Goal: Information Seeking & Learning: Learn about a topic

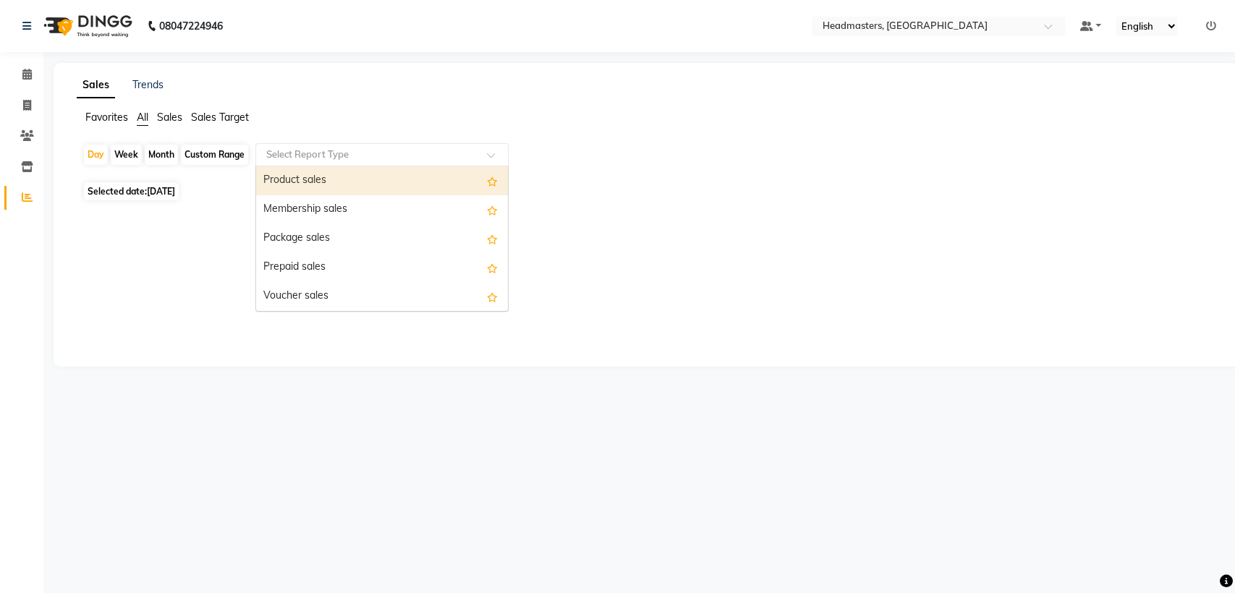
drag, startPoint x: 376, startPoint y: 156, endPoint x: 374, endPoint y: 173, distance: 17.5
click at [374, 166] on ng-select "Select Report Type Product sales Membership sales Package sales Prepaid sales V…" at bounding box center [381, 154] width 253 height 23
click at [374, 173] on div "Product sales" at bounding box center [382, 180] width 252 height 29
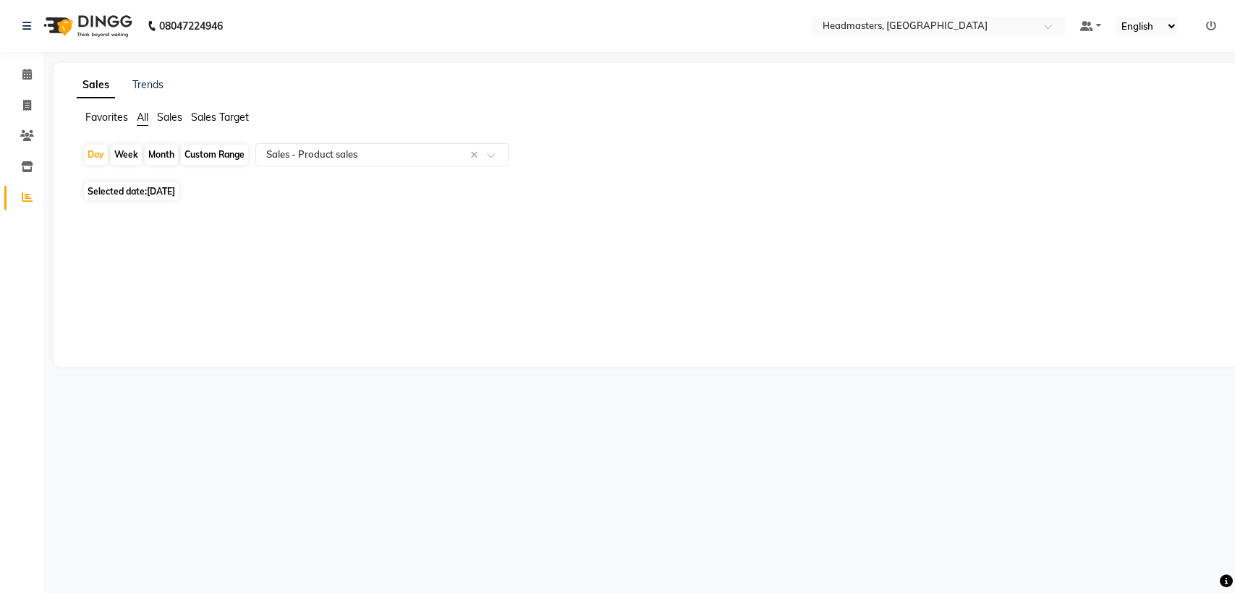
click at [175, 187] on span "[DATE]" at bounding box center [161, 191] width 28 height 11
select select "9"
select select "2025"
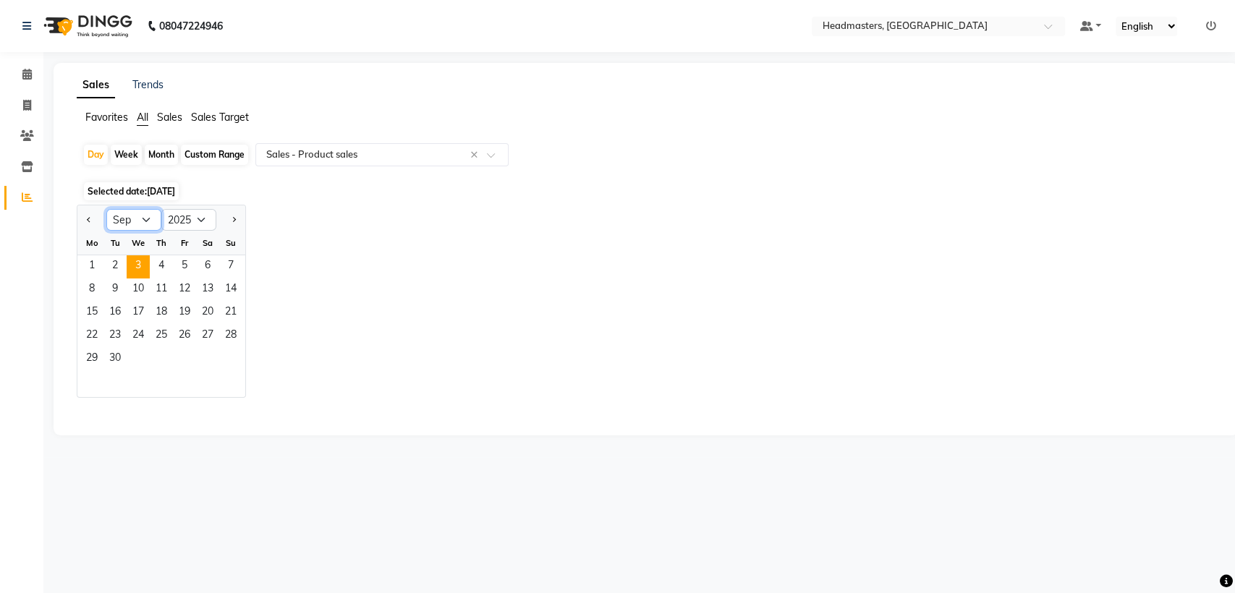
drag, startPoint x: 137, startPoint y: 220, endPoint x: 125, endPoint y: 372, distance: 152.4
click at [125, 372] on ngb-datepicker "Jan Feb Mar Apr May Jun [DATE] Aug Sep Oct Nov [DATE] 2016 2017 2018 2019 2020 …" at bounding box center [161, 301] width 169 height 193
select select "8"
click at [106, 209] on select "Jan Feb Mar Apr May Jun [DATE] Aug Sep Oct Nov Dec" at bounding box center [133, 220] width 55 height 22
click at [192, 339] on span "22" at bounding box center [184, 336] width 23 height 23
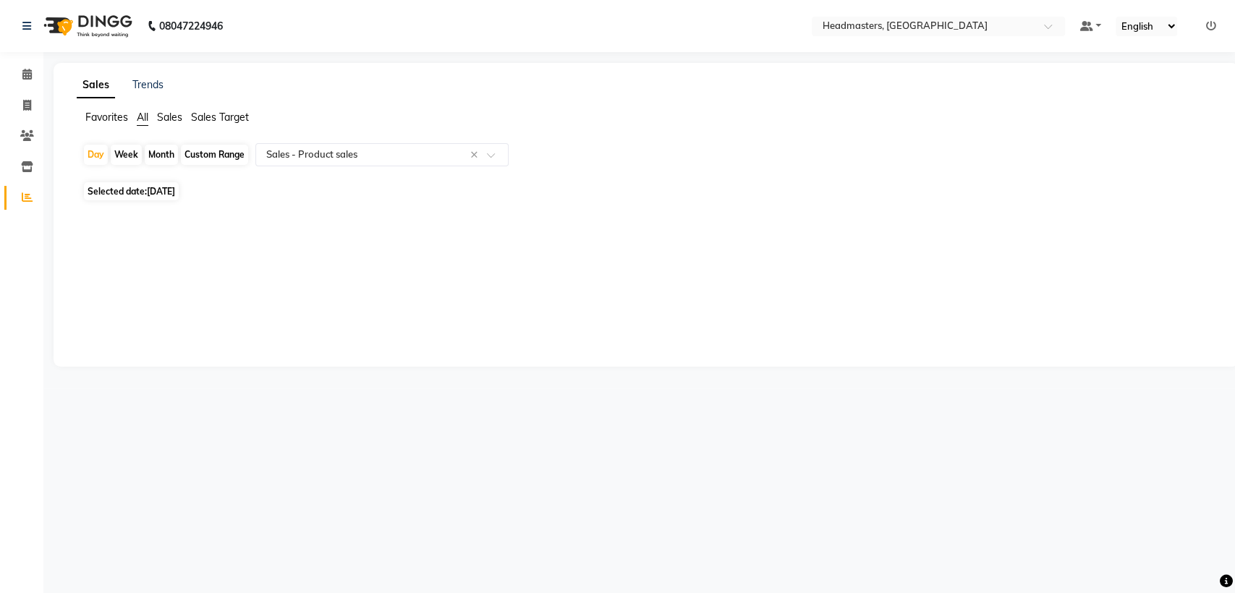
click at [148, 189] on span "Selected date: [DATE]" at bounding box center [131, 191] width 95 height 18
select select "8"
select select "2025"
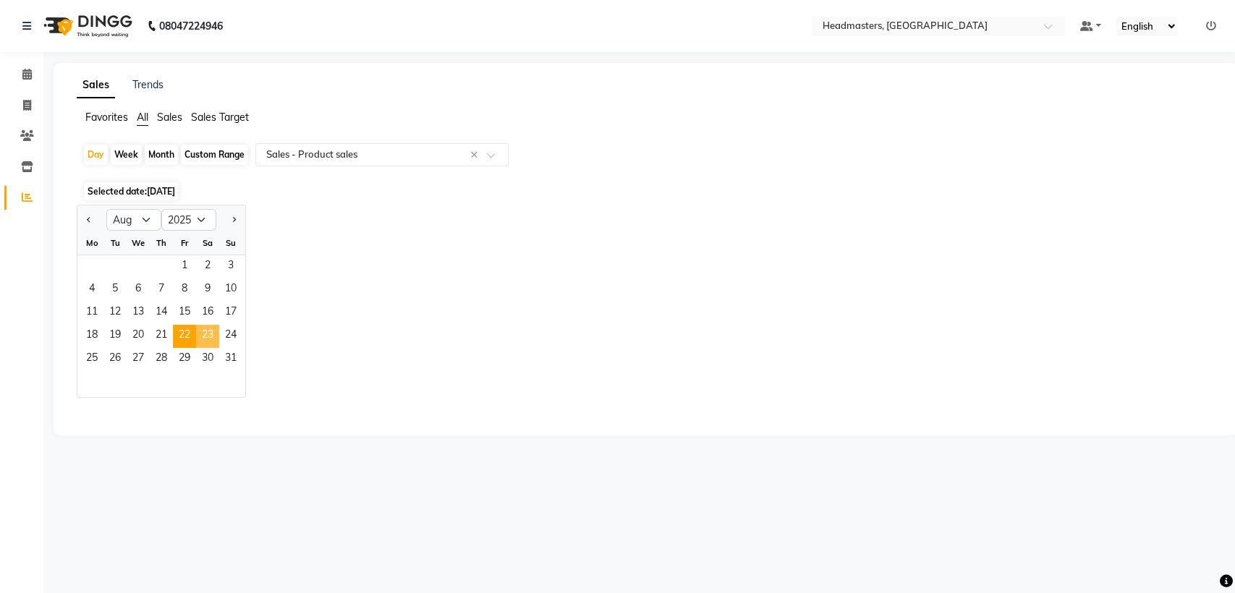
click at [208, 325] on span "23" at bounding box center [207, 336] width 23 height 23
select select "csv"
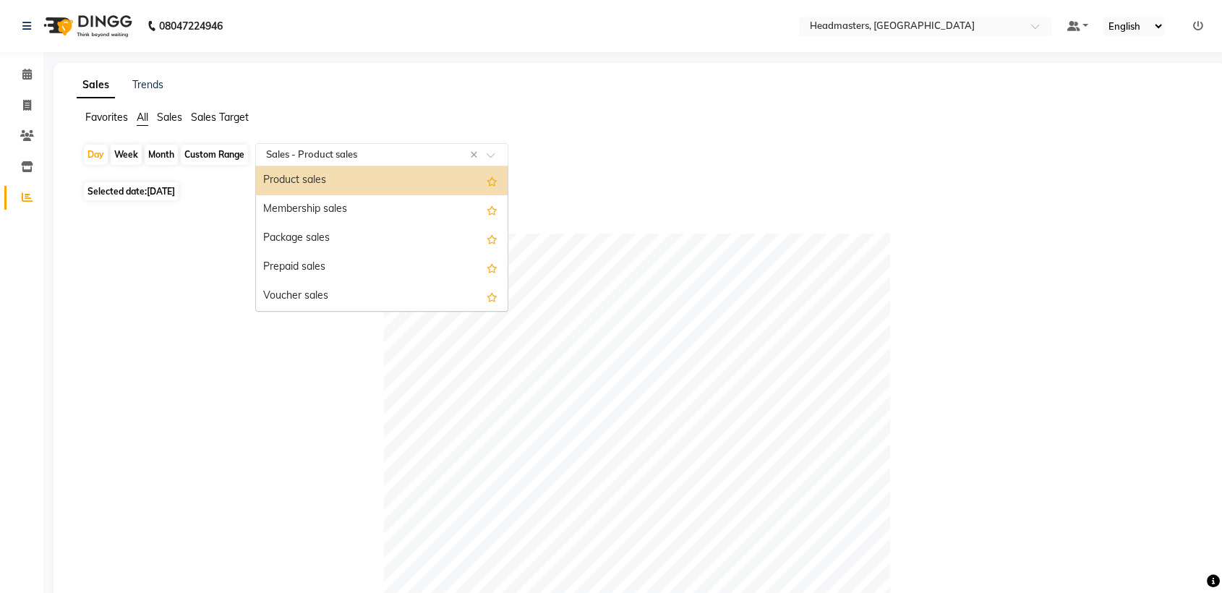
click at [260, 156] on div at bounding box center [382, 155] width 252 height 14
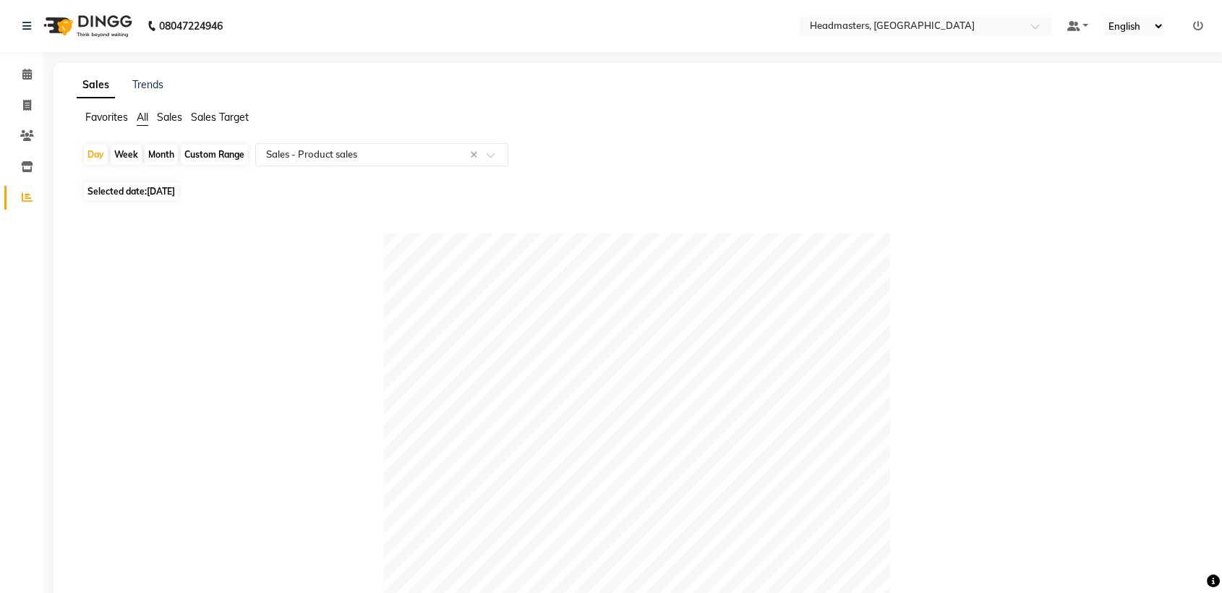
click at [175, 187] on span "[DATE]" at bounding box center [161, 191] width 28 height 11
select select "8"
select select "2025"
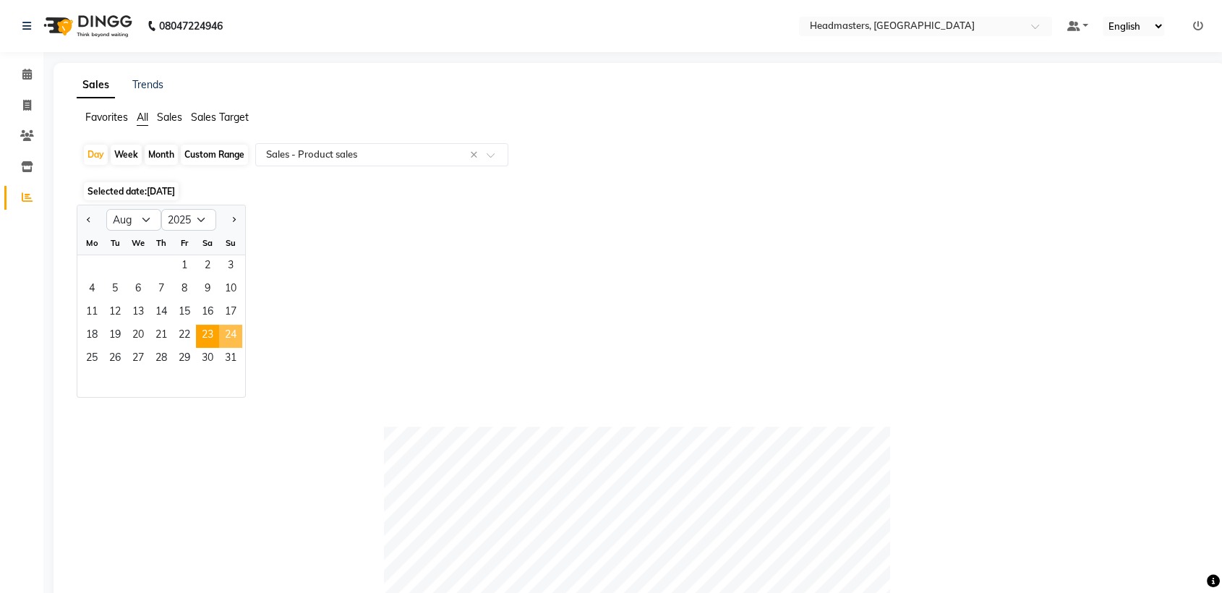
click at [231, 334] on span "24" at bounding box center [230, 336] width 23 height 23
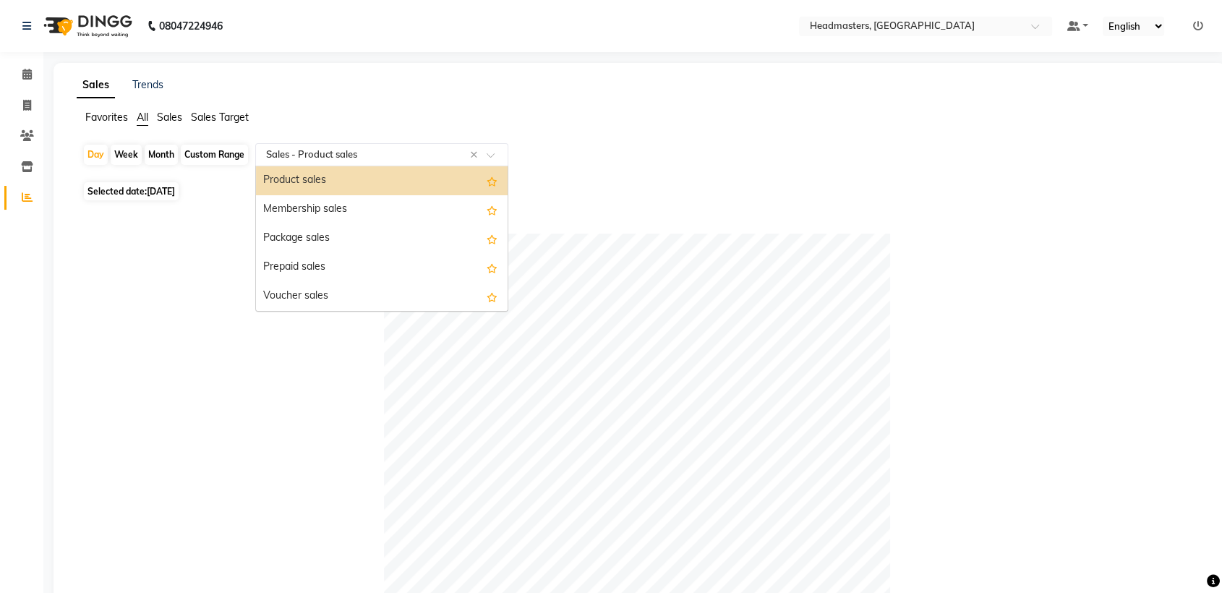
click at [352, 158] on input "text" at bounding box center [367, 155] width 208 height 14
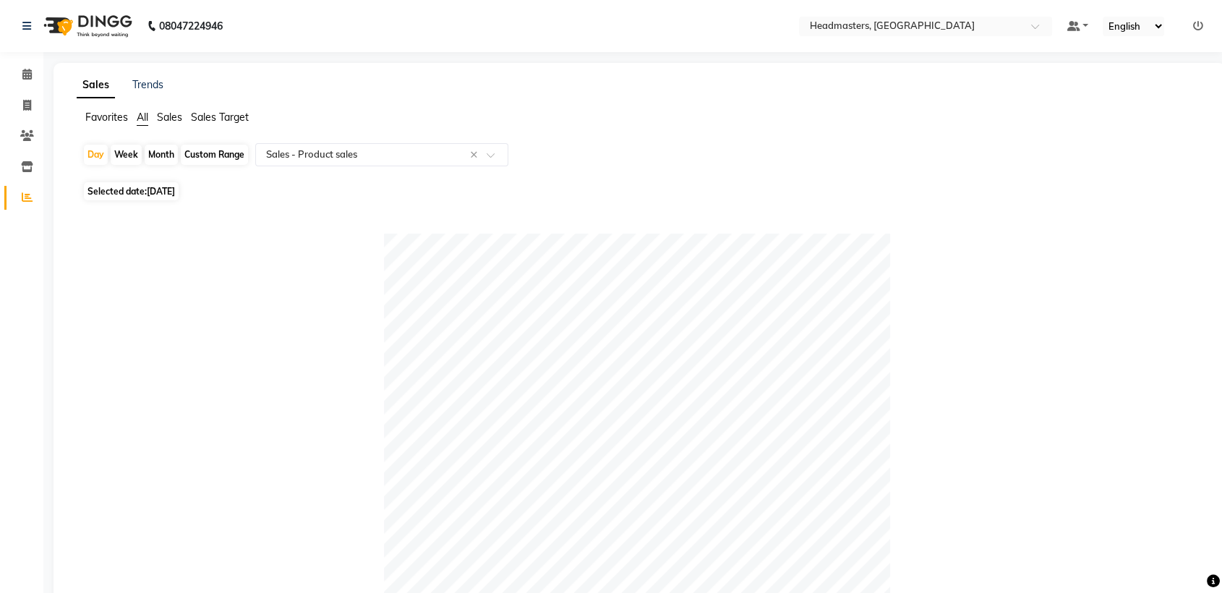
click at [175, 187] on span "[DATE]" at bounding box center [161, 191] width 28 height 11
select select "8"
select select "2025"
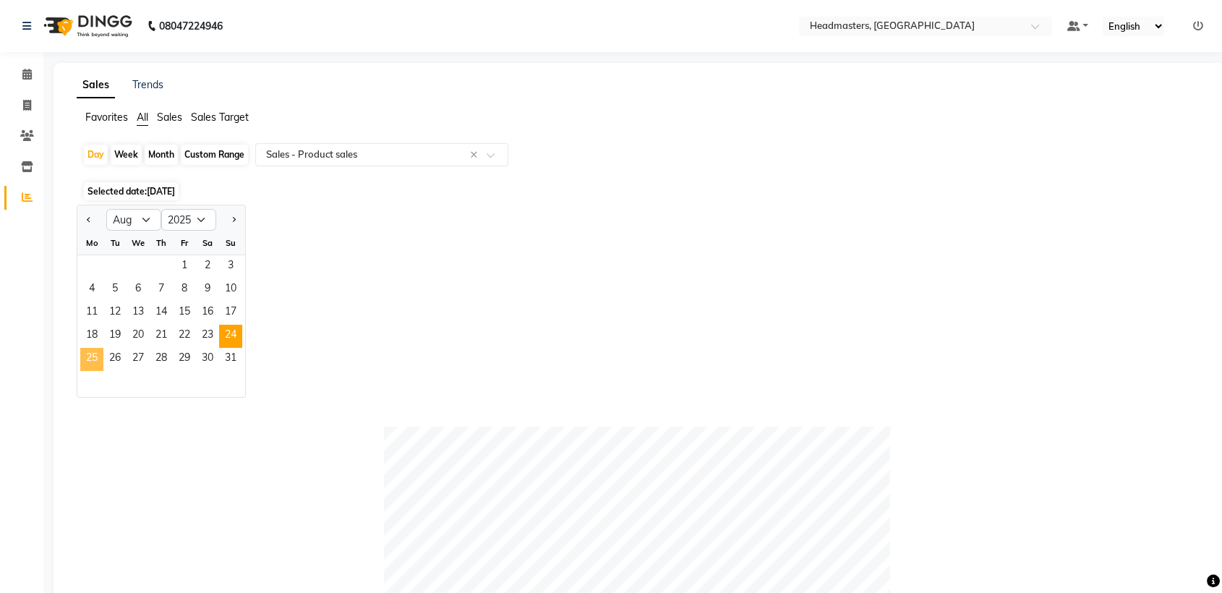
click at [87, 359] on span "25" at bounding box center [91, 359] width 23 height 23
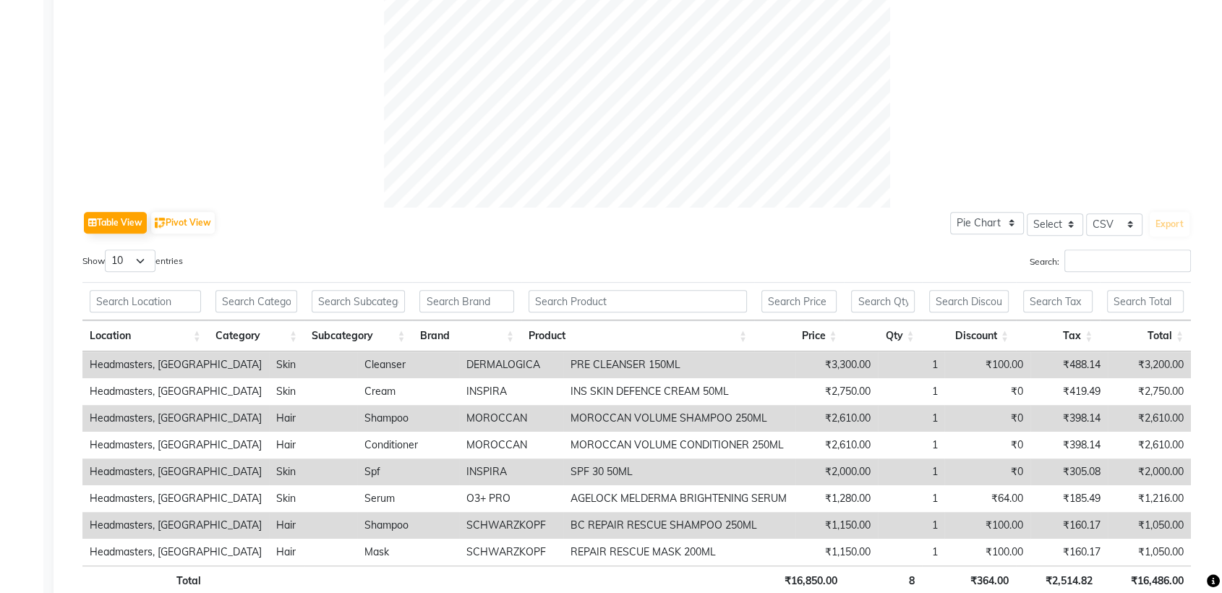
scroll to position [625, 0]
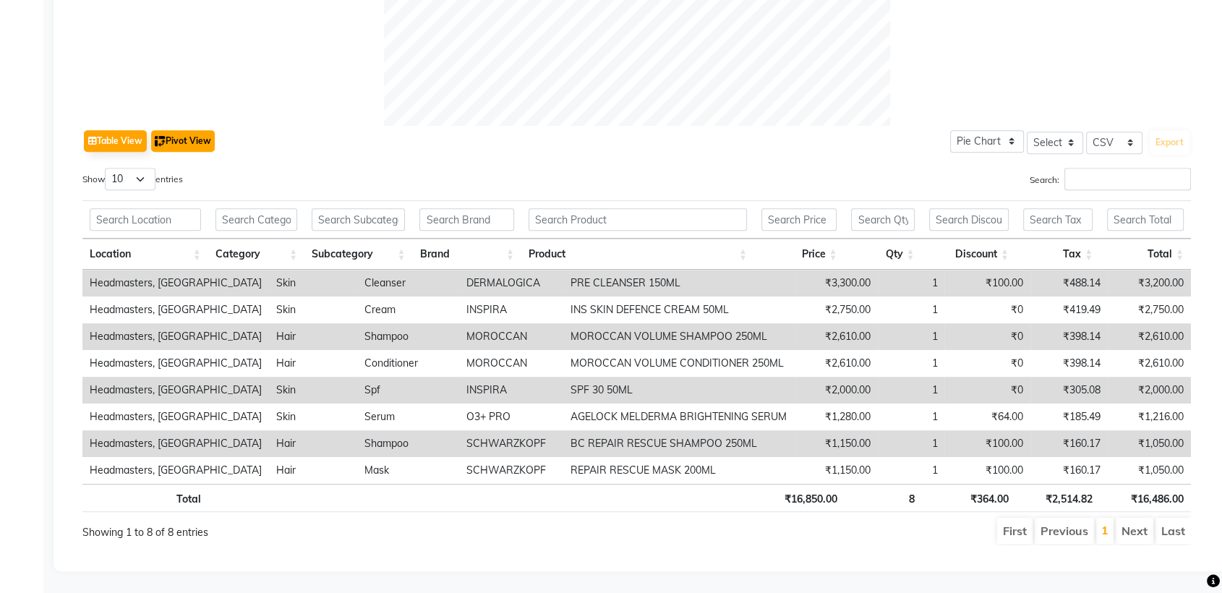
click at [172, 130] on button "Pivot View" at bounding box center [183, 141] width 64 height 22
select select "csv"
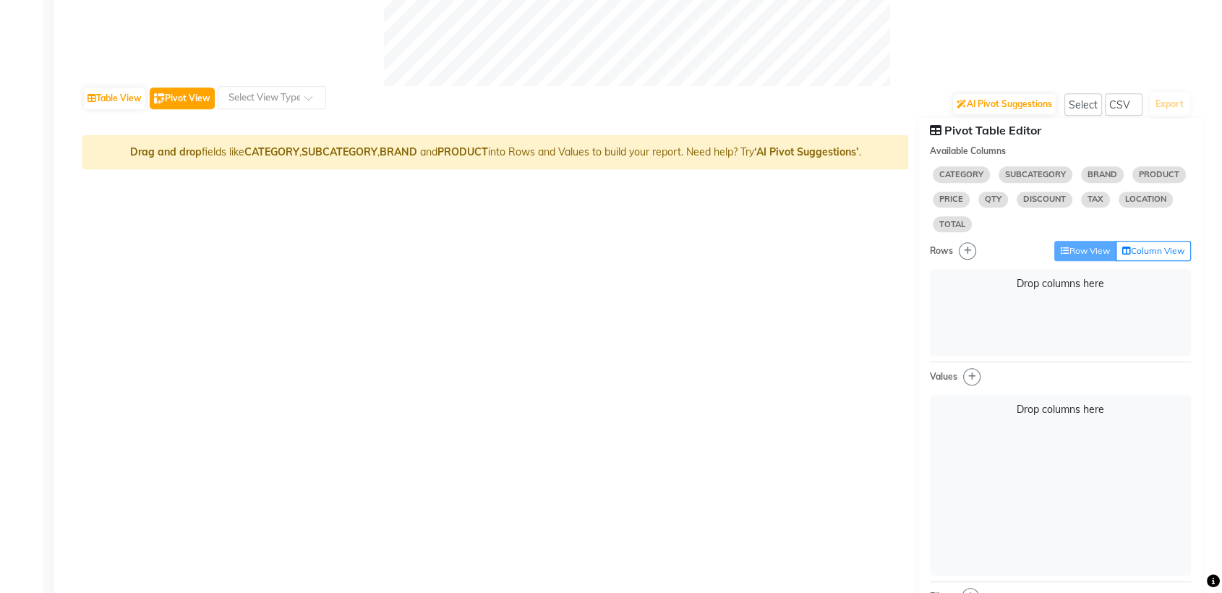
scroll to position [647, 0]
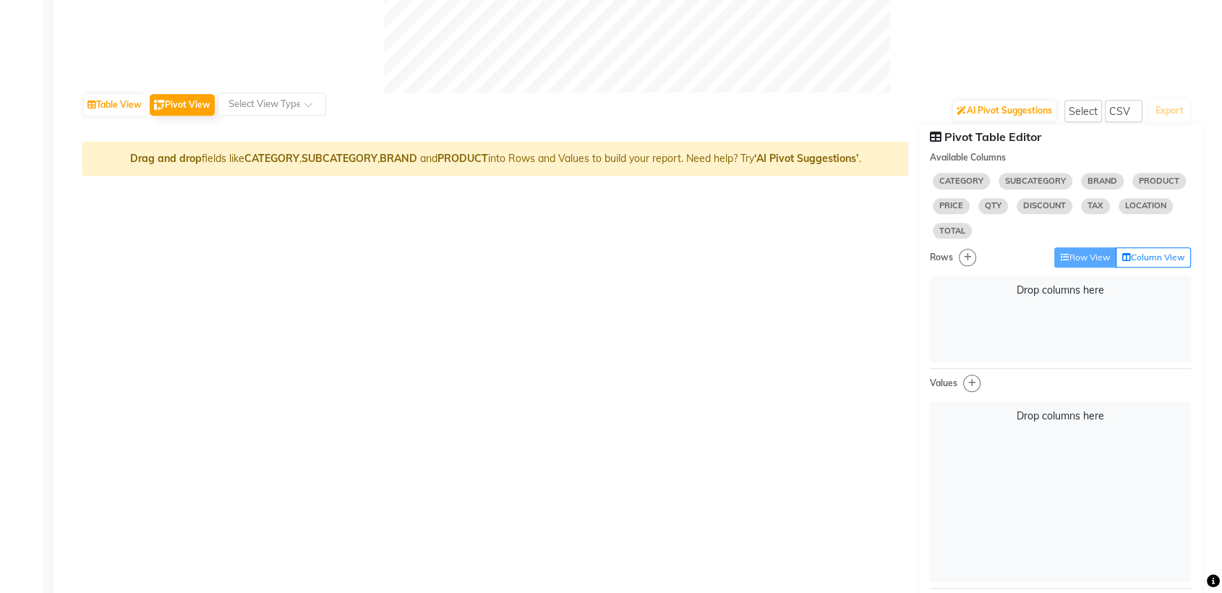
click at [1141, 182] on span "PRODUCT" at bounding box center [1160, 181] width 54 height 16
click at [1152, 182] on span "PRODUCT" at bounding box center [1160, 181] width 54 height 16
click at [949, 211] on span "PRICE" at bounding box center [951, 206] width 37 height 16
click at [990, 211] on span "QTY" at bounding box center [994, 206] width 30 height 16
click at [1173, 254] on button "Column View" at bounding box center [1153, 257] width 75 height 20
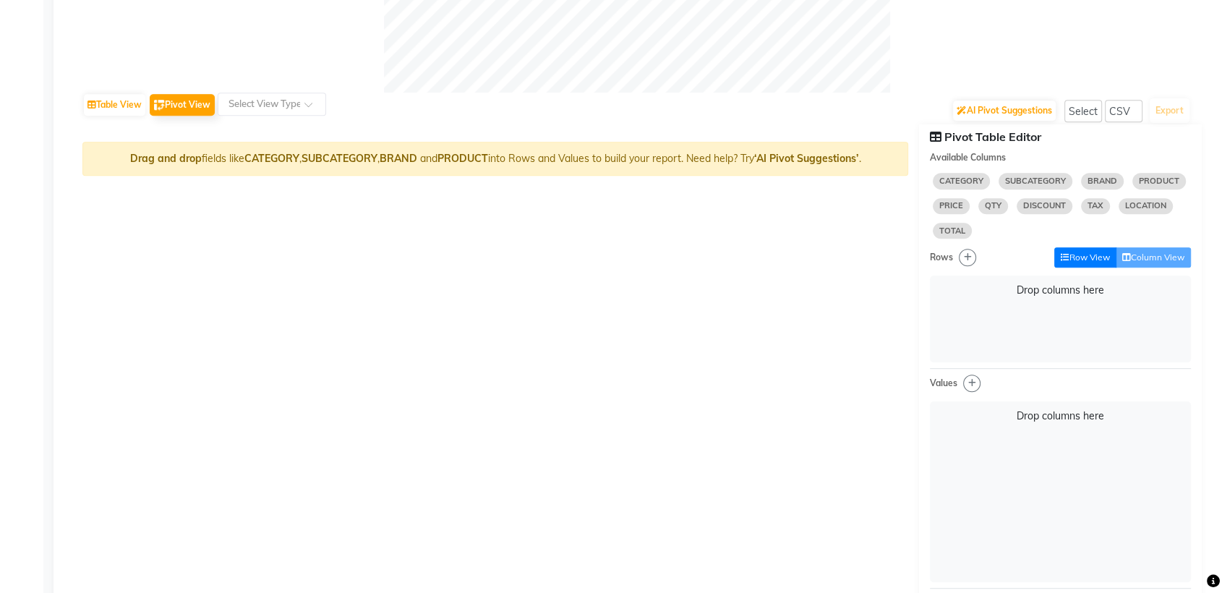
click at [1065, 253] on button "Row View" at bounding box center [1086, 257] width 62 height 20
click at [1158, 190] on div "CATEGORY SUBCATEGORY BRAND PRODUCT PRICE QTY DISCOUNT TAX LOCATION TOTAL" at bounding box center [1060, 206] width 261 height 72
click at [1152, 198] on span "LOCATION" at bounding box center [1146, 206] width 54 height 16
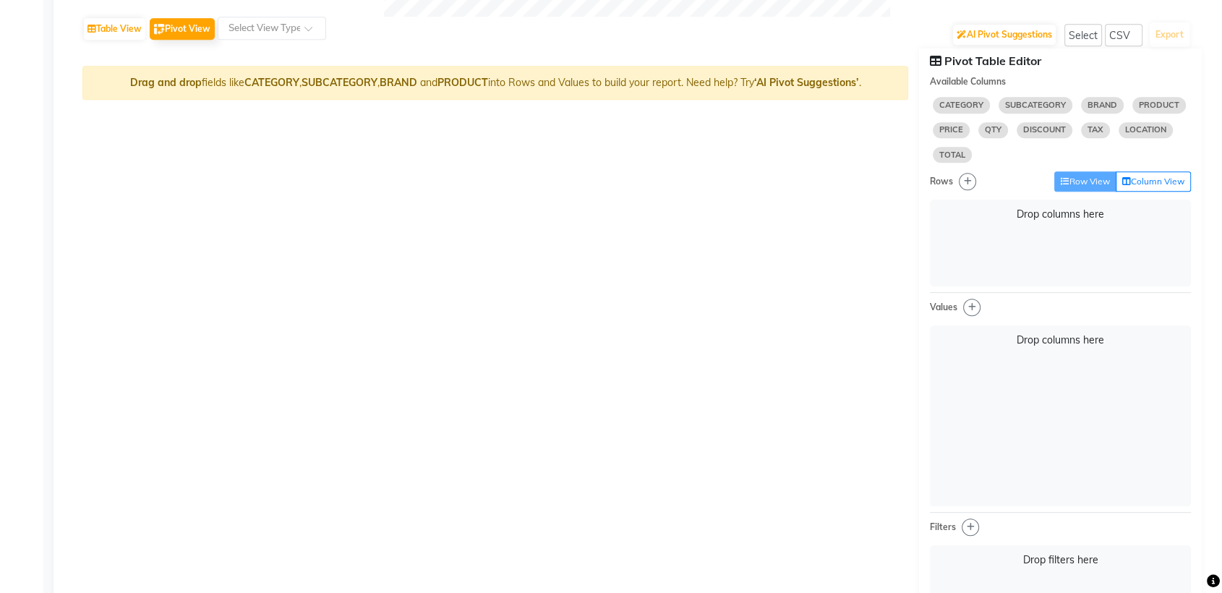
scroll to position [656, 0]
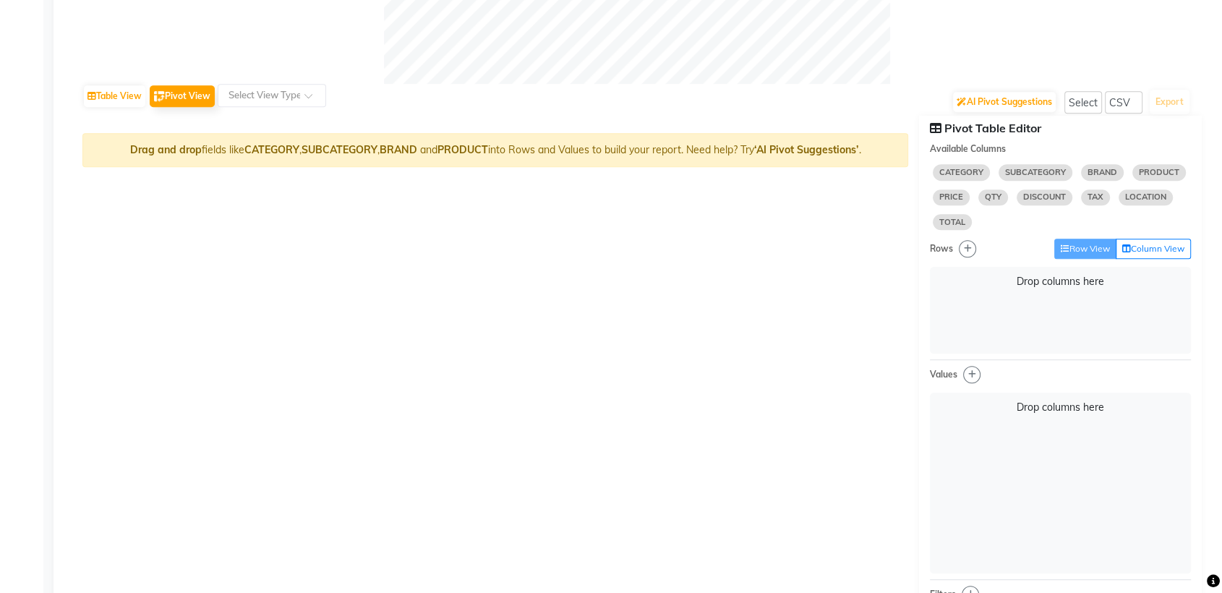
select select "10"
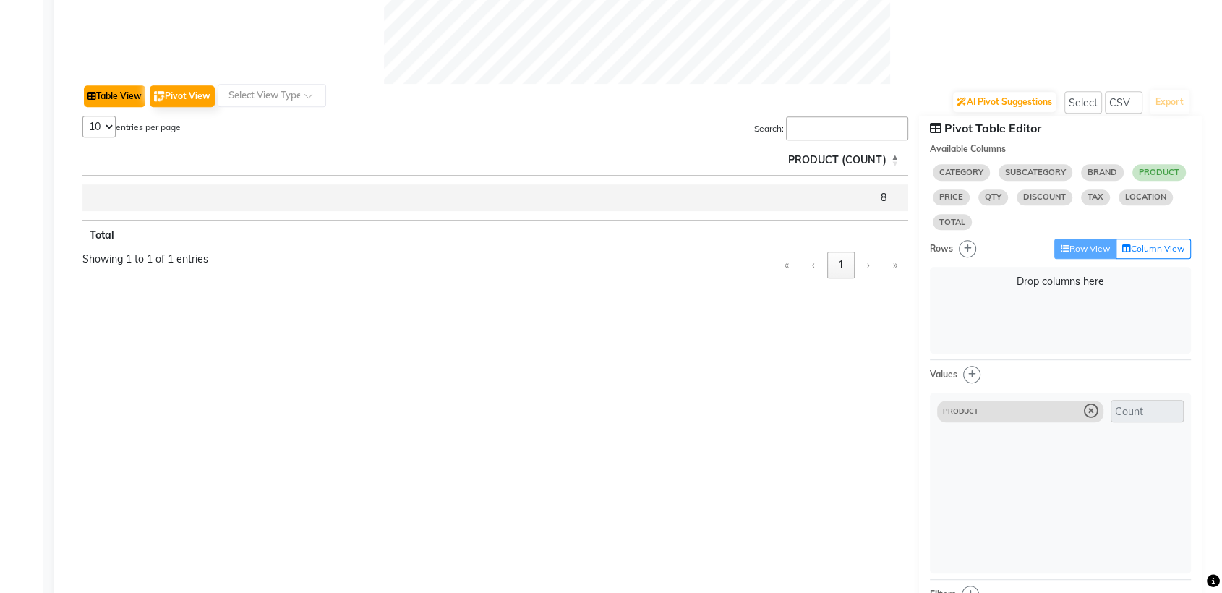
click at [145, 95] on button "Table View" at bounding box center [114, 96] width 61 height 22
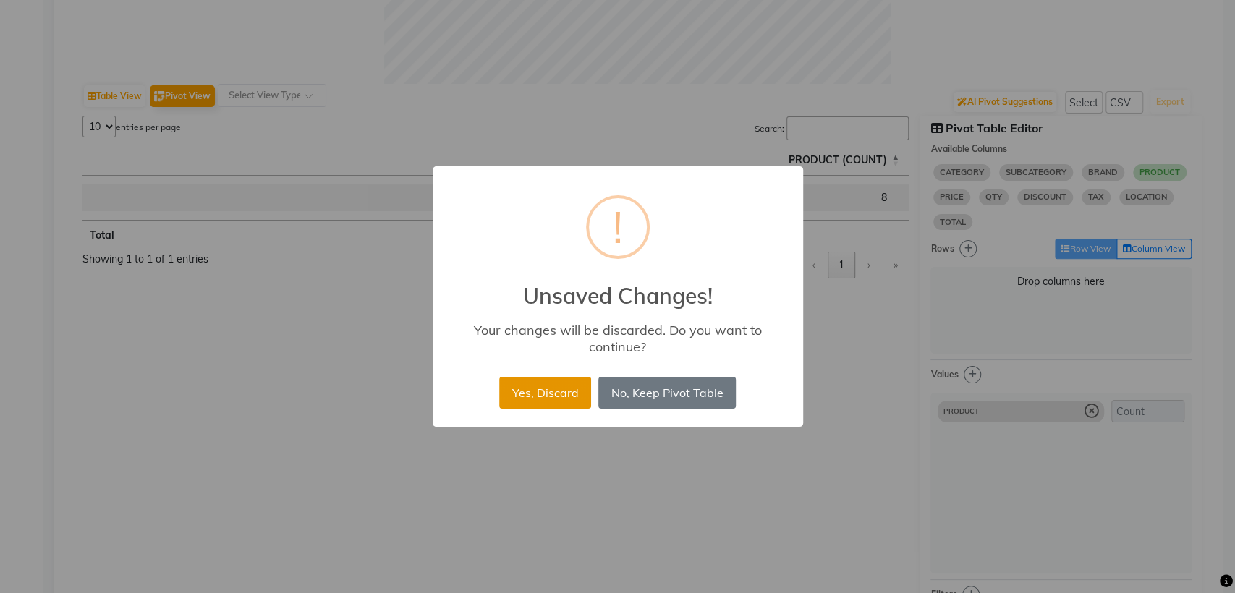
click at [557, 386] on button "Yes, Discard" at bounding box center [545, 393] width 92 height 32
select select "csv"
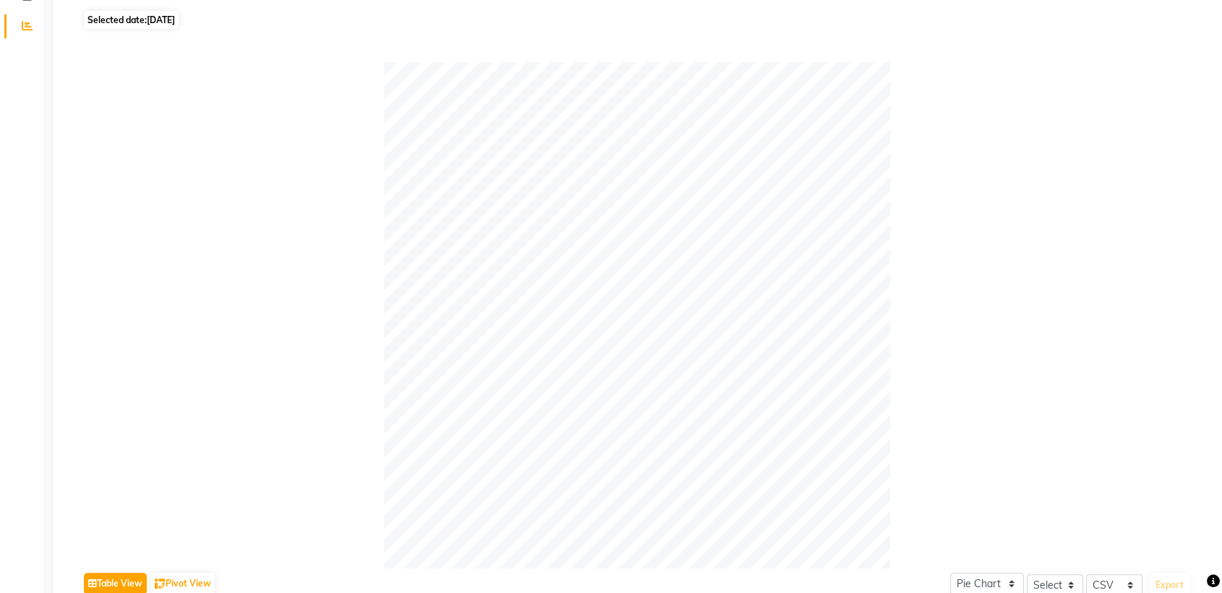
scroll to position [0, 0]
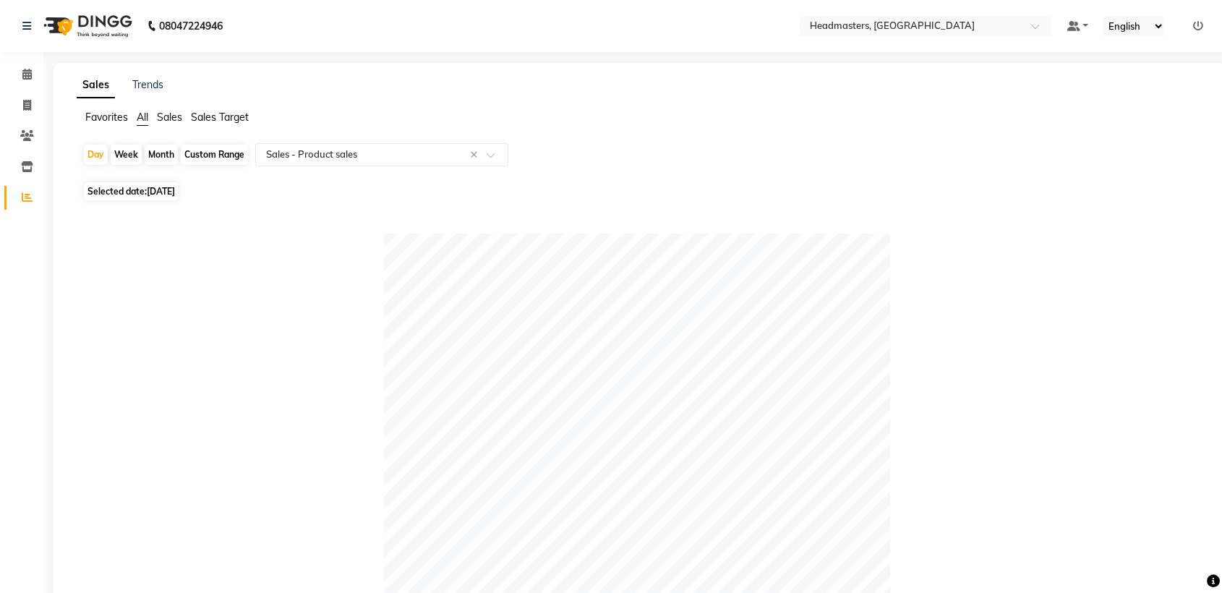
click at [171, 197] on span "Selected date: [DATE]" at bounding box center [131, 191] width 95 height 18
select select "8"
select select "2025"
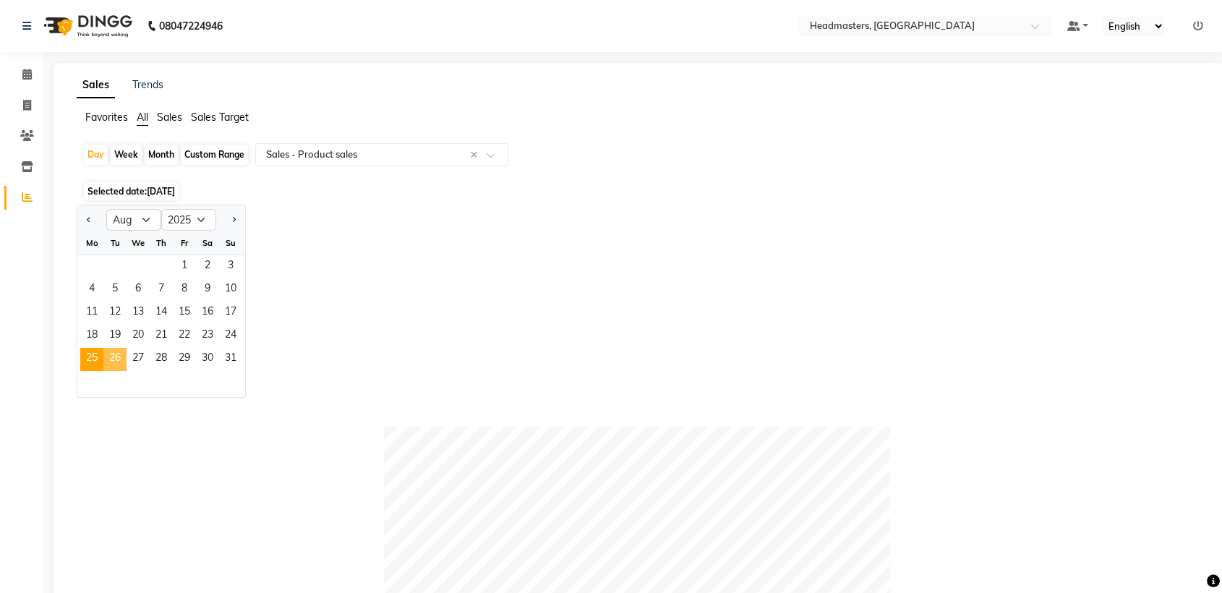
click at [112, 359] on span "26" at bounding box center [114, 359] width 23 height 23
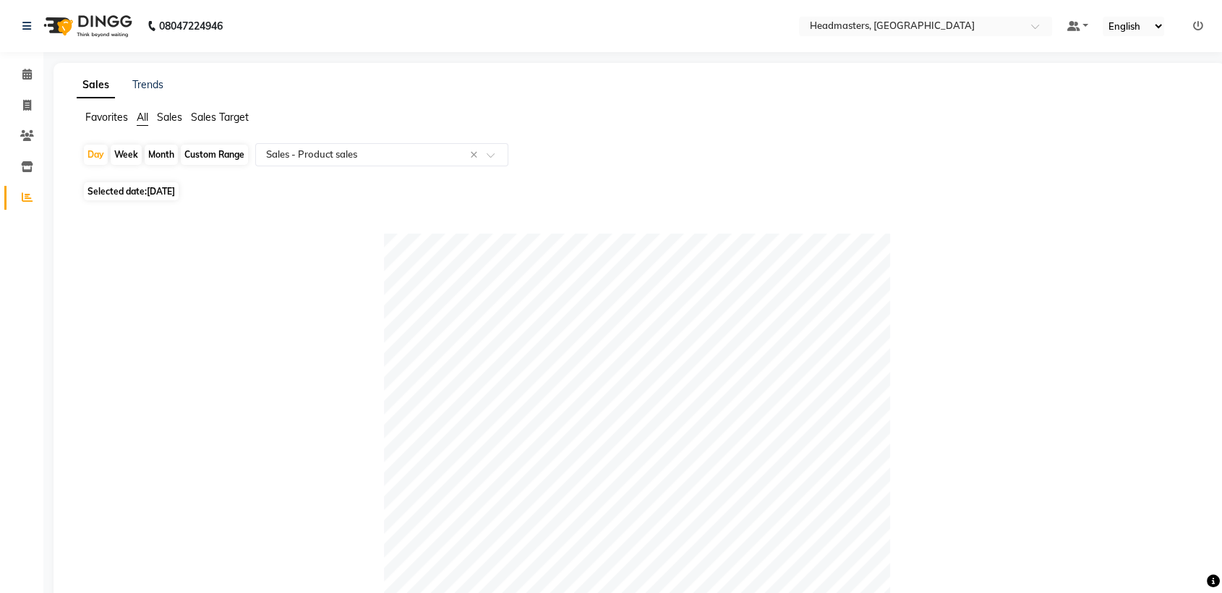
click at [157, 192] on span "[DATE]" at bounding box center [161, 191] width 28 height 11
select select "8"
select select "2025"
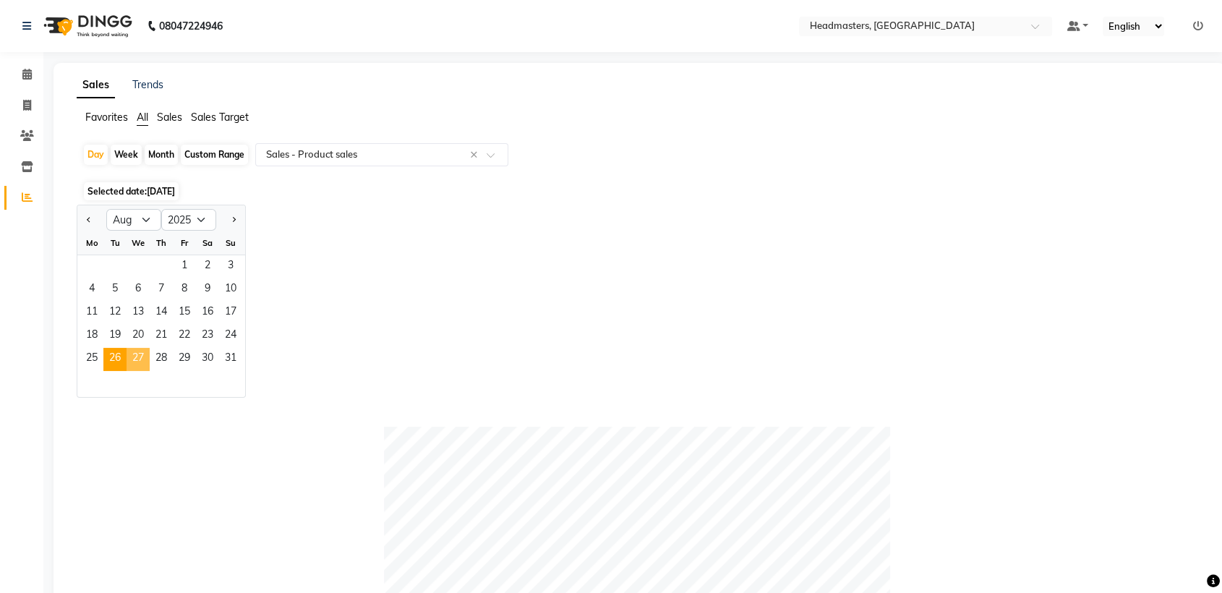
click at [139, 359] on span "27" at bounding box center [138, 359] width 23 height 23
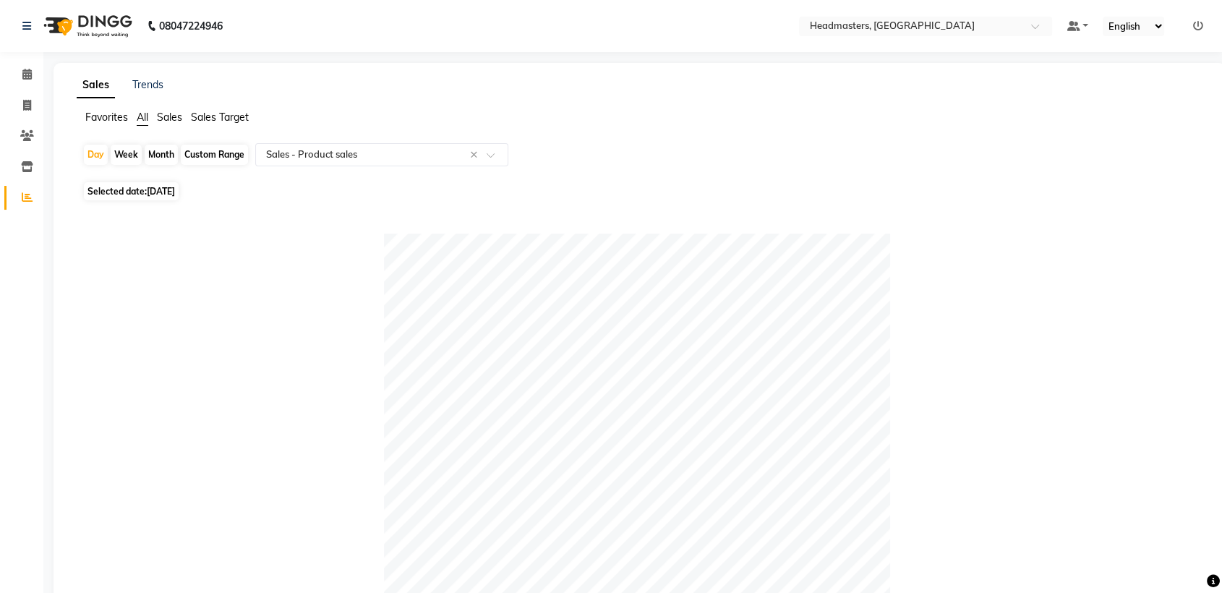
click at [179, 198] on span "Selected date: [DATE]" at bounding box center [131, 191] width 95 height 18
select select "8"
select select "2025"
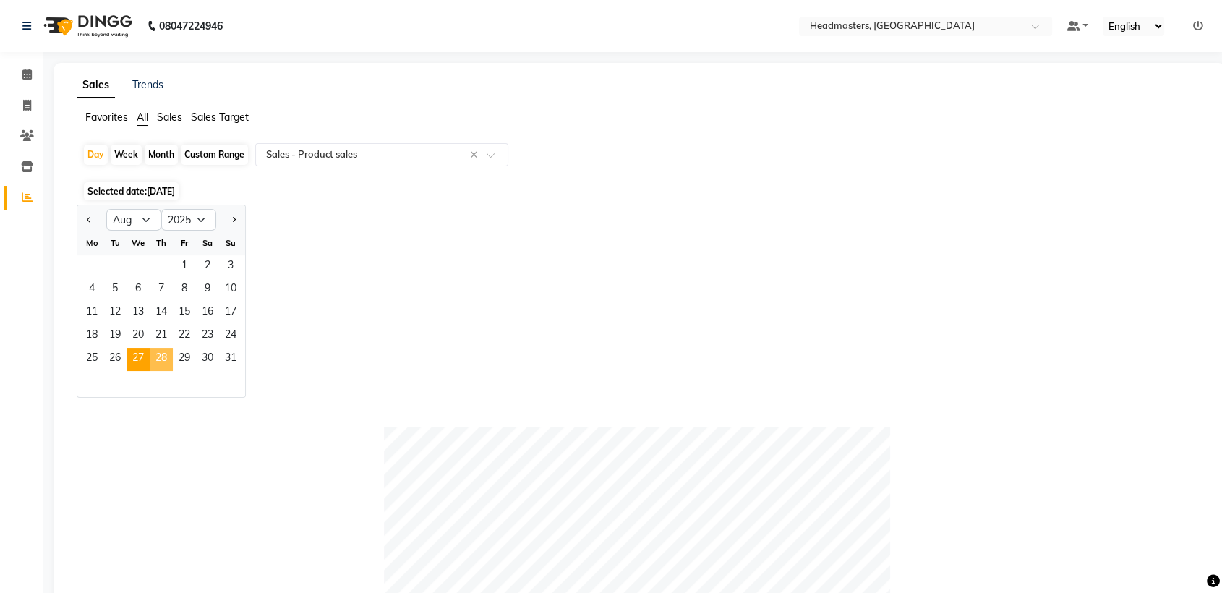
click at [165, 361] on span "28" at bounding box center [161, 359] width 23 height 23
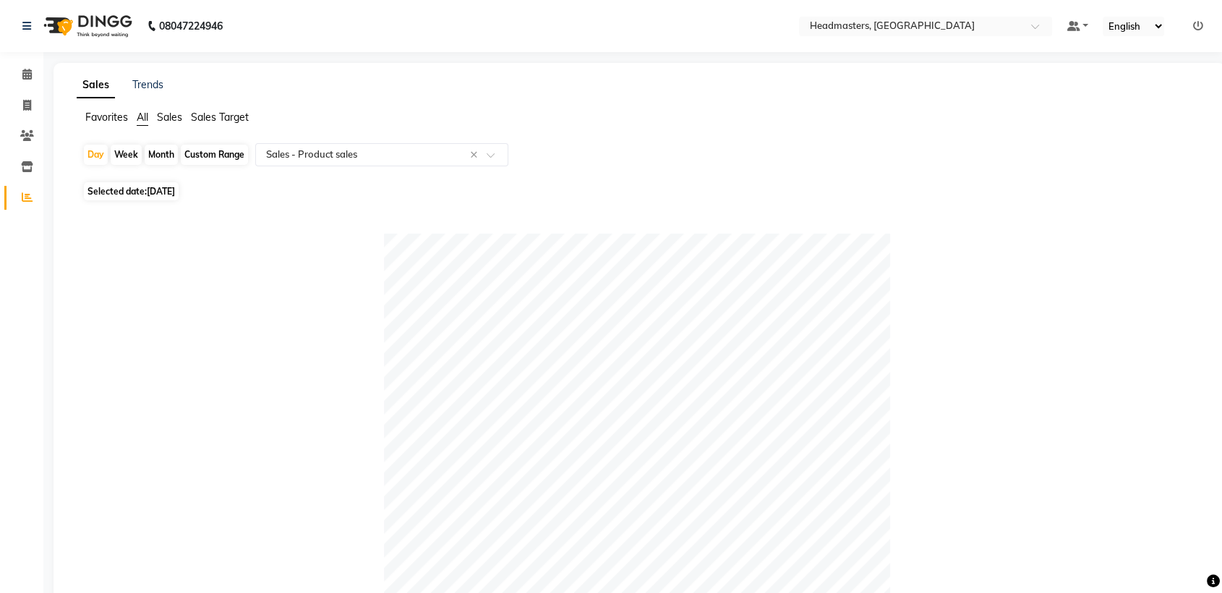
click at [174, 196] on span "[DATE]" at bounding box center [161, 191] width 28 height 11
select select "8"
select select "2025"
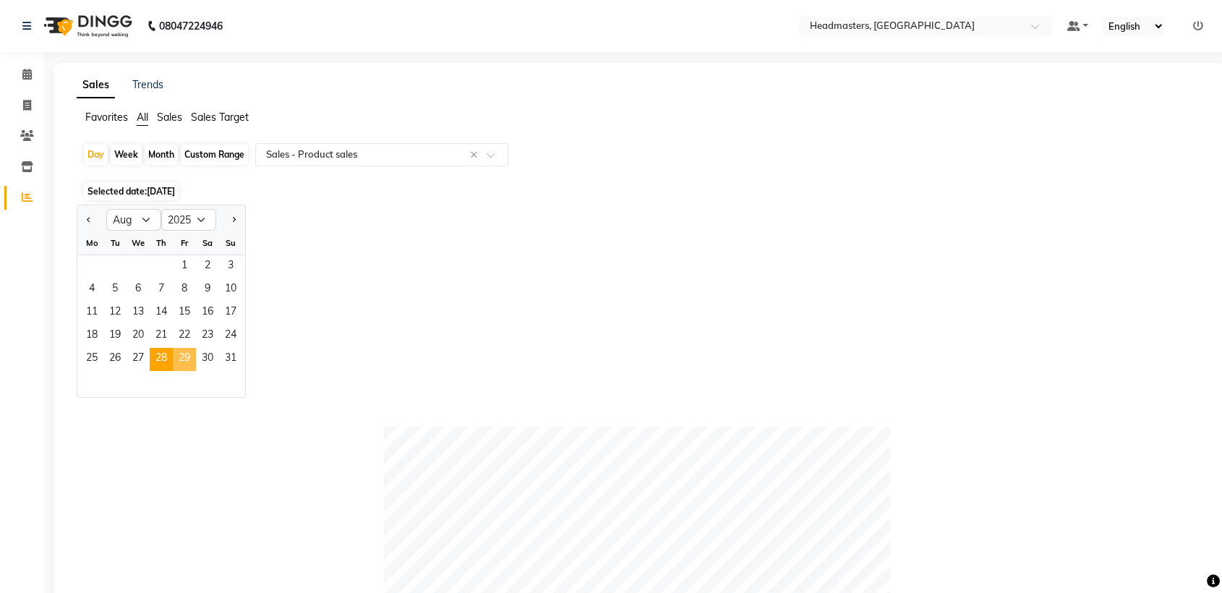
click at [188, 354] on span "29" at bounding box center [184, 359] width 23 height 23
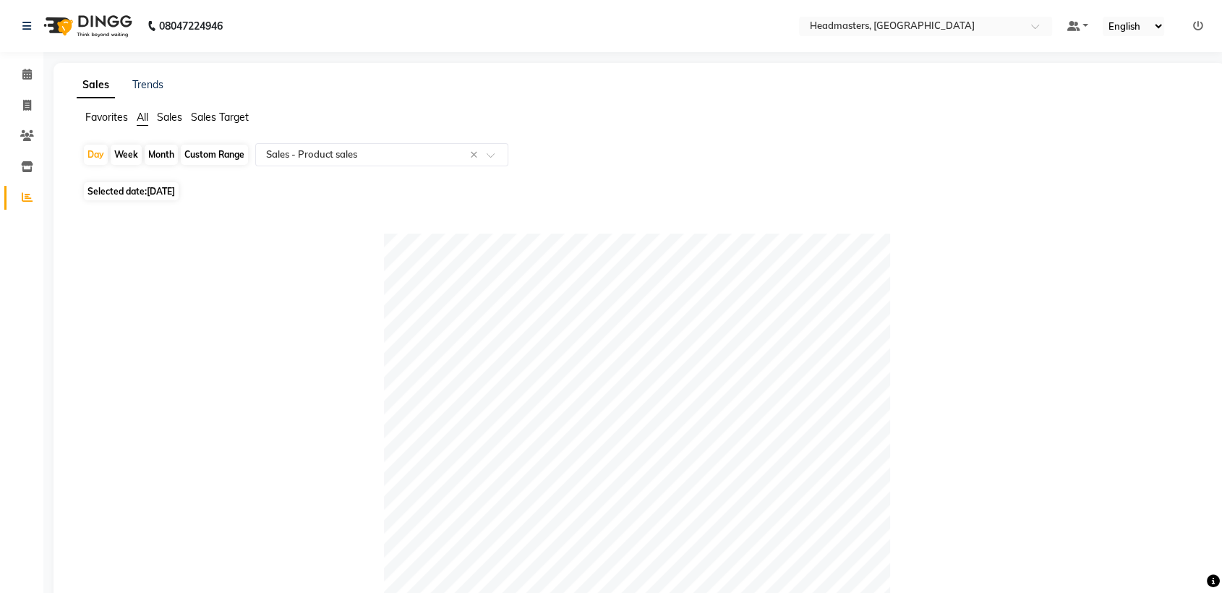
click at [171, 188] on span "[DATE]" at bounding box center [161, 191] width 28 height 11
select select "8"
select select "2025"
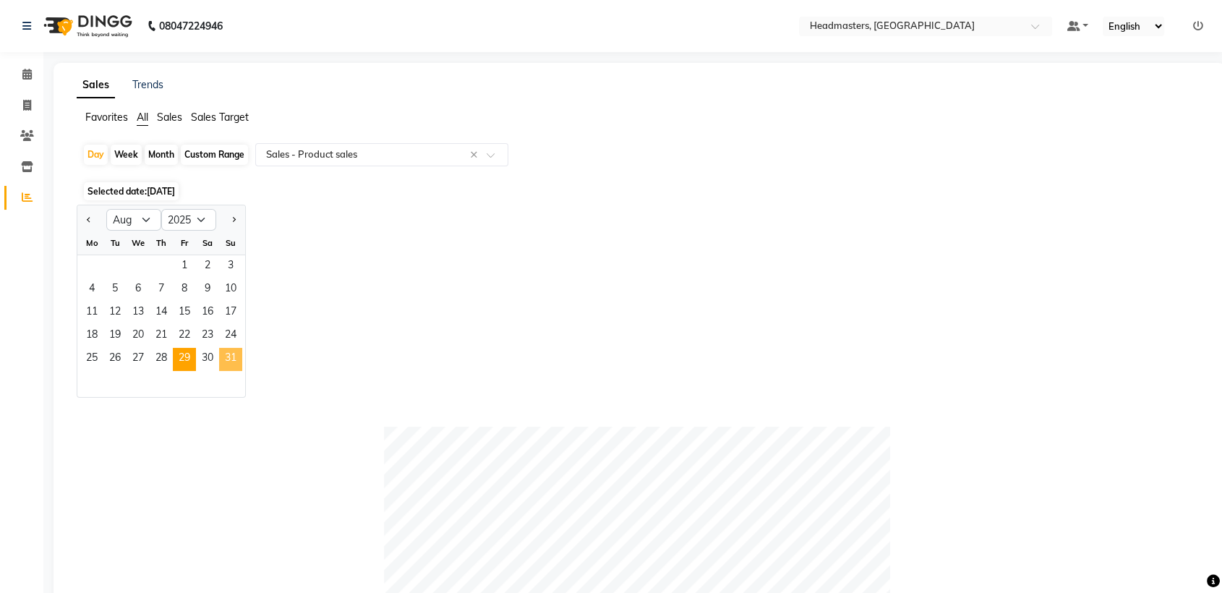
click at [220, 354] on span "31" at bounding box center [230, 359] width 23 height 23
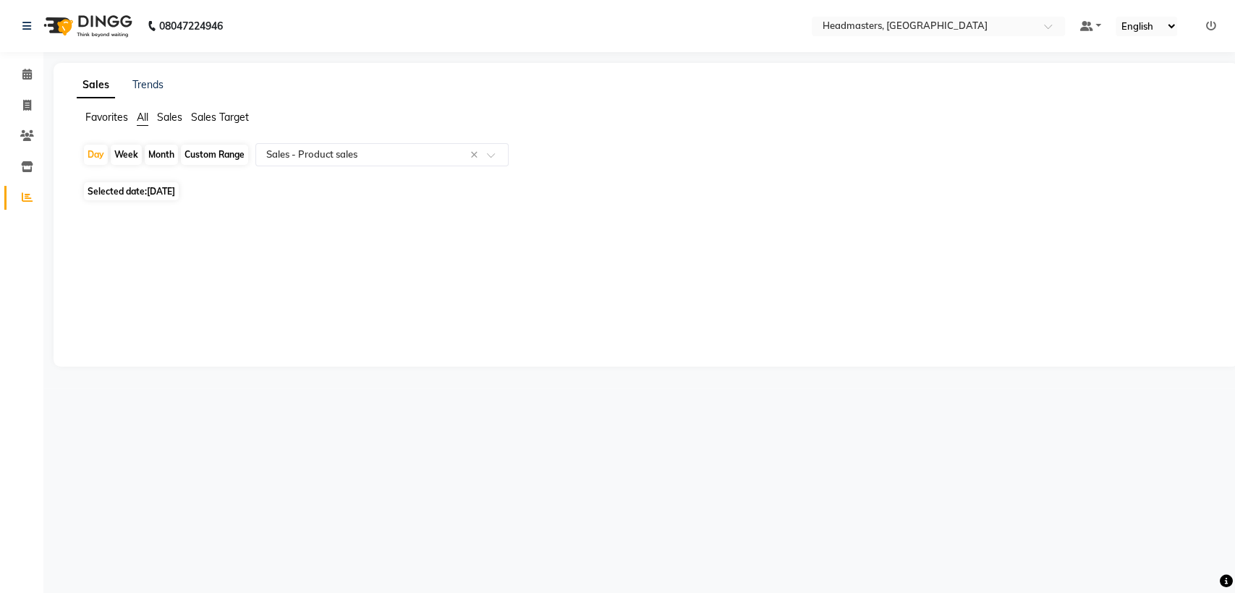
click at [175, 196] on span "[DATE]" at bounding box center [161, 191] width 28 height 11
select select "8"
select select "2025"
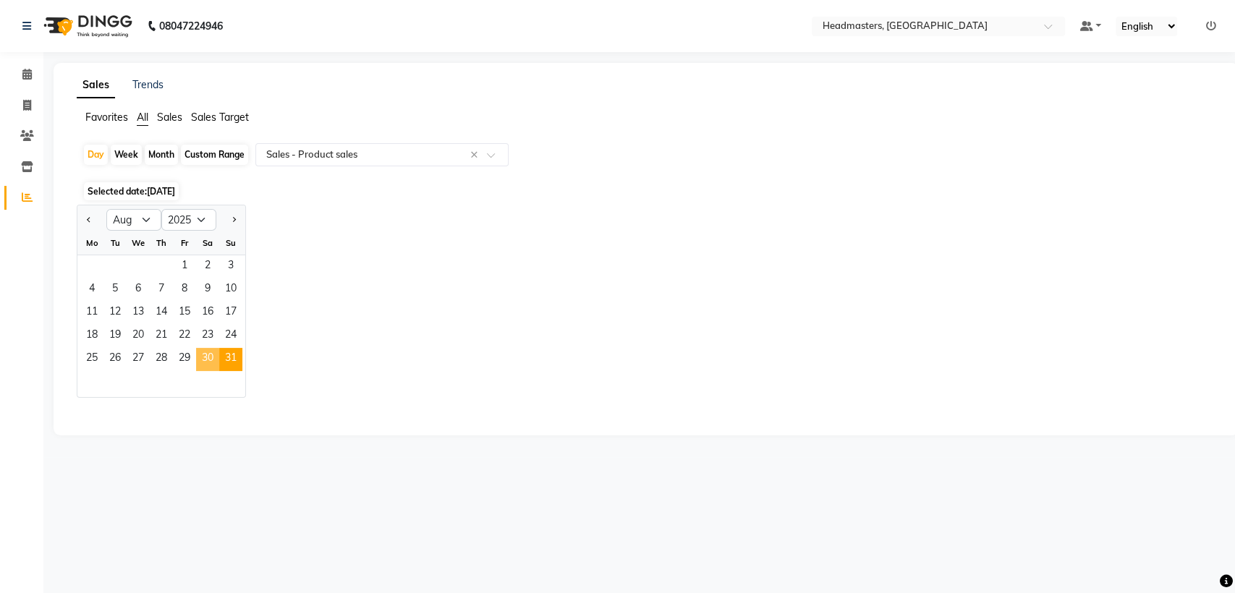
click at [196, 356] on span "30" at bounding box center [207, 359] width 23 height 23
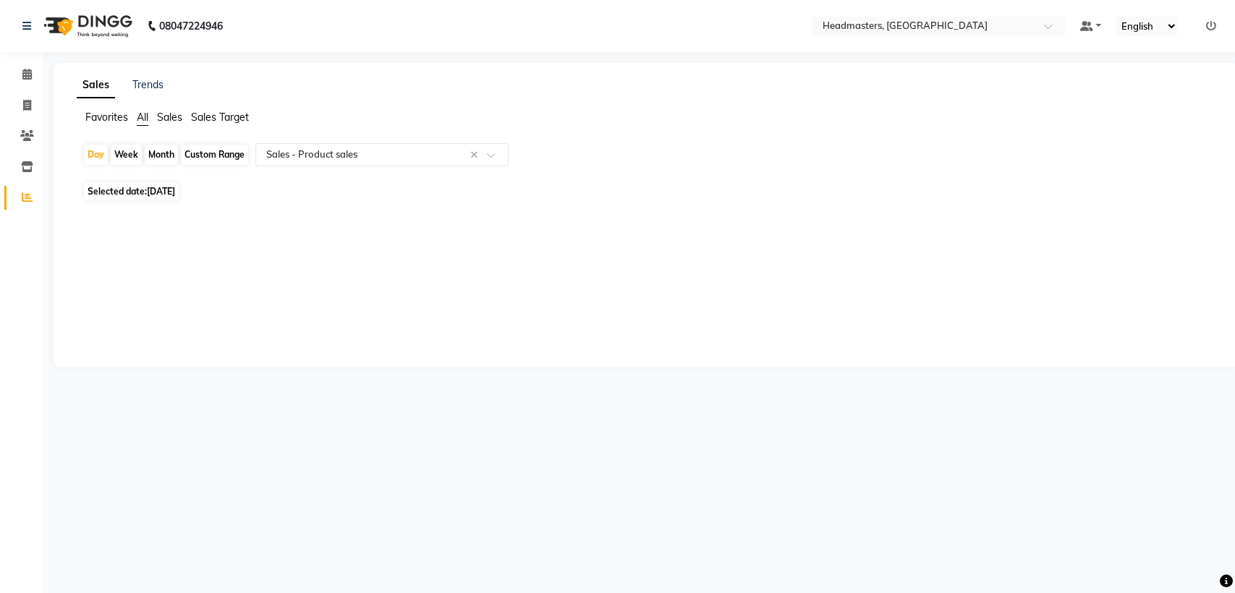
click at [171, 195] on span "[DATE]" at bounding box center [161, 191] width 28 height 11
select select "8"
select select "2025"
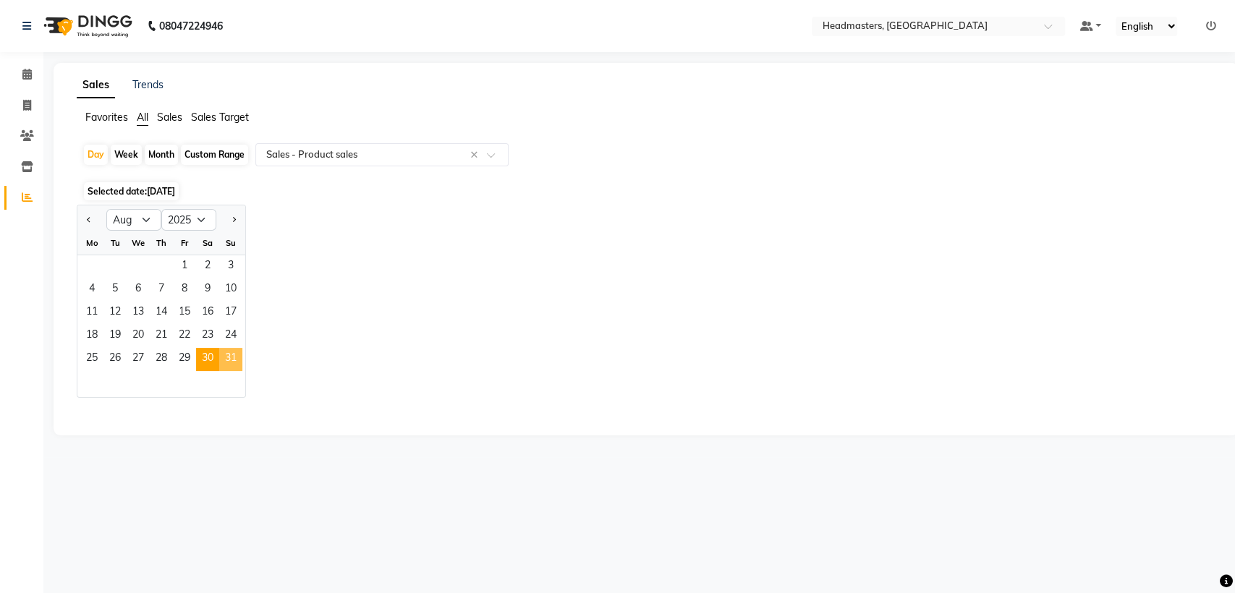
click at [226, 355] on span "31" at bounding box center [230, 359] width 23 height 23
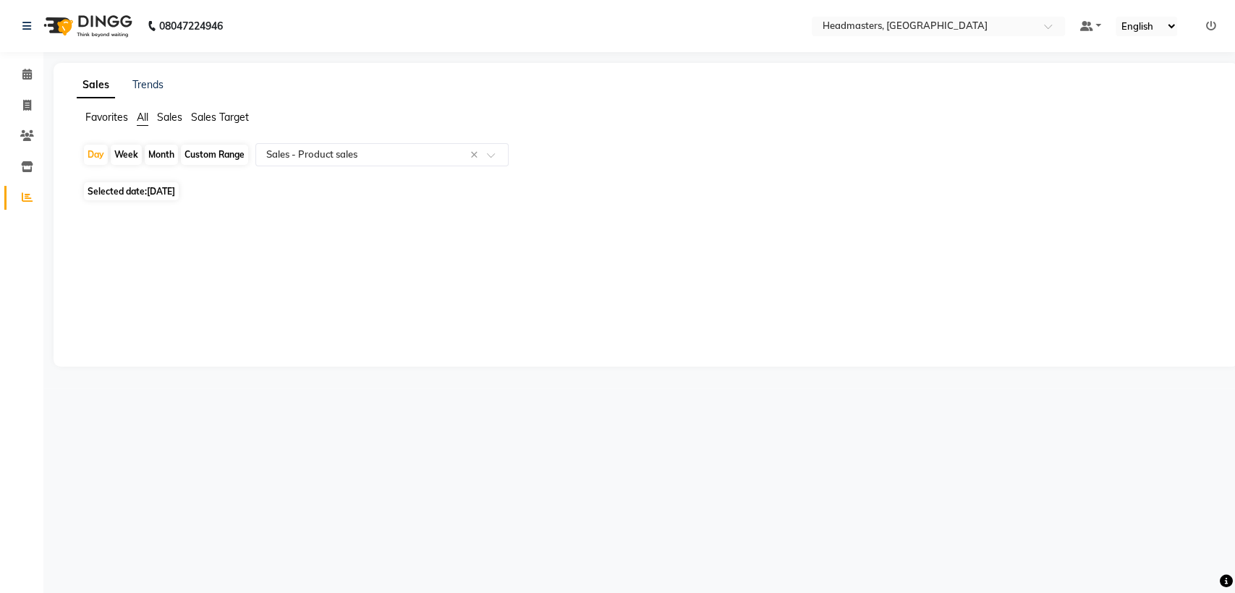
click at [171, 190] on span "[DATE]" at bounding box center [161, 191] width 28 height 11
select select "8"
select select "2025"
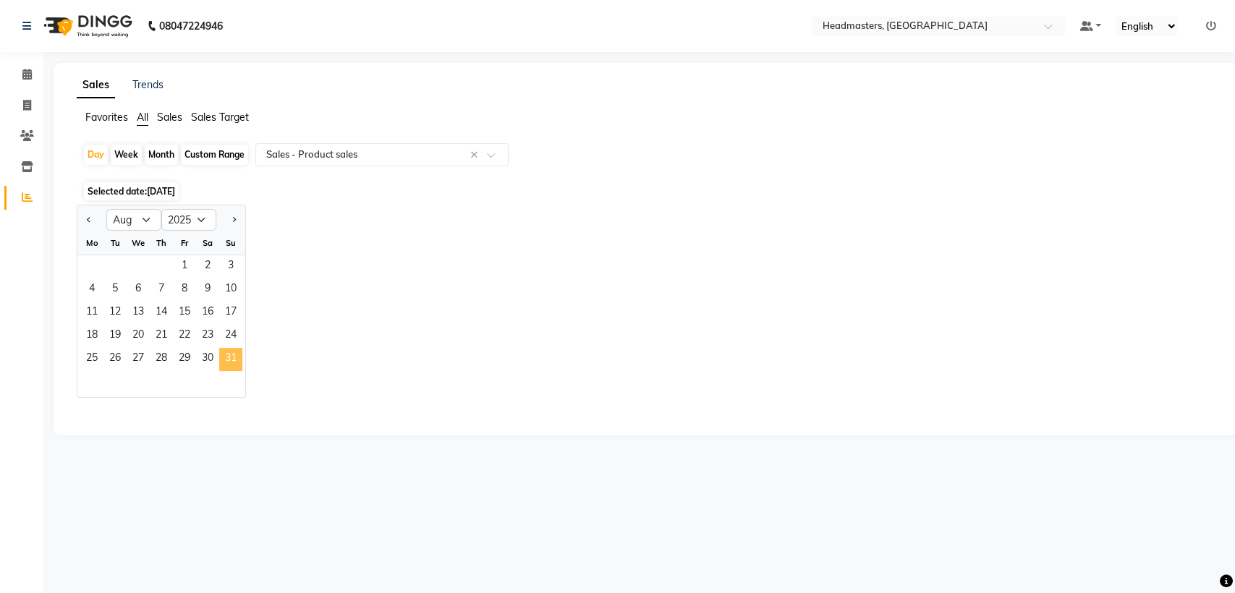
click at [237, 363] on span "31" at bounding box center [230, 359] width 23 height 23
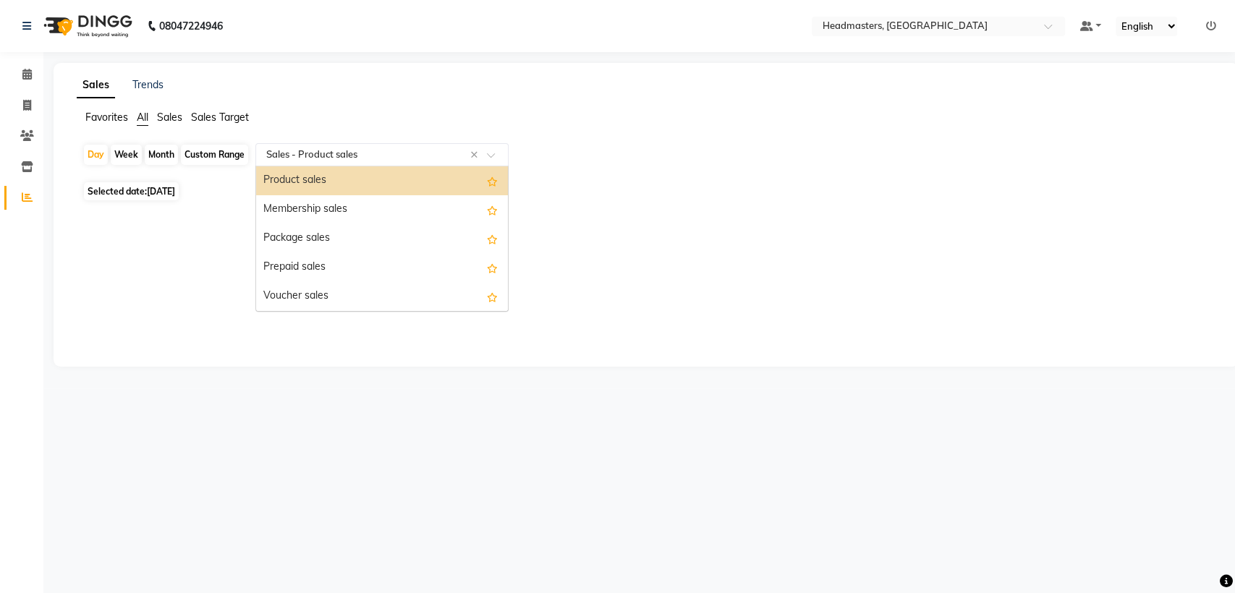
click at [312, 148] on input "text" at bounding box center [367, 155] width 208 height 14
click at [312, 181] on div "Product sales" at bounding box center [382, 180] width 252 height 29
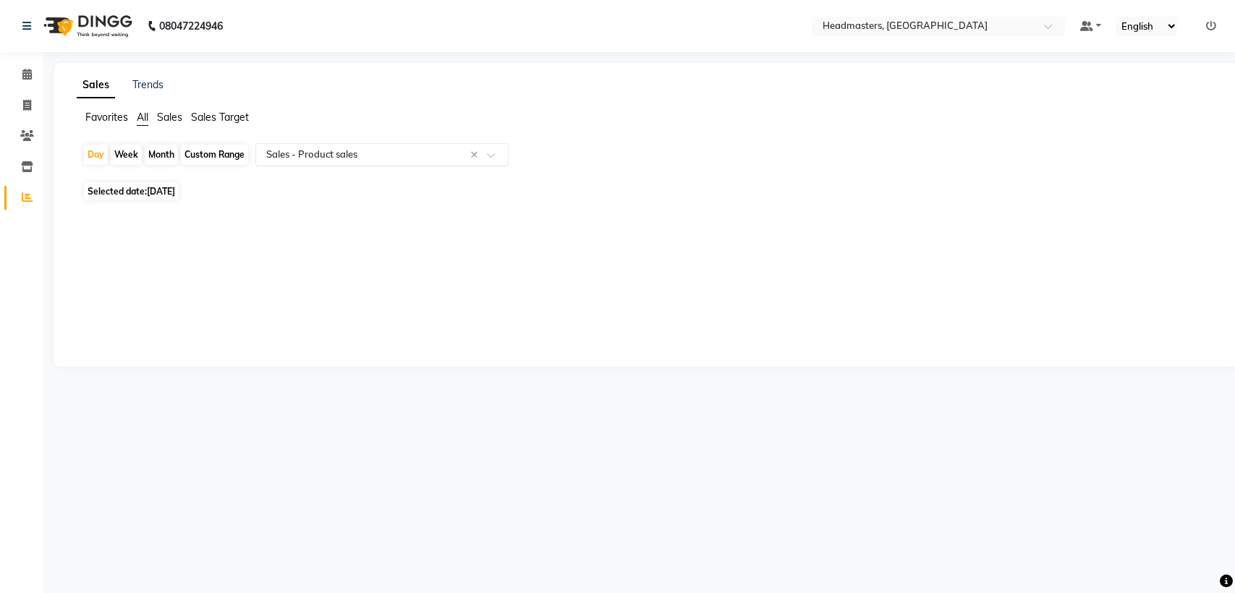
click at [124, 186] on span "Selected date: [DATE]" at bounding box center [131, 191] width 95 height 18
select select "8"
select select "2025"
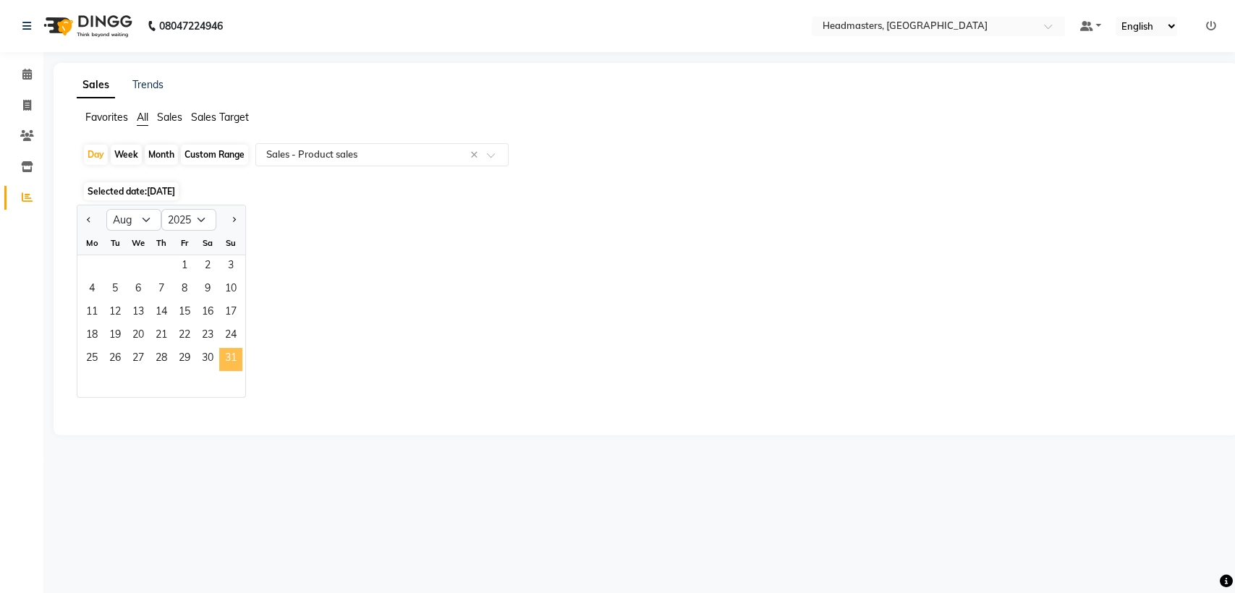
click at [235, 352] on span "31" at bounding box center [230, 359] width 23 height 23
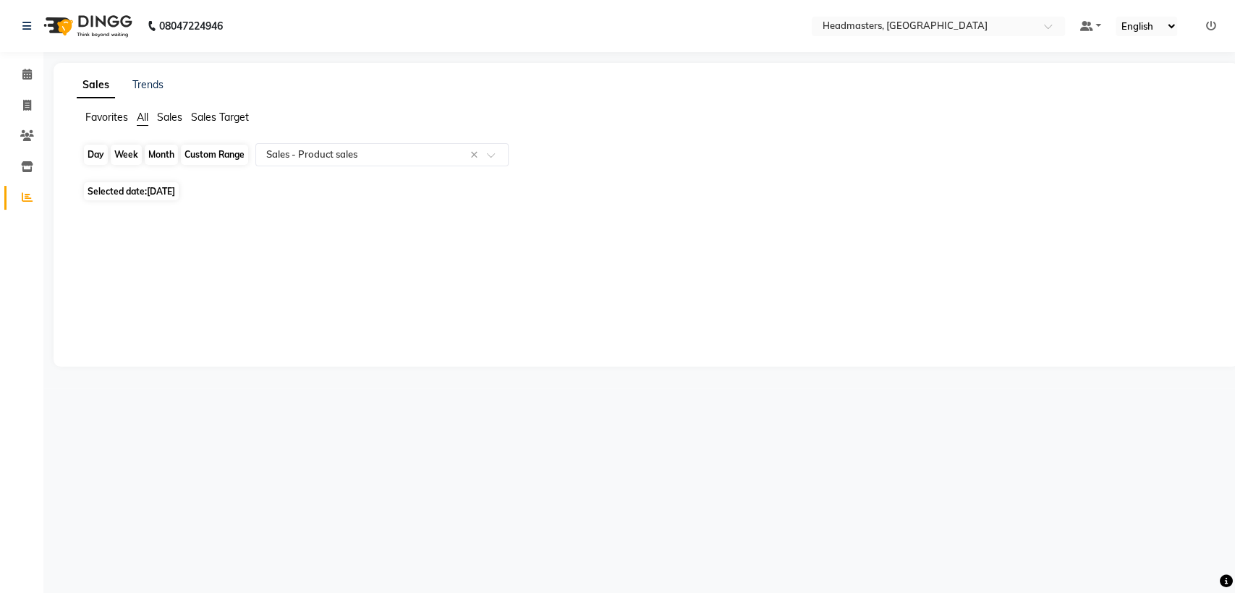
click at [93, 154] on div "Day" at bounding box center [96, 155] width 24 height 20
select select "8"
select select "2025"
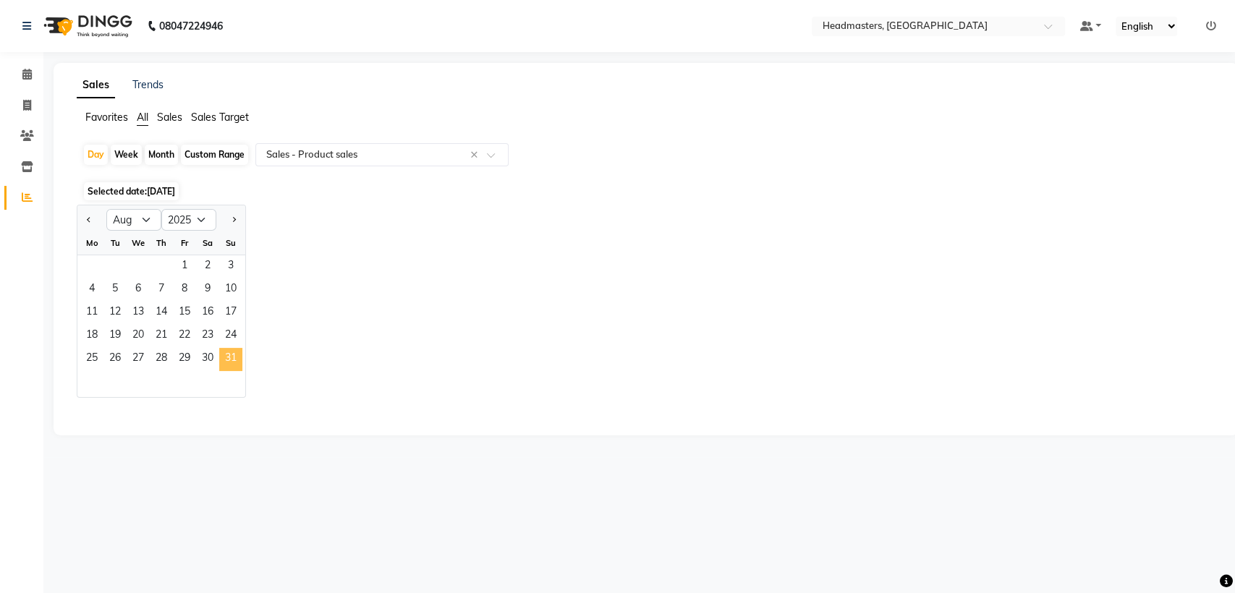
click at [227, 365] on span "31" at bounding box center [230, 359] width 23 height 23
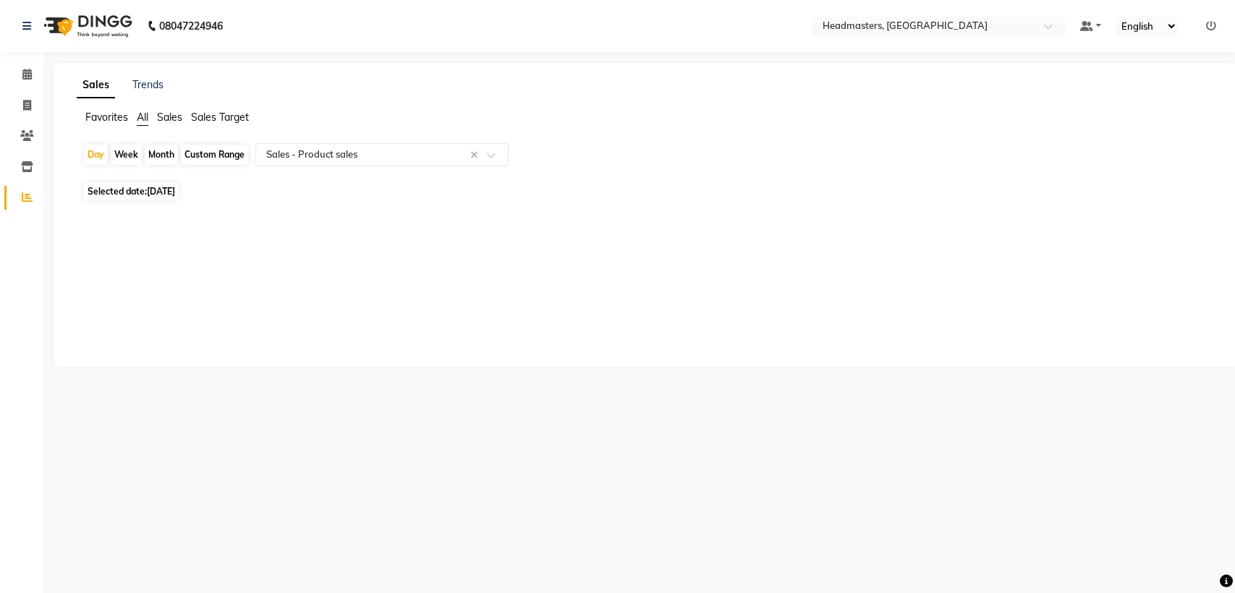
click at [22, 60] on li "Calendar" at bounding box center [21, 74] width 43 height 31
click at [26, 68] on span at bounding box center [26, 75] width 25 height 17
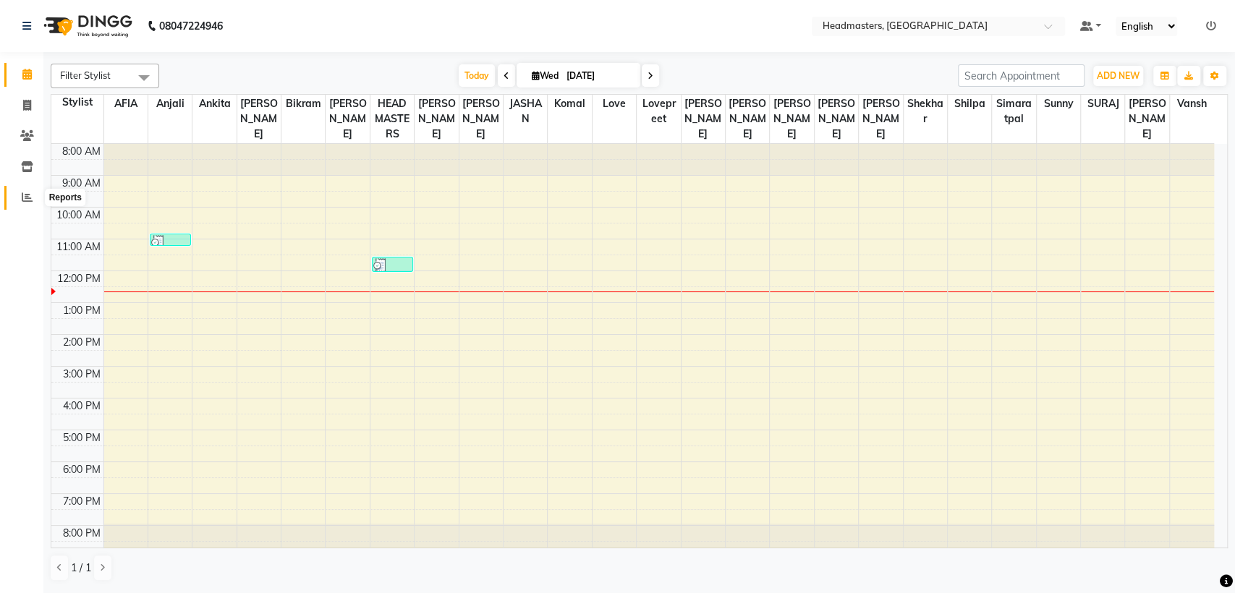
click at [15, 199] on span at bounding box center [26, 198] width 25 height 17
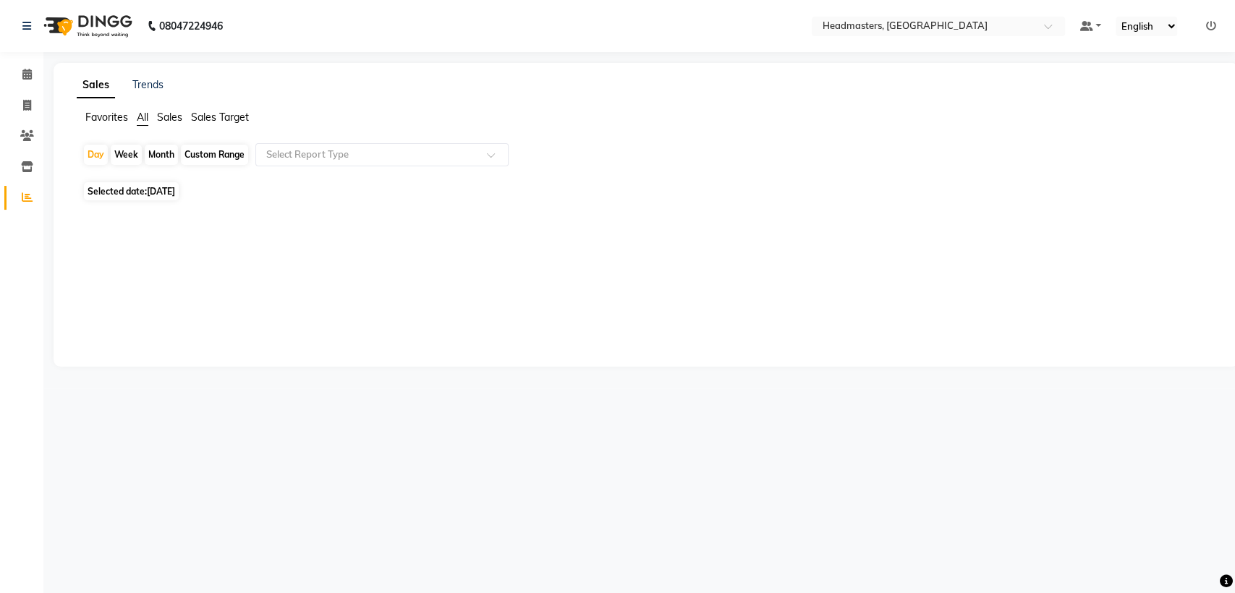
click at [163, 191] on span "[DATE]" at bounding box center [161, 191] width 28 height 11
select select "9"
select select "2025"
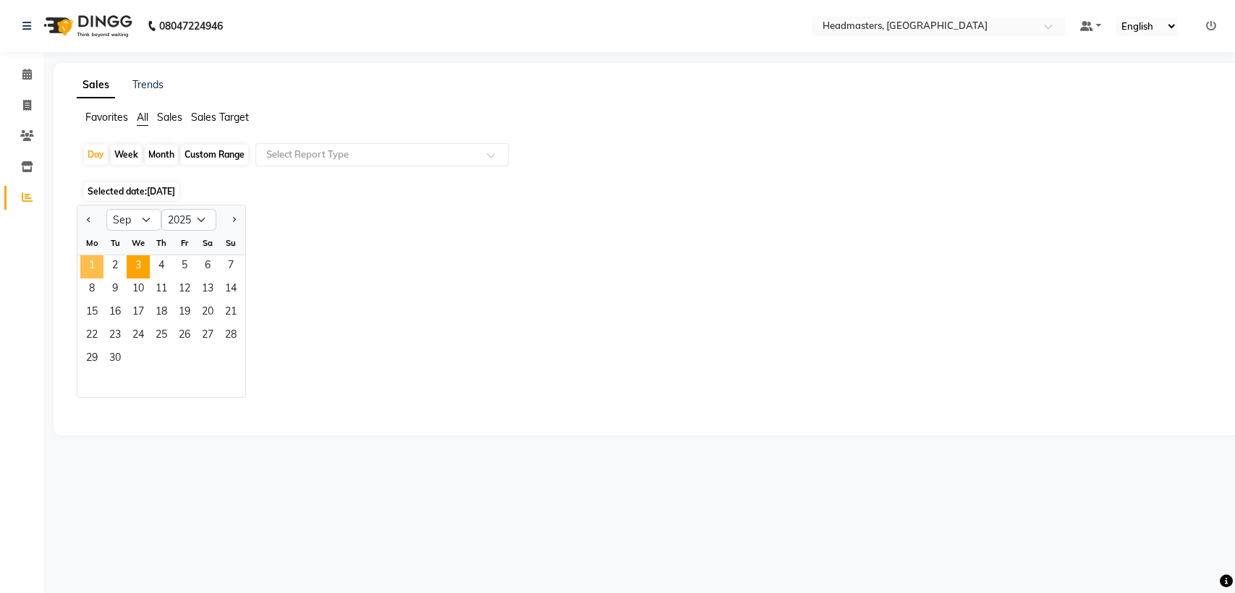
click at [90, 262] on span "1" at bounding box center [91, 266] width 23 height 23
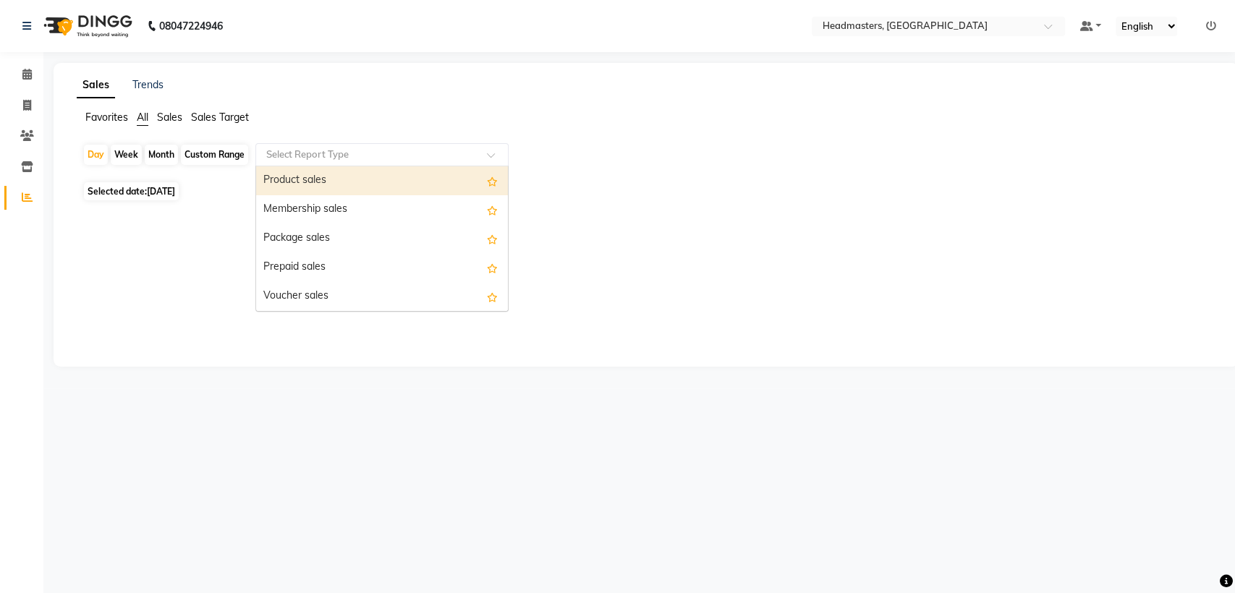
drag, startPoint x: 328, startPoint y: 154, endPoint x: 328, endPoint y: 182, distance: 28.2
click at [328, 166] on ng-select "Select Report Type Product sales Membership sales Package sales Prepaid sales V…" at bounding box center [381, 154] width 253 height 23
click at [328, 182] on div "Product sales" at bounding box center [382, 180] width 252 height 29
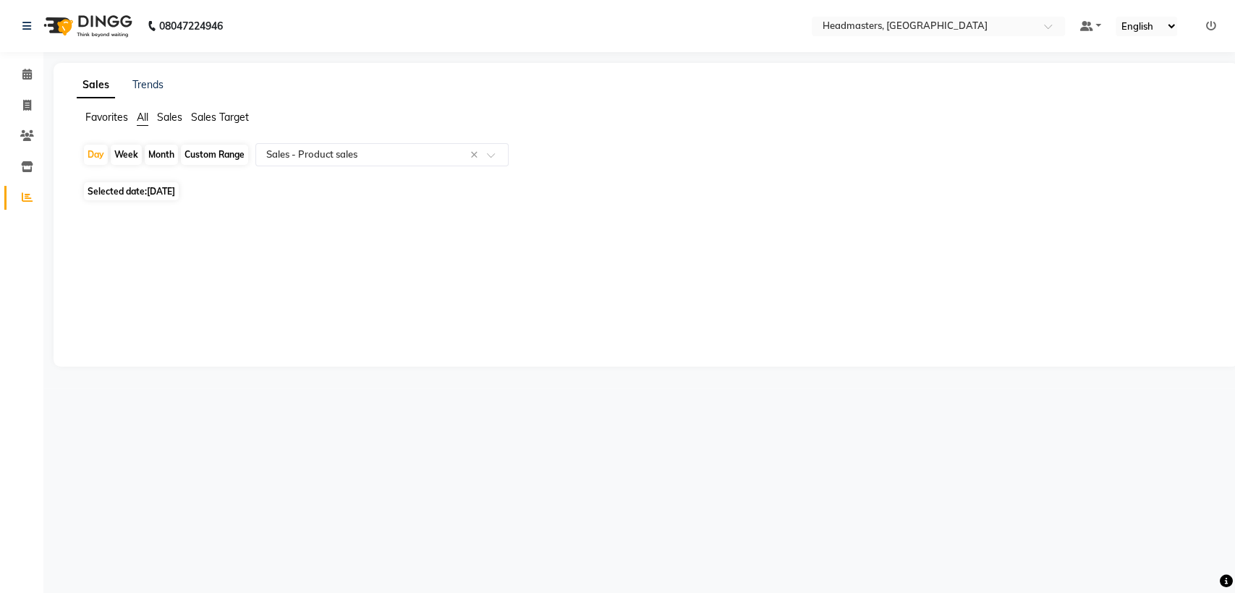
click at [175, 187] on span "[DATE]" at bounding box center [161, 191] width 28 height 11
select select "9"
select select "2025"
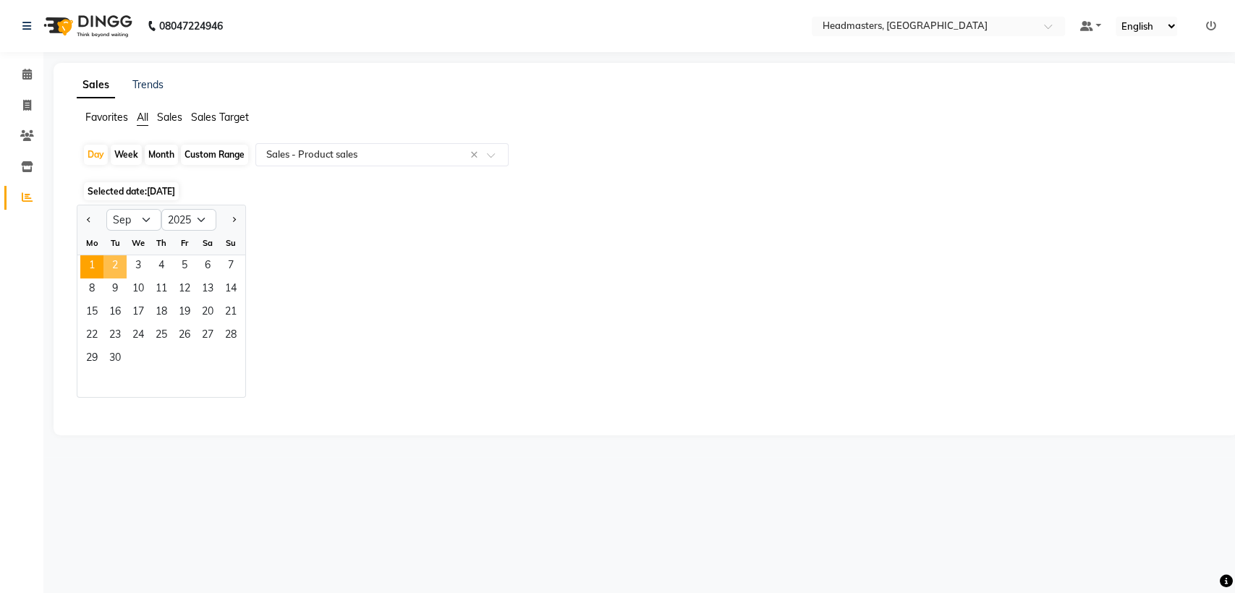
click at [118, 265] on span "2" at bounding box center [114, 266] width 23 height 23
select select "csv"
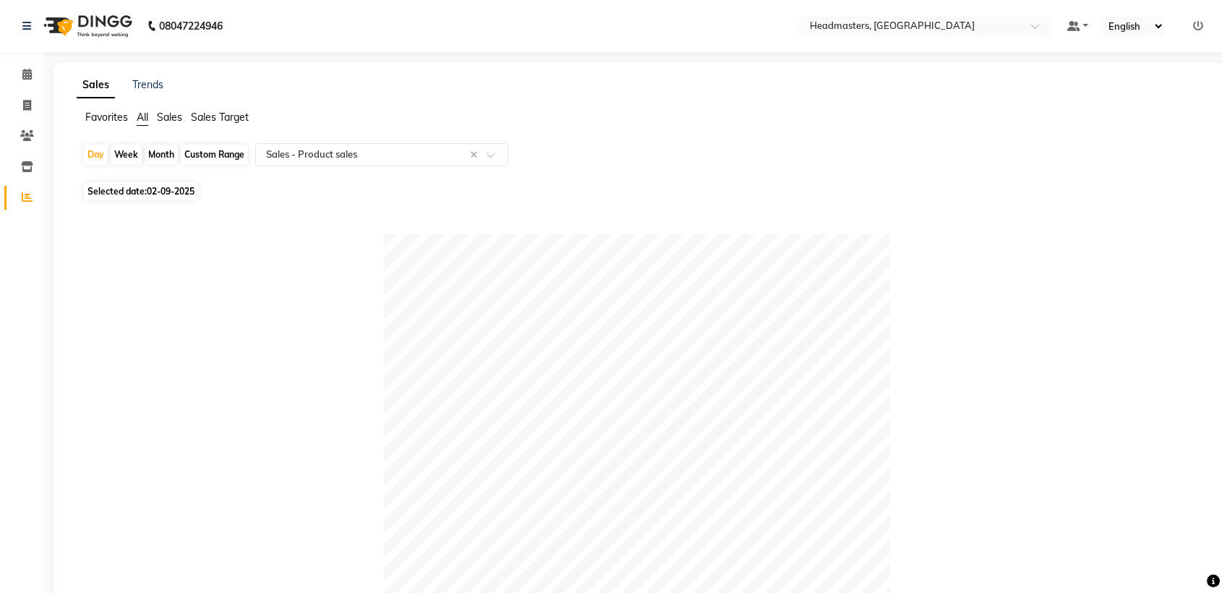
click at [149, 186] on span "02-09-2025" at bounding box center [171, 191] width 48 height 11
select select "9"
select select "2025"
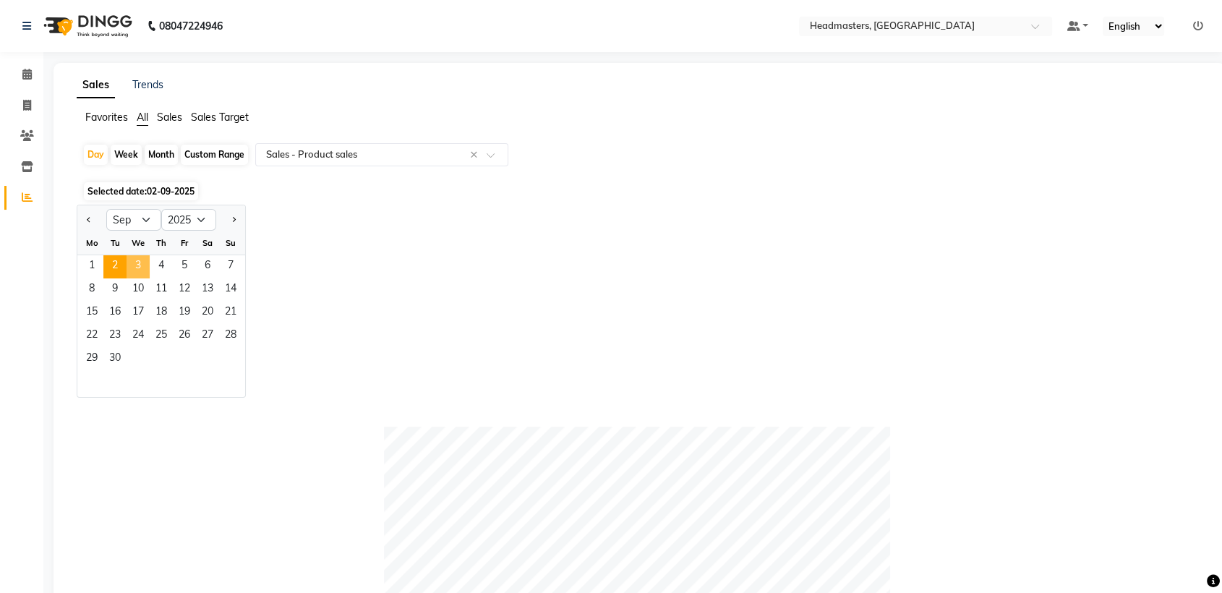
click at [141, 259] on span "3" at bounding box center [138, 266] width 23 height 23
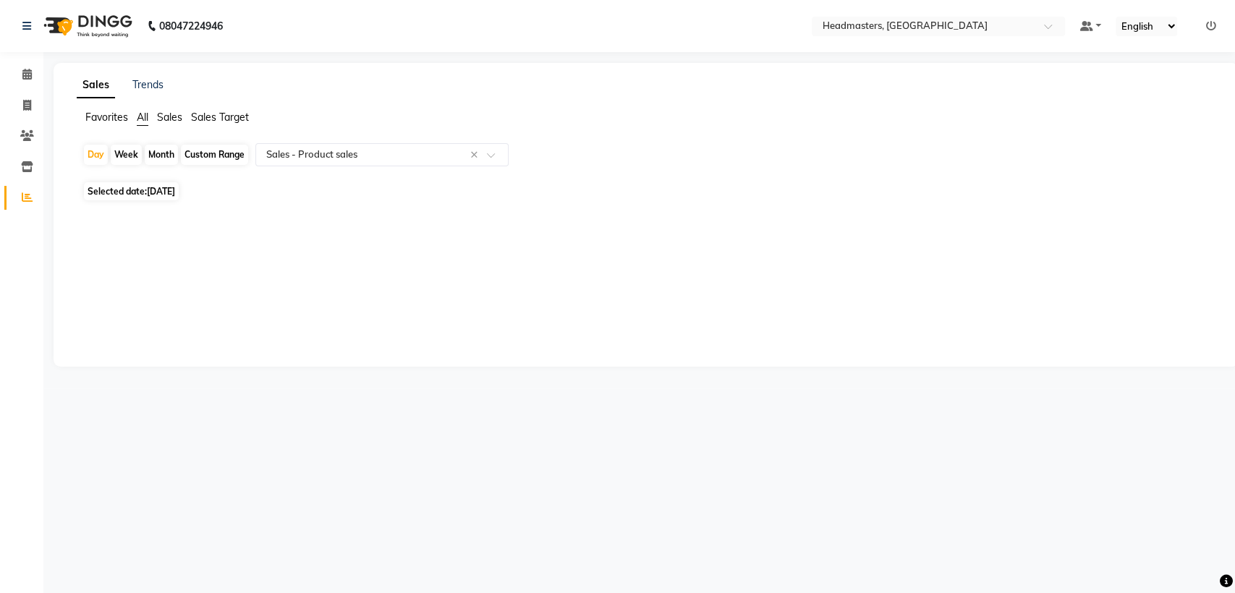
click at [22, 88] on li "Calendar" at bounding box center [21, 74] width 43 height 31
click at [28, 77] on icon at bounding box center [26, 74] width 9 height 11
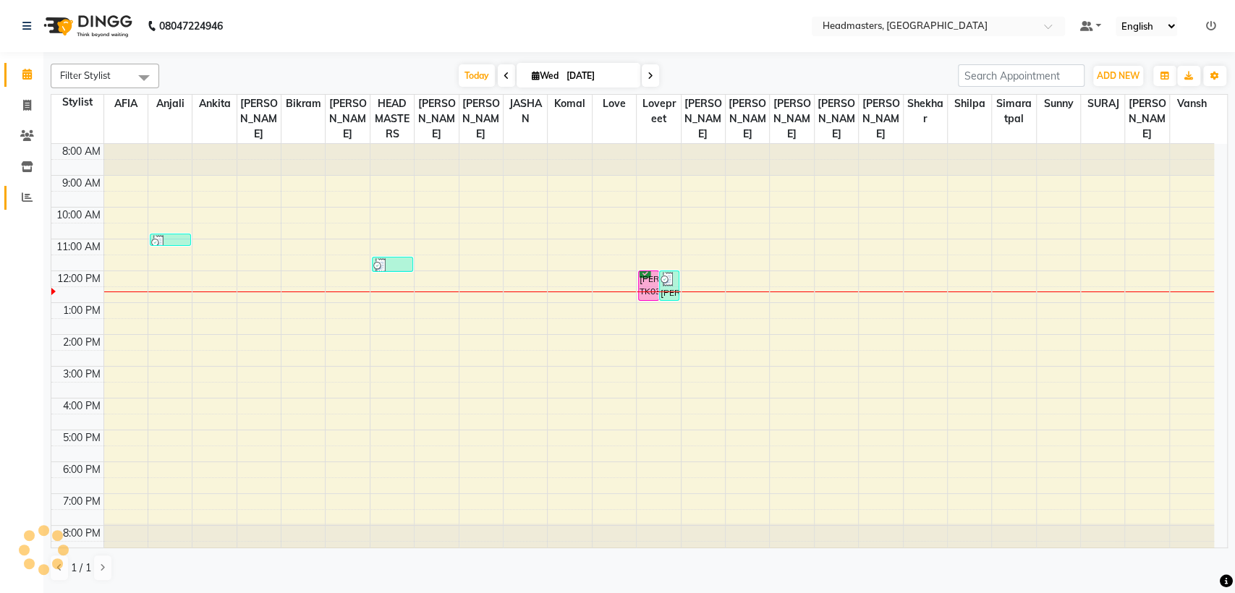
click at [22, 188] on link "Reports" at bounding box center [21, 198] width 35 height 24
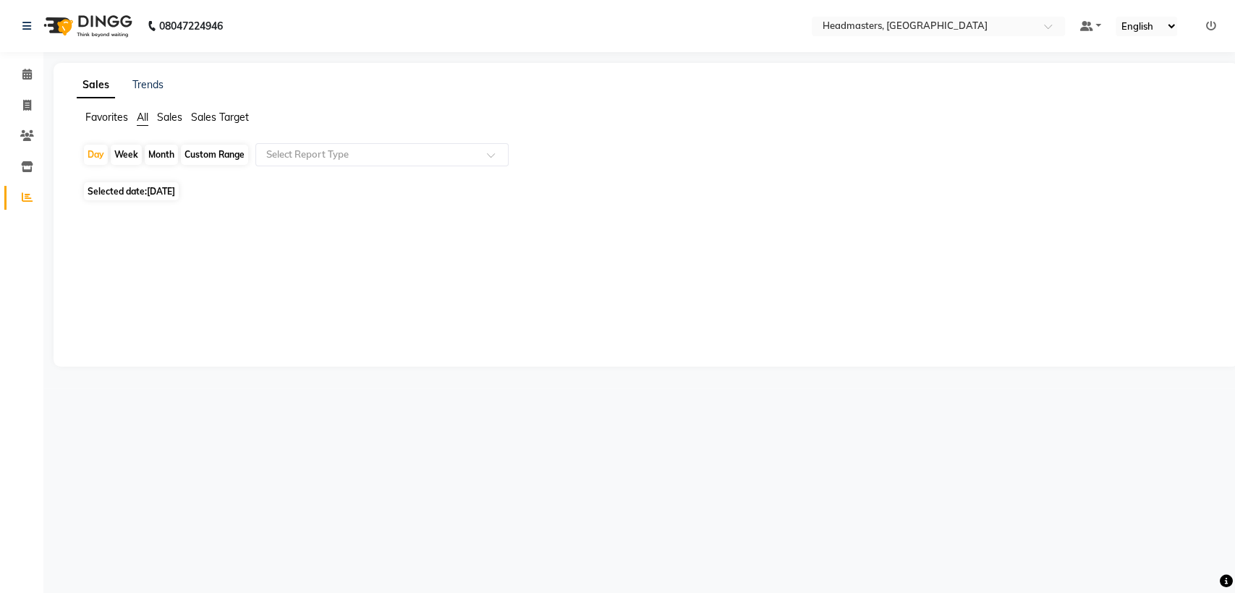
click at [132, 198] on span "Selected date: [DATE]" at bounding box center [131, 191] width 95 height 18
select select "9"
select select "2025"
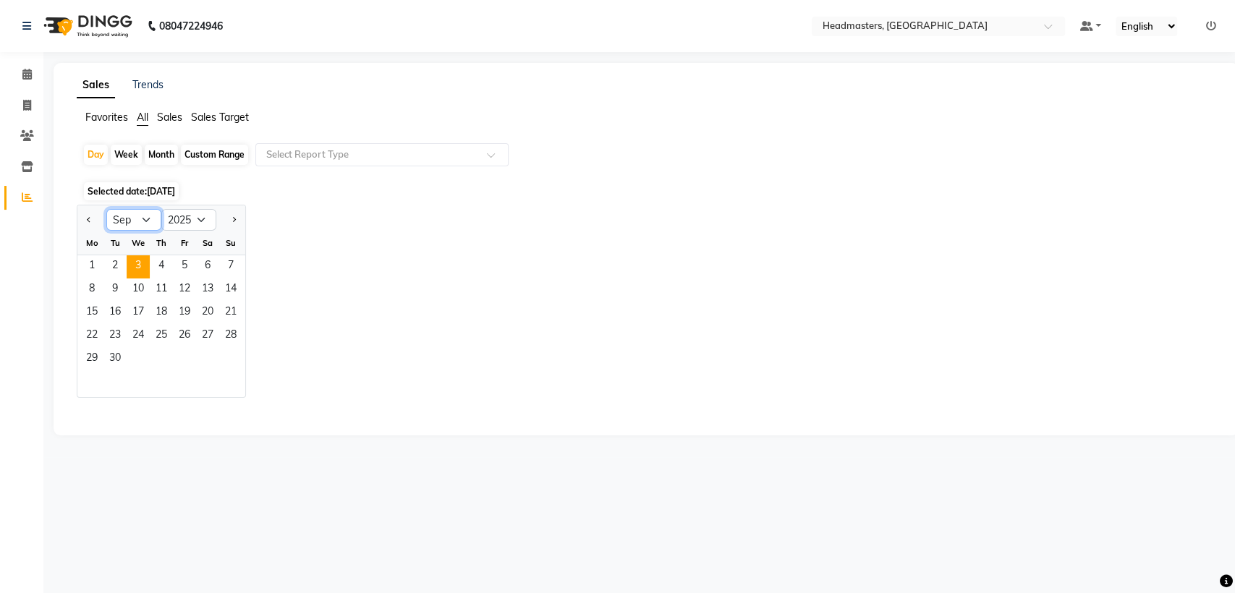
click at [142, 216] on select "Jan Feb Mar Apr May Jun [DATE] Aug Sep Oct Nov Dec" at bounding box center [133, 220] width 55 height 22
select select "8"
click at [106, 209] on select "Jan Feb Mar Apr May Jun [DATE] Aug Sep Oct Nov Dec" at bounding box center [133, 220] width 55 height 22
click at [177, 344] on span "22" at bounding box center [184, 336] width 23 height 23
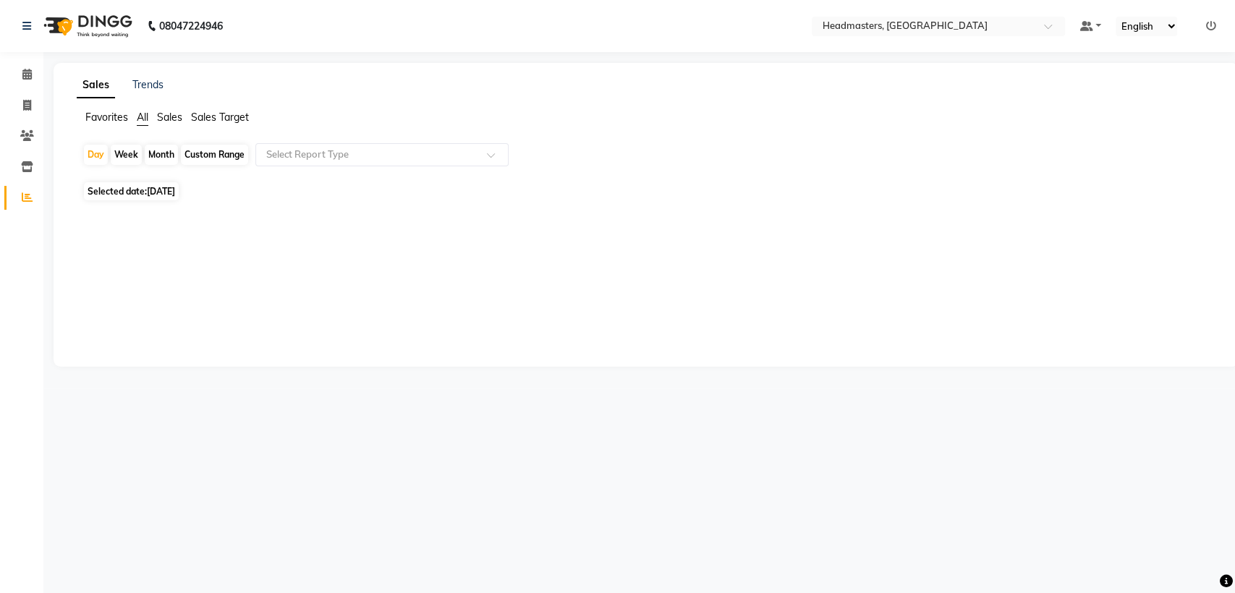
click at [175, 191] on span "[DATE]" at bounding box center [161, 191] width 28 height 11
select select "8"
select select "2025"
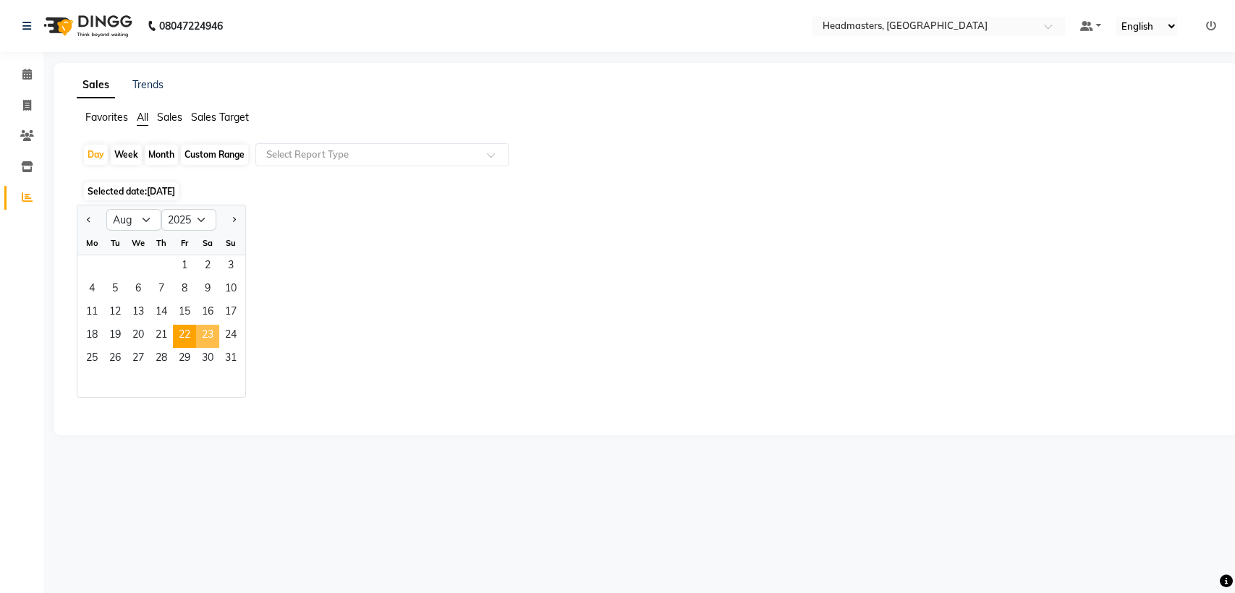
click at [208, 326] on span "23" at bounding box center [207, 336] width 23 height 23
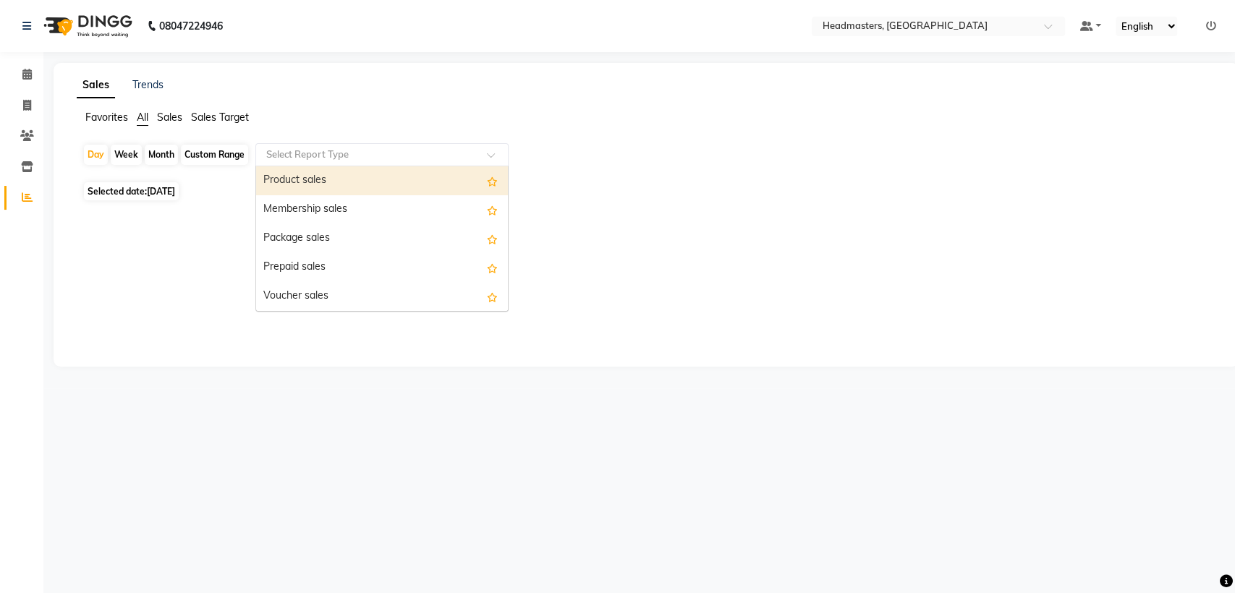
drag, startPoint x: 275, startPoint y: 158, endPoint x: 279, endPoint y: 177, distance: 19.3
click at [279, 166] on ng-select "Select Report Type Product sales Membership sales Package sales Prepaid sales V…" at bounding box center [381, 154] width 253 height 23
click at [279, 177] on div "Product sales" at bounding box center [382, 180] width 252 height 29
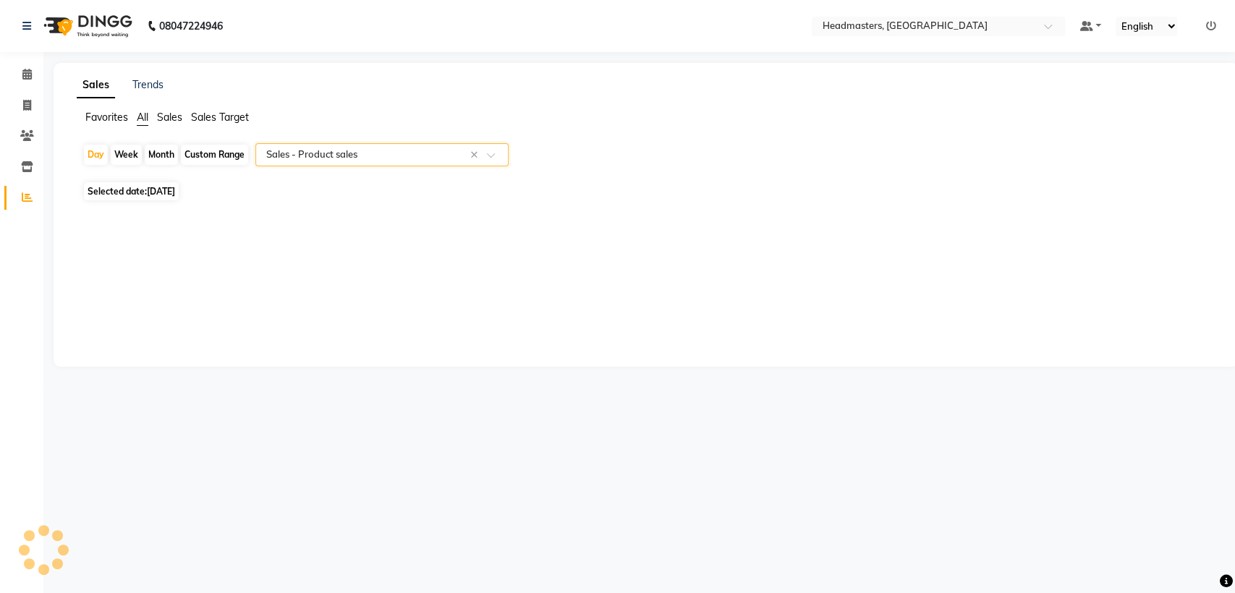
select select "csv"
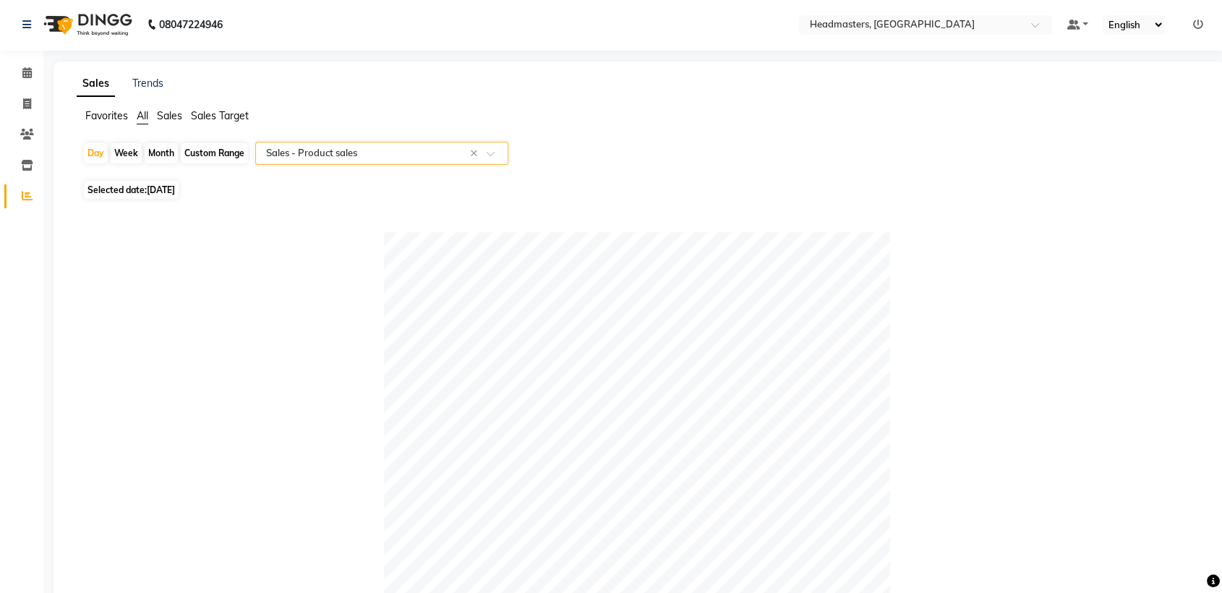
scroll to position [2, 0]
click at [175, 184] on span "[DATE]" at bounding box center [161, 189] width 28 height 11
select select "8"
select select "2025"
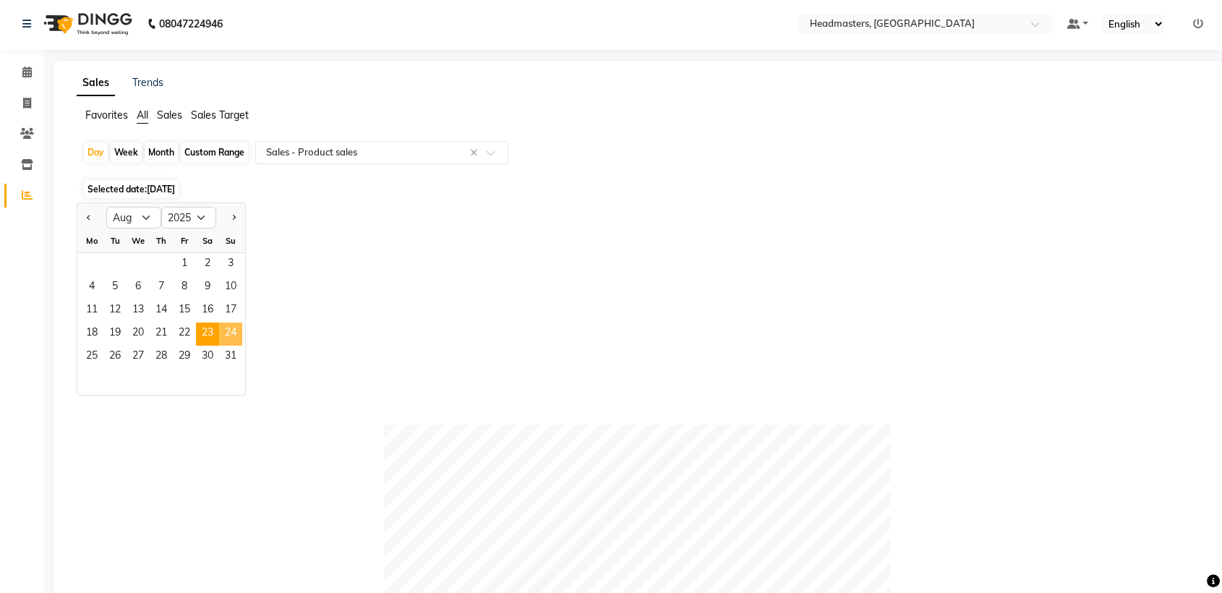
click at [228, 341] on span "24" at bounding box center [230, 334] width 23 height 23
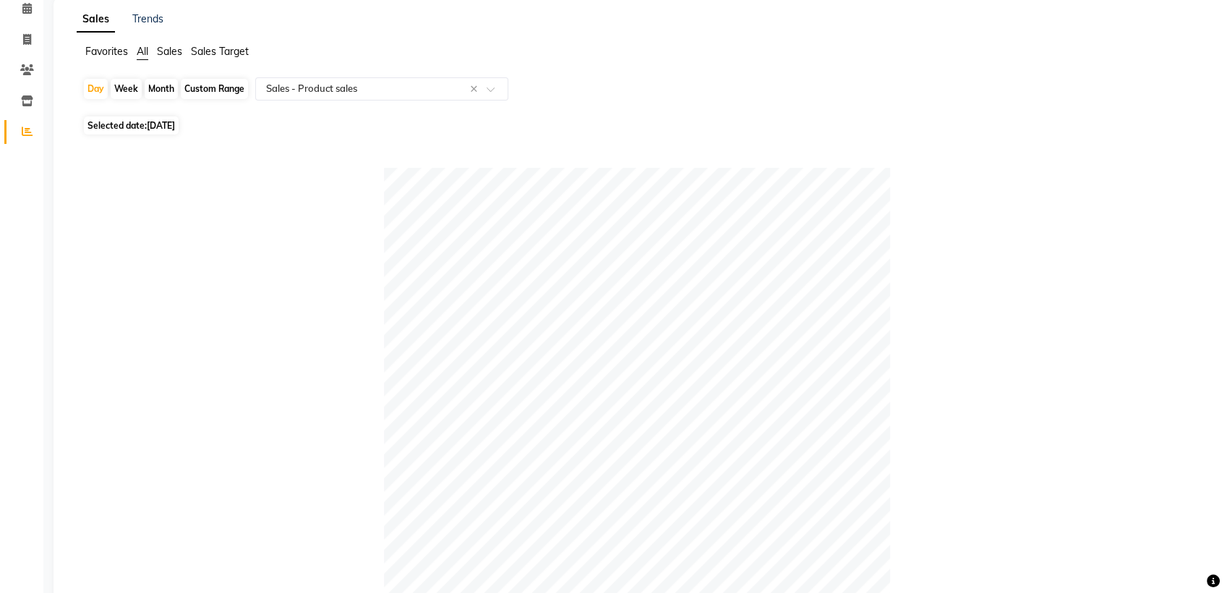
scroll to position [0, 0]
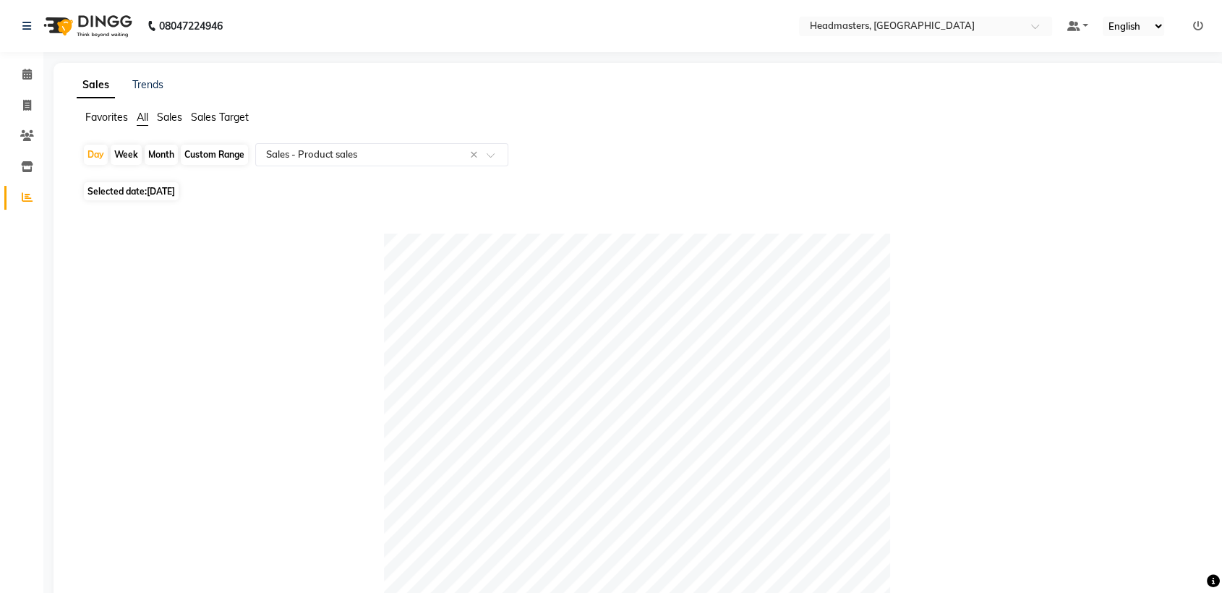
click at [161, 186] on span "[DATE]" at bounding box center [161, 191] width 28 height 11
select select "8"
select select "2025"
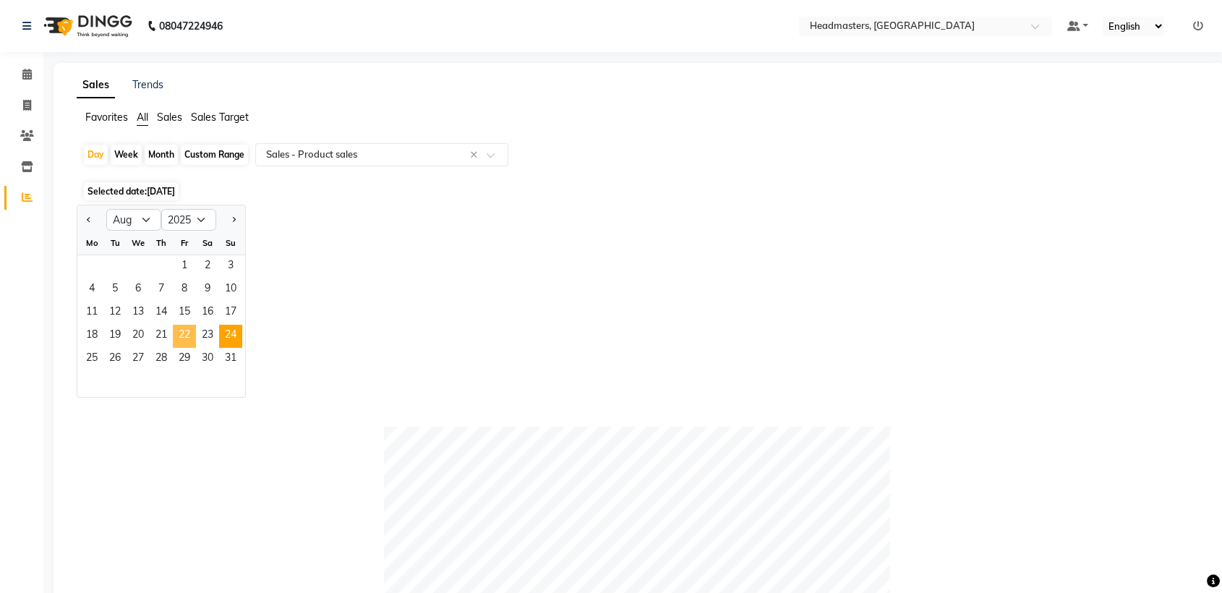
click at [174, 343] on span "22" at bounding box center [184, 336] width 23 height 23
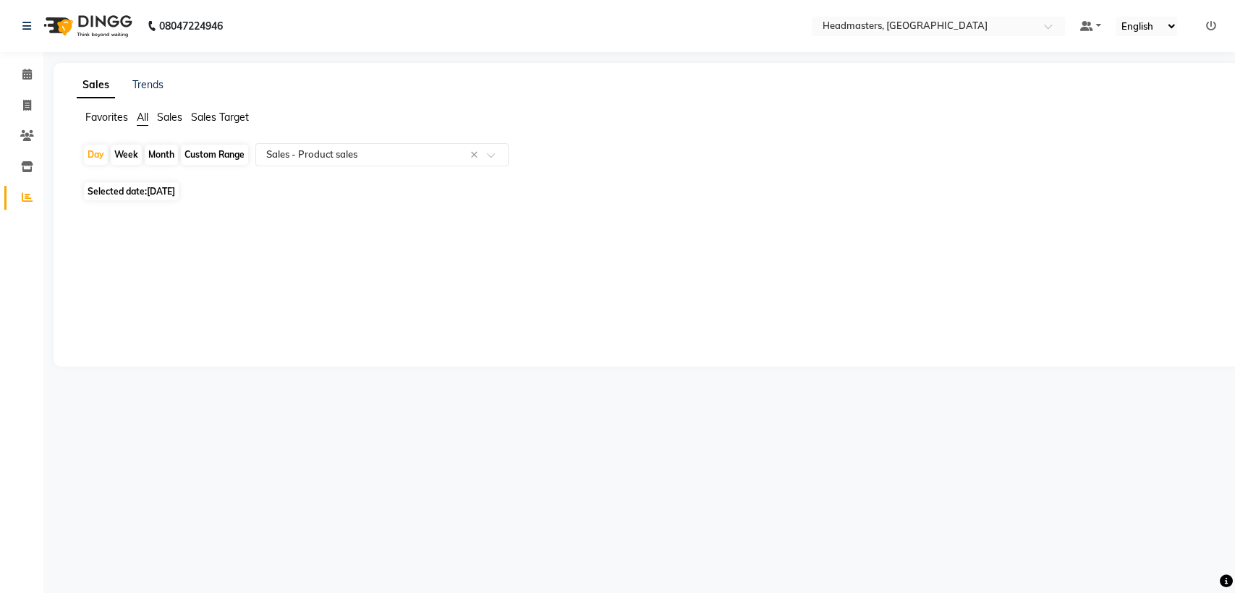
click at [168, 190] on span "[DATE]" at bounding box center [161, 191] width 28 height 11
select select "8"
select select "2025"
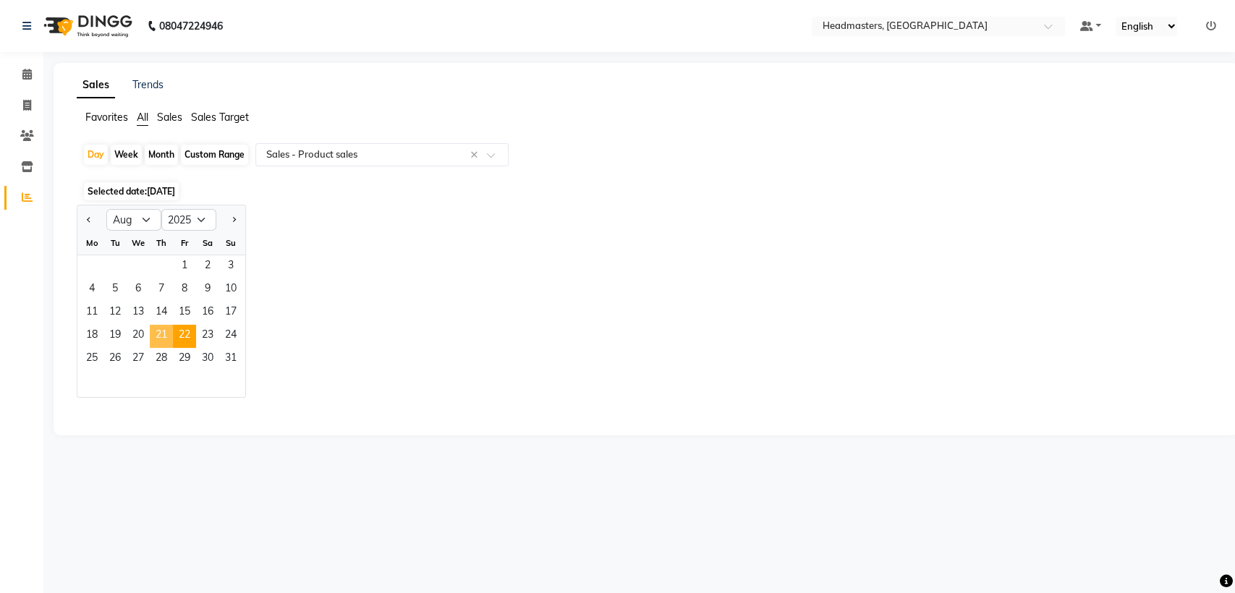
click at [165, 333] on span "21" at bounding box center [161, 336] width 23 height 23
select select "csv"
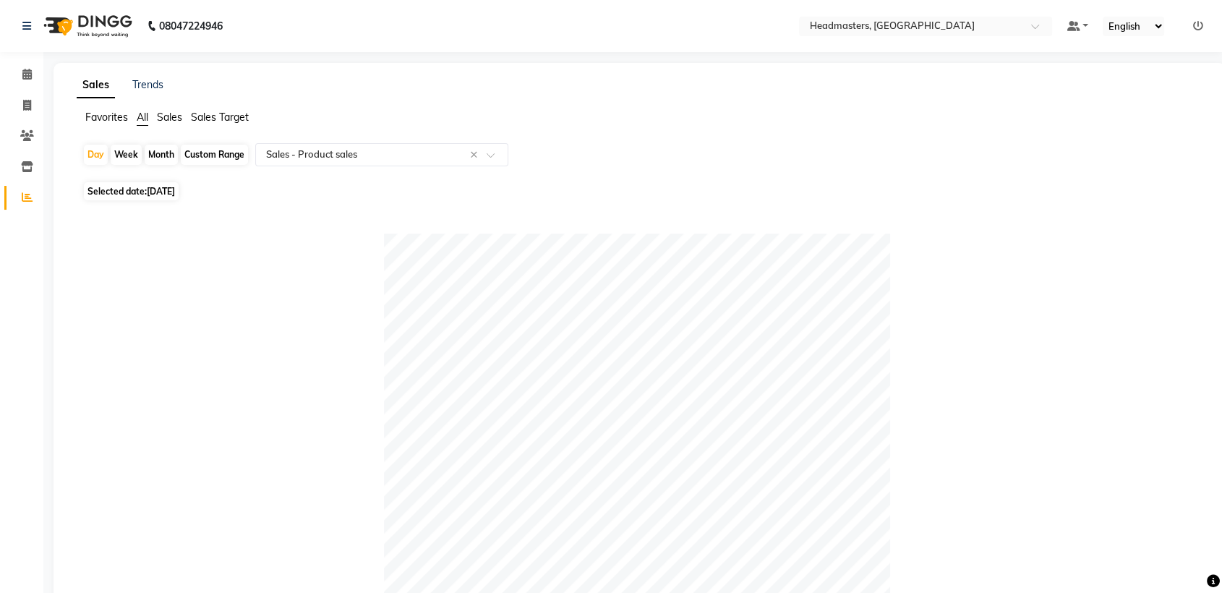
click at [165, 190] on span "[DATE]" at bounding box center [161, 191] width 28 height 11
select select "8"
select select "2025"
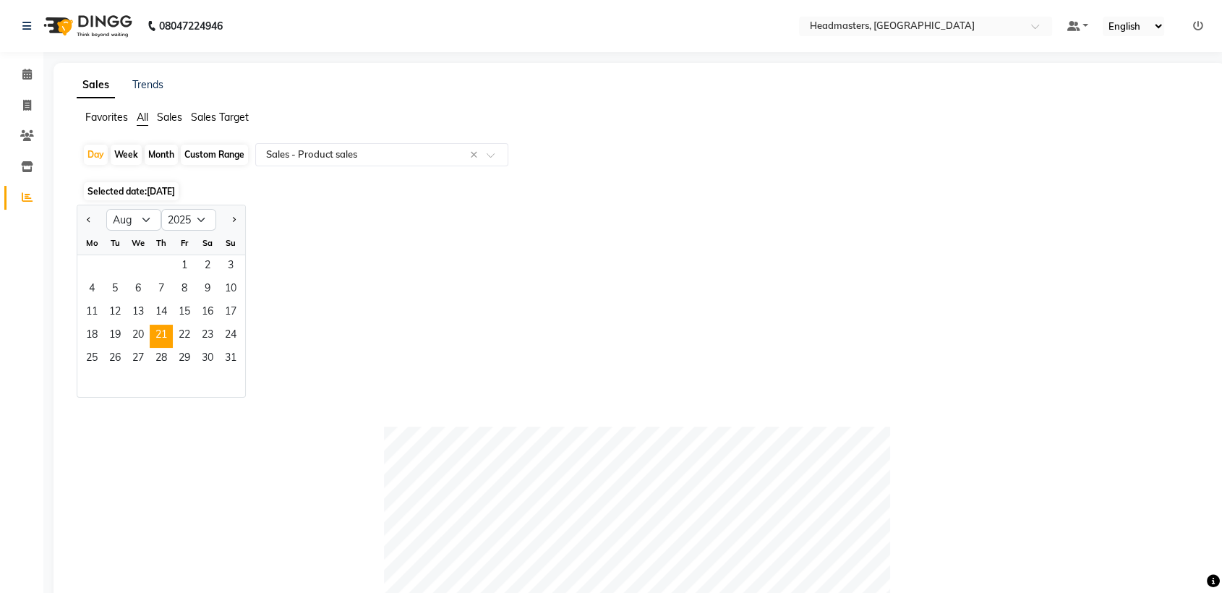
click at [165, 190] on span "[DATE]" at bounding box center [161, 191] width 28 height 11
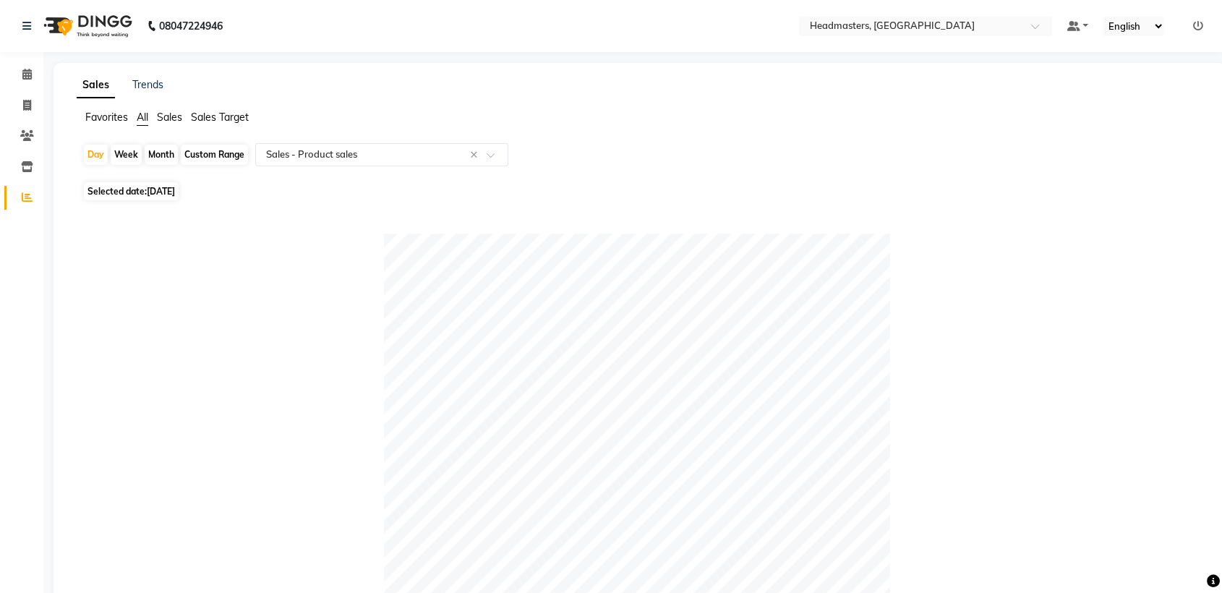
click at [171, 183] on span "Selected date: [DATE]" at bounding box center [131, 191] width 95 height 18
select select "8"
select select "2025"
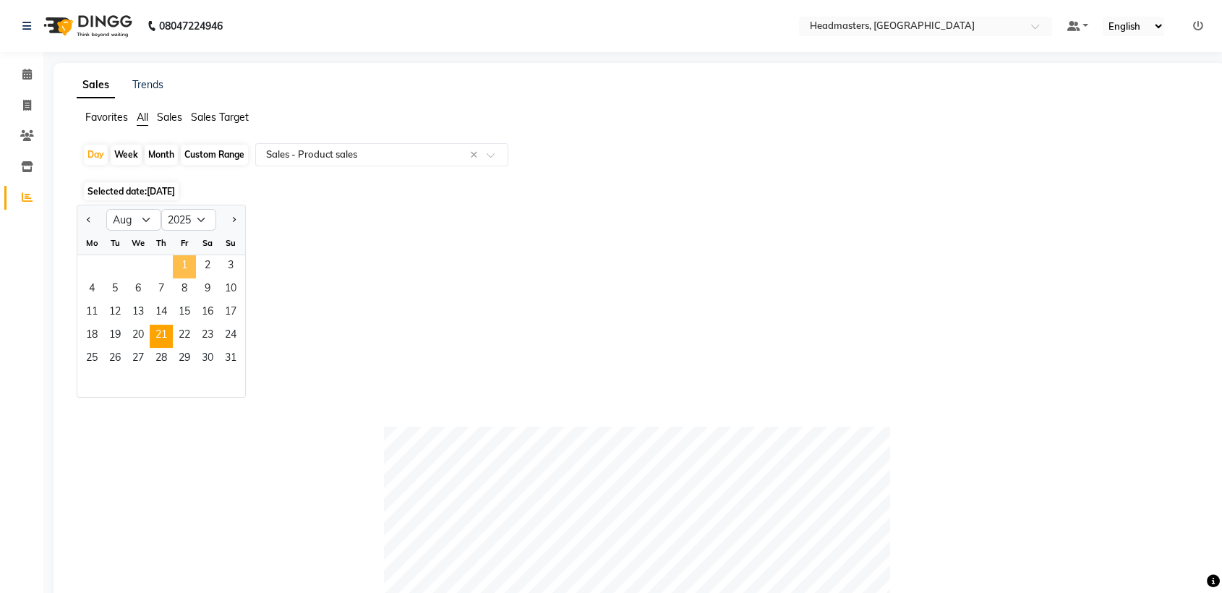
click at [179, 265] on span "1" at bounding box center [184, 266] width 23 height 23
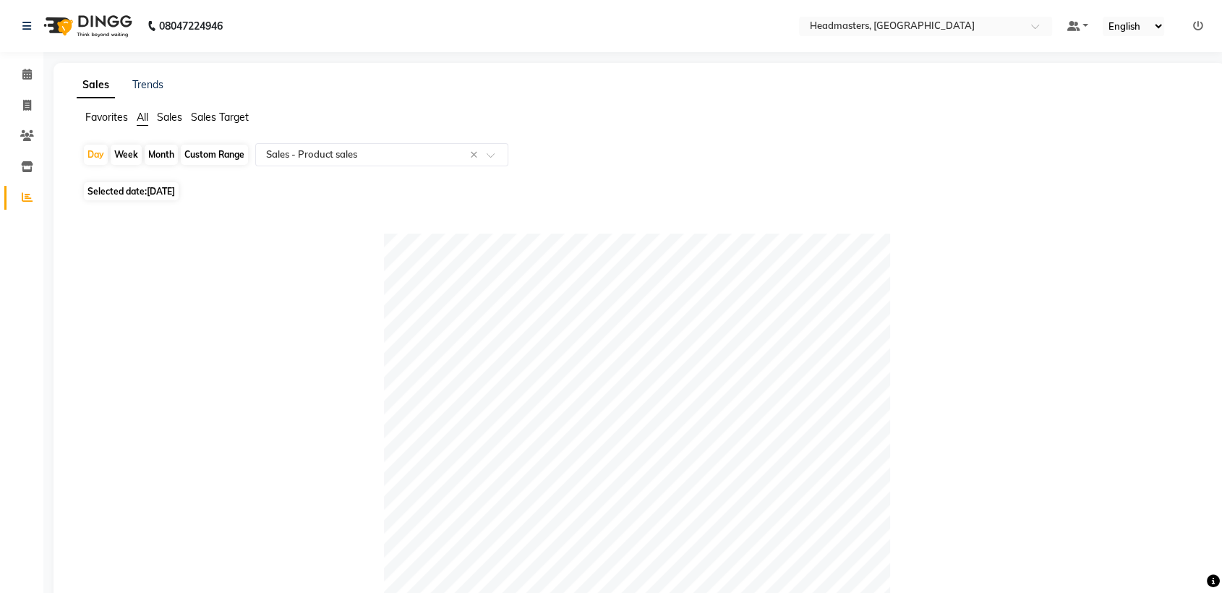
click at [175, 192] on span "[DATE]" at bounding box center [161, 191] width 28 height 11
select select "8"
select select "2025"
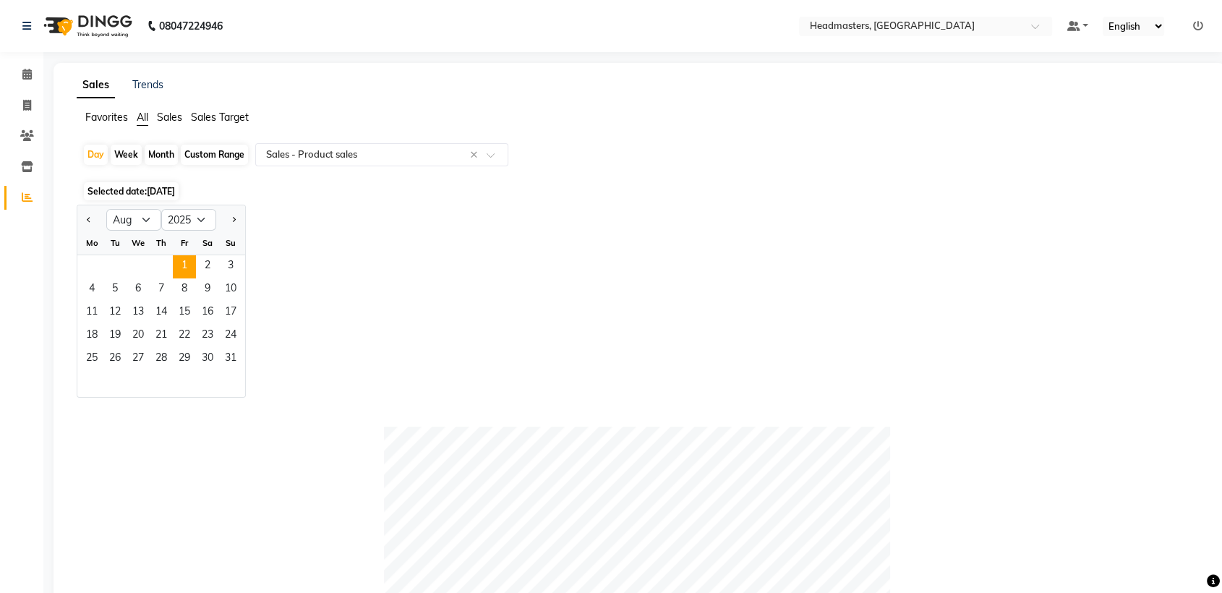
click at [175, 192] on span "[DATE]" at bounding box center [161, 191] width 28 height 11
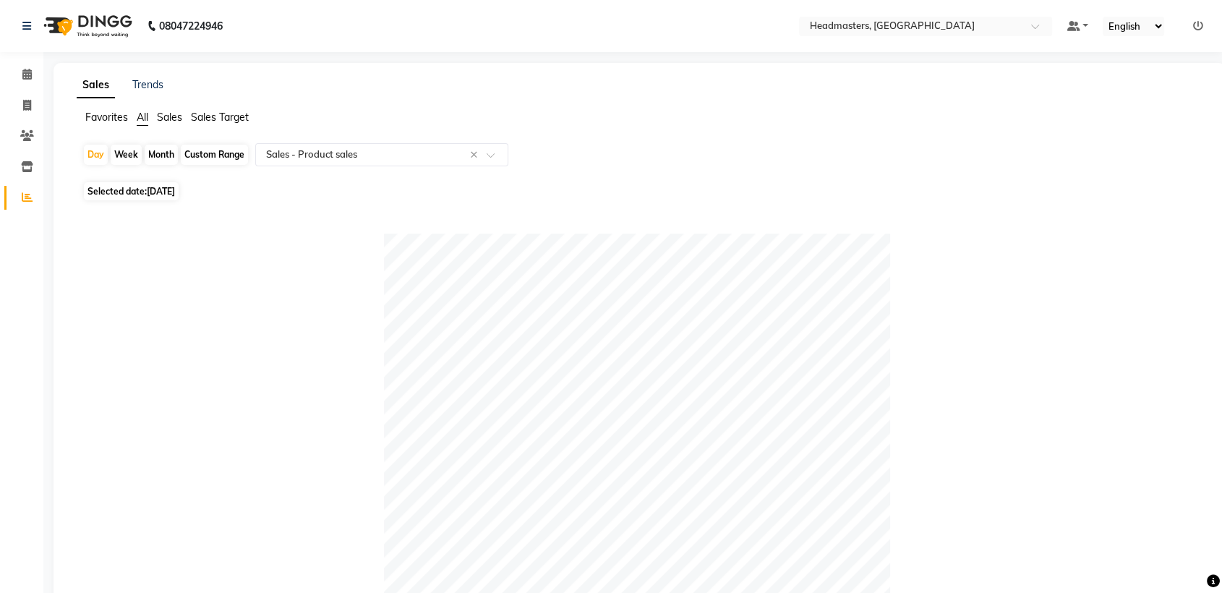
click at [171, 186] on span "[DATE]" at bounding box center [161, 191] width 28 height 11
select select "8"
select select "2025"
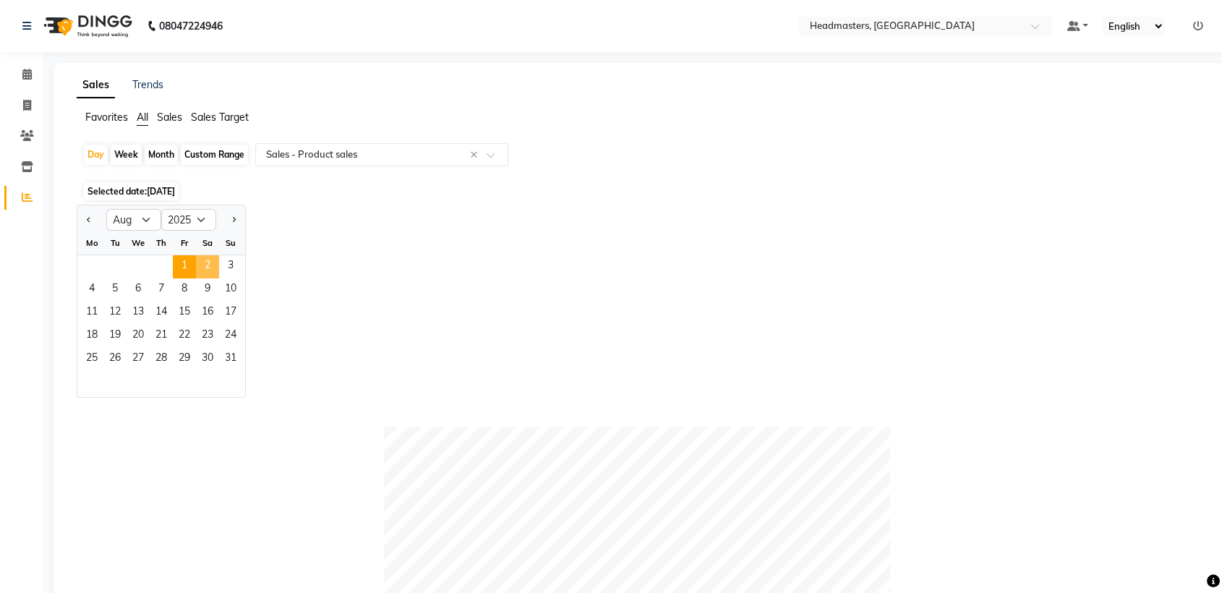
click at [206, 264] on span "2" at bounding box center [207, 266] width 23 height 23
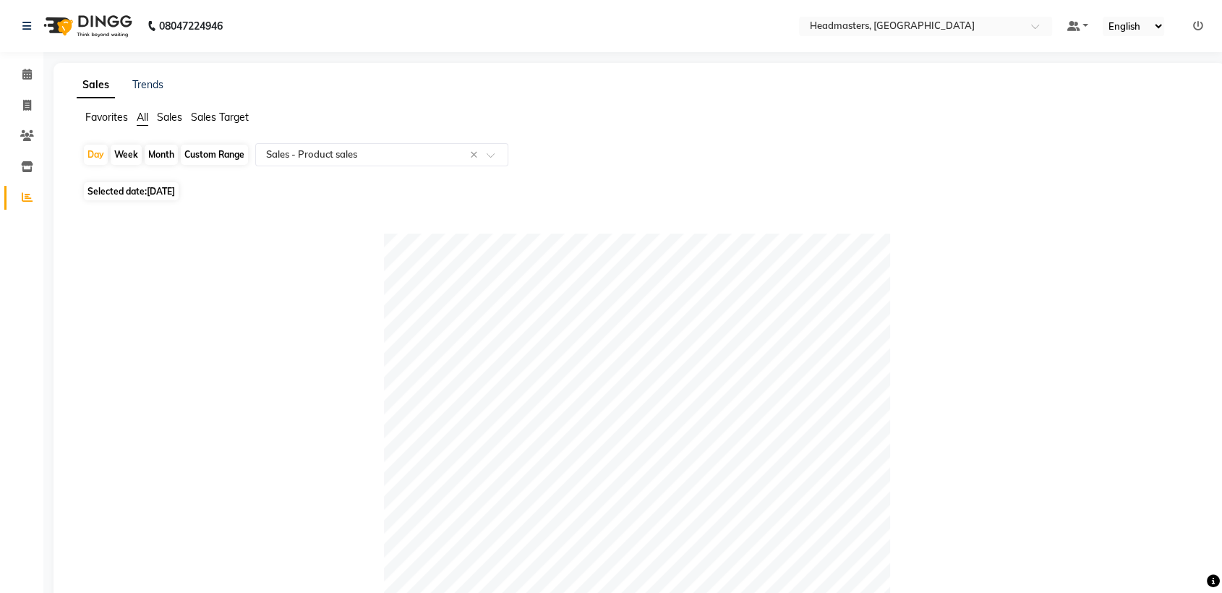
click at [175, 186] on span "[DATE]" at bounding box center [161, 191] width 28 height 11
select select "8"
select select "2025"
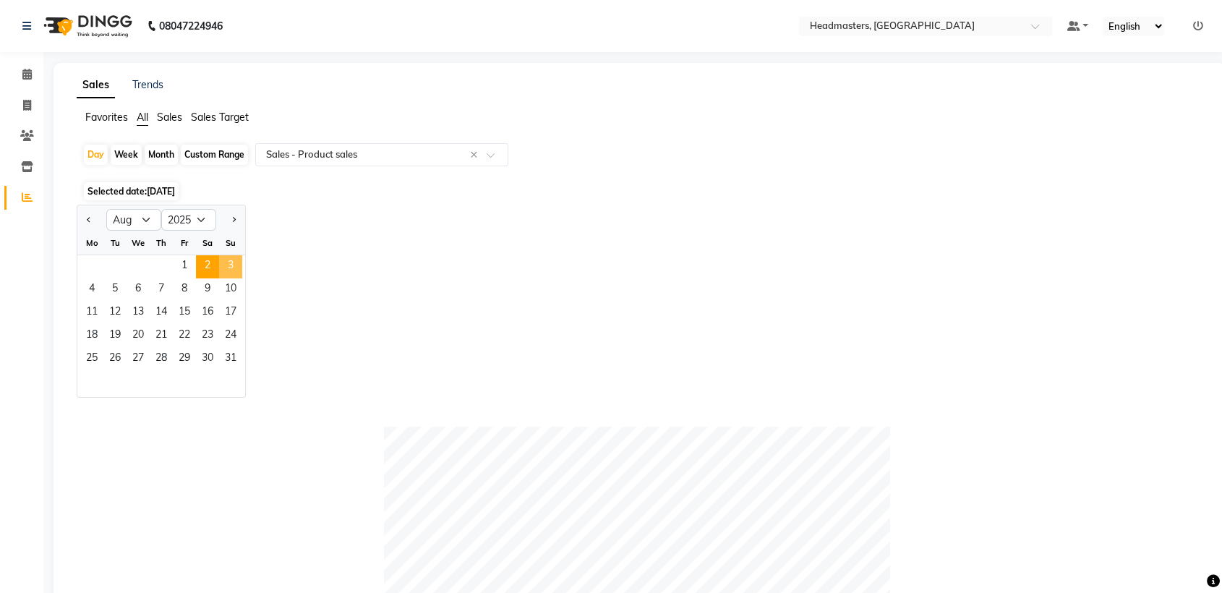
click at [223, 257] on span "3" at bounding box center [230, 266] width 23 height 23
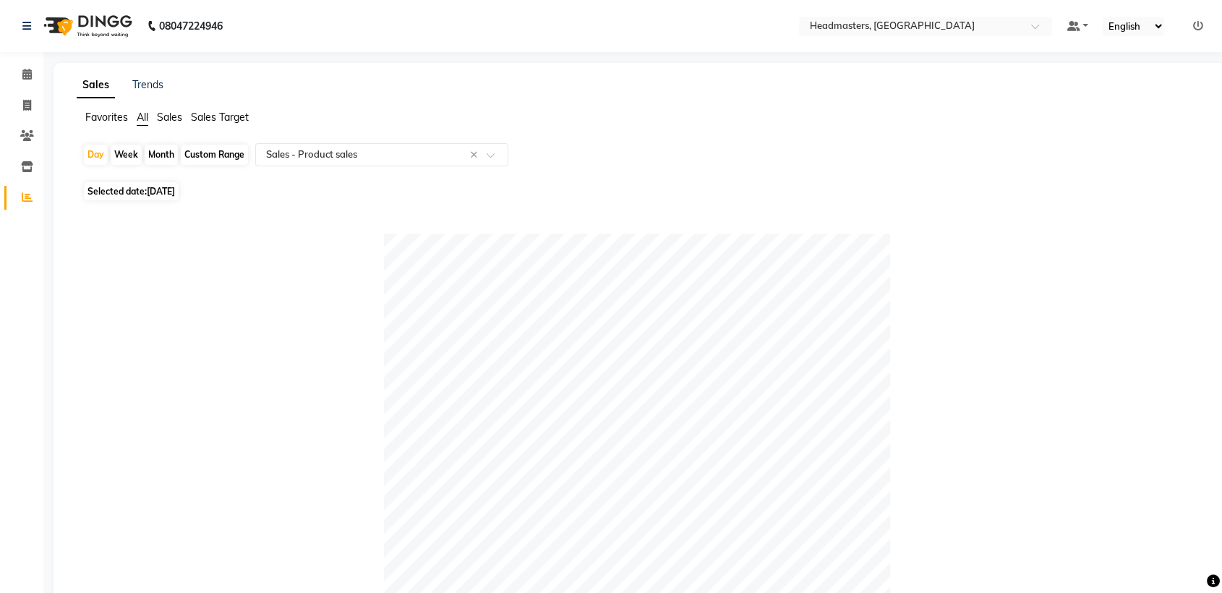
click at [175, 190] on span "[DATE]" at bounding box center [161, 191] width 28 height 11
select select "8"
select select "2025"
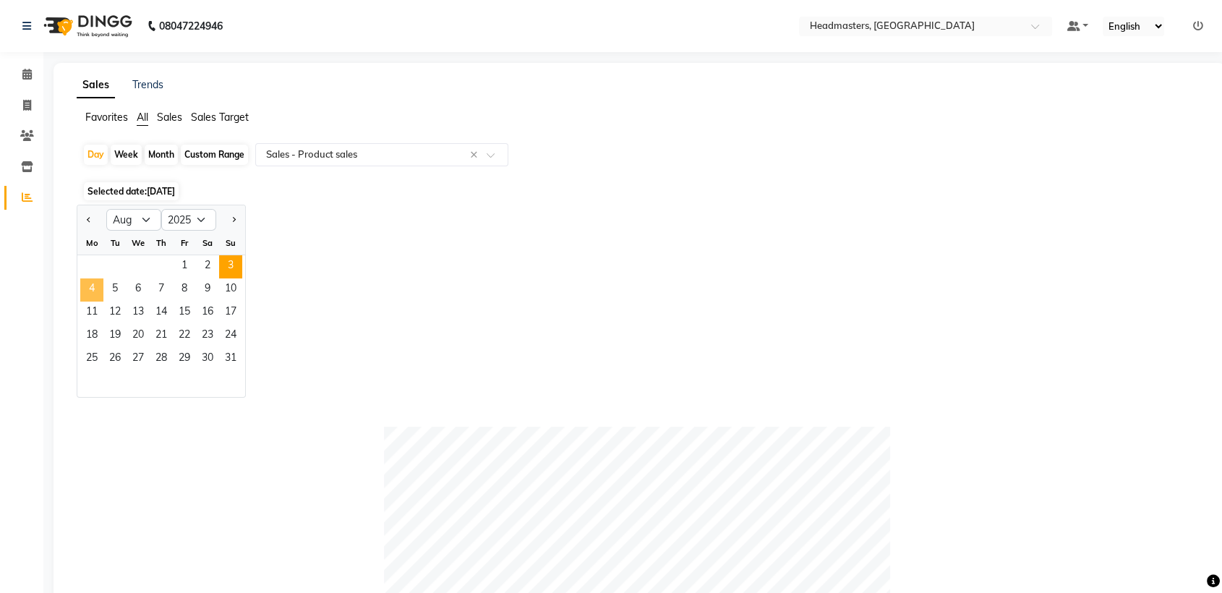
click at [97, 288] on span "4" at bounding box center [91, 289] width 23 height 23
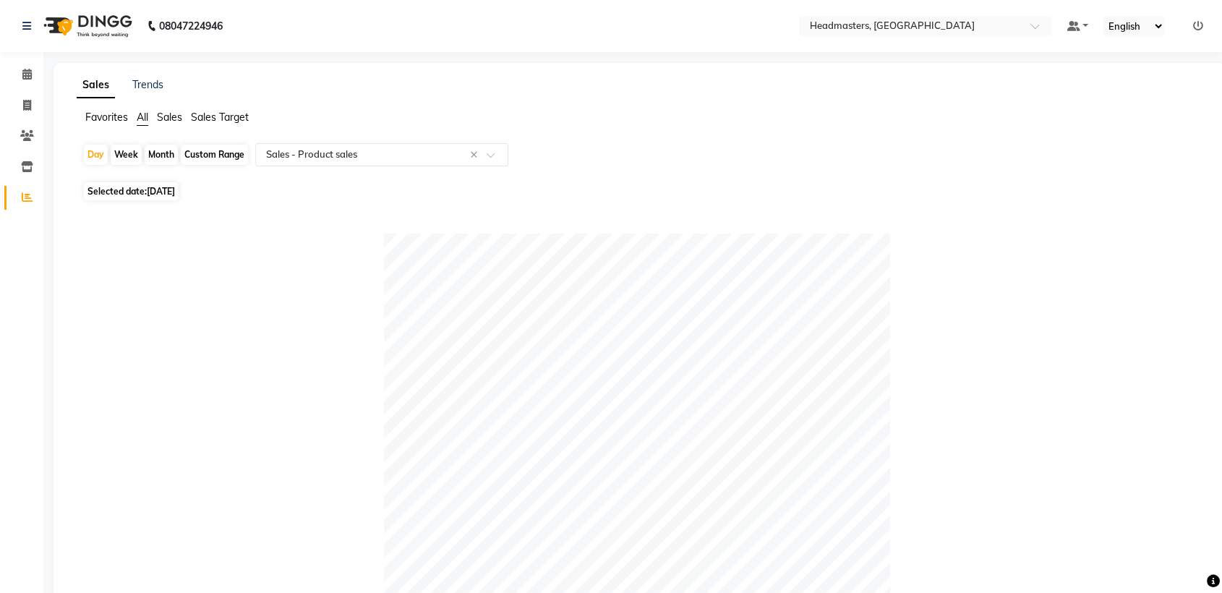
click at [131, 190] on span "Selected date: [DATE]" at bounding box center [131, 191] width 95 height 18
select select "8"
select select "2025"
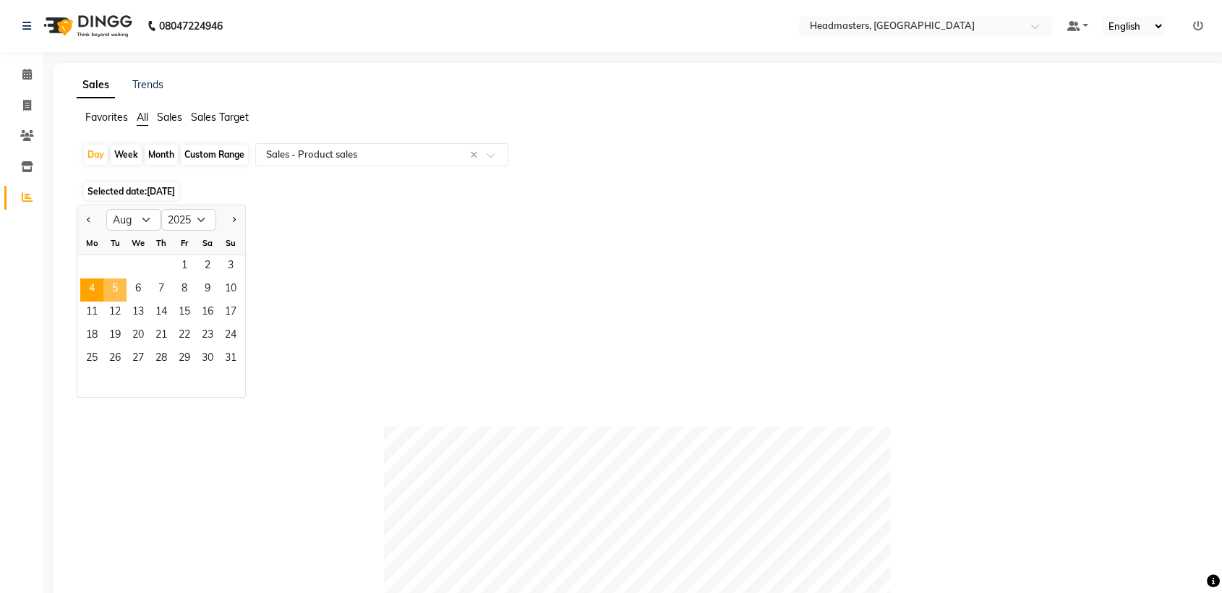
click at [110, 292] on span "5" at bounding box center [114, 289] width 23 height 23
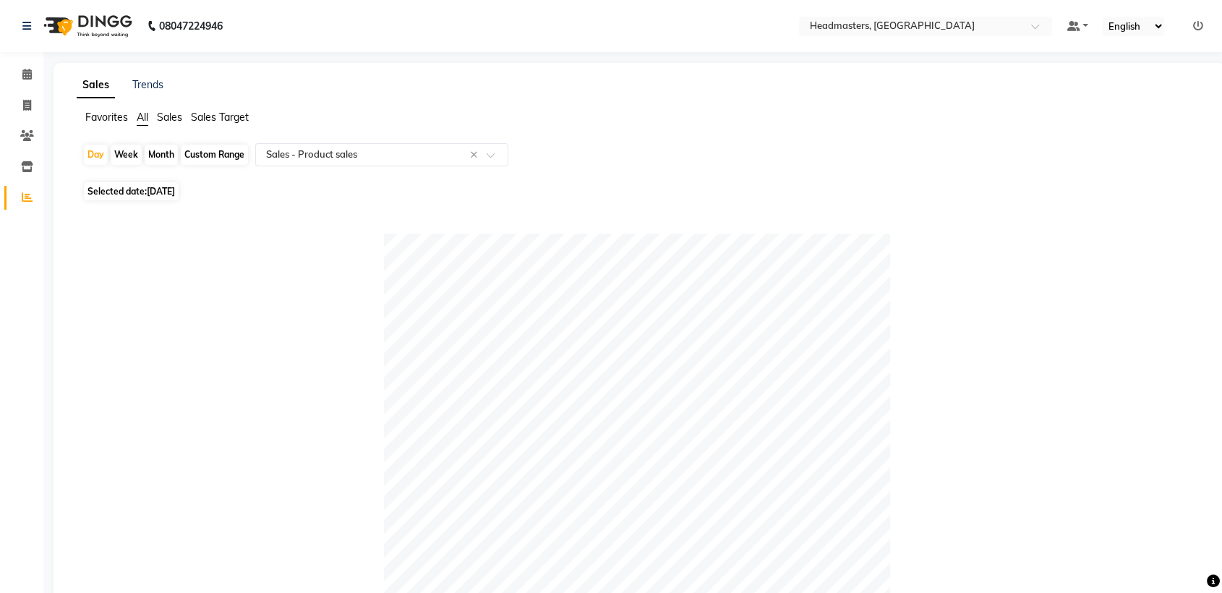
click at [133, 192] on span "Selected date: [DATE]" at bounding box center [131, 191] width 95 height 18
select select "8"
select select "2025"
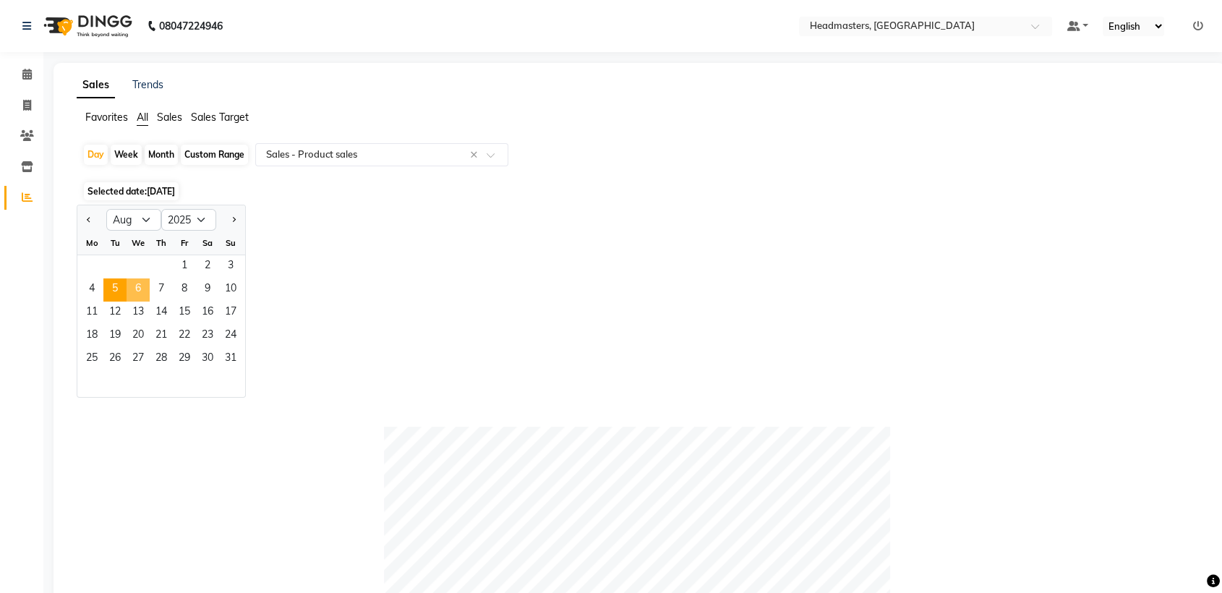
click at [146, 291] on span "6" at bounding box center [138, 289] width 23 height 23
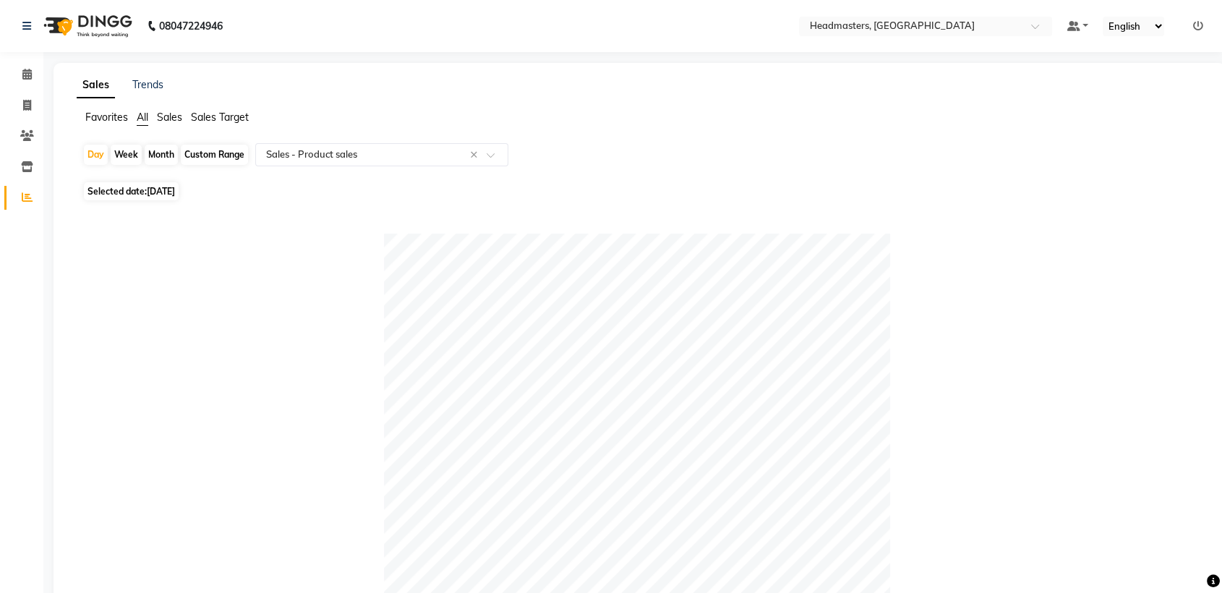
click at [173, 184] on span "Selected date: [DATE]" at bounding box center [131, 191] width 95 height 18
select select "8"
select select "2025"
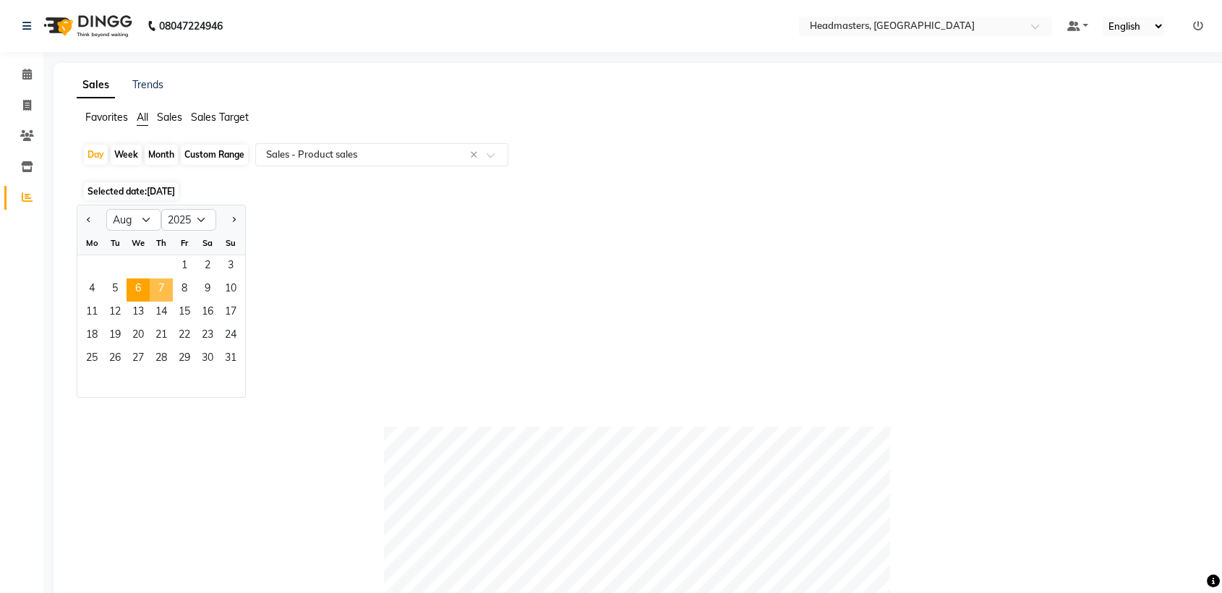
click at [167, 290] on span "7" at bounding box center [161, 289] width 23 height 23
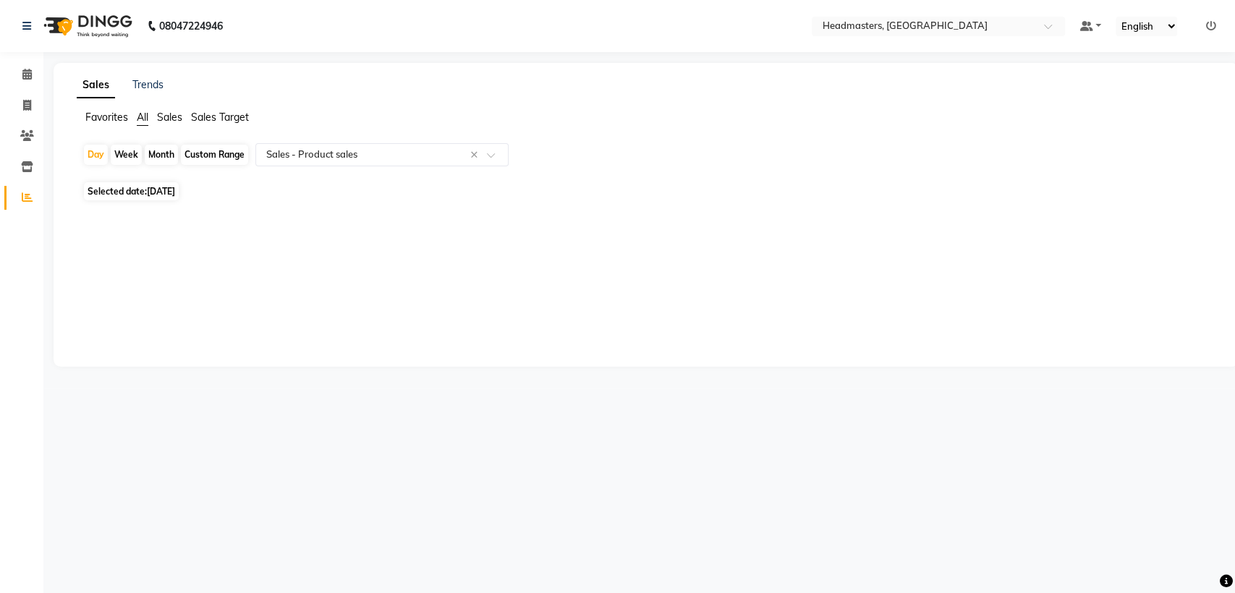
click at [173, 194] on span "[DATE]" at bounding box center [161, 191] width 28 height 11
select select "8"
select select "2025"
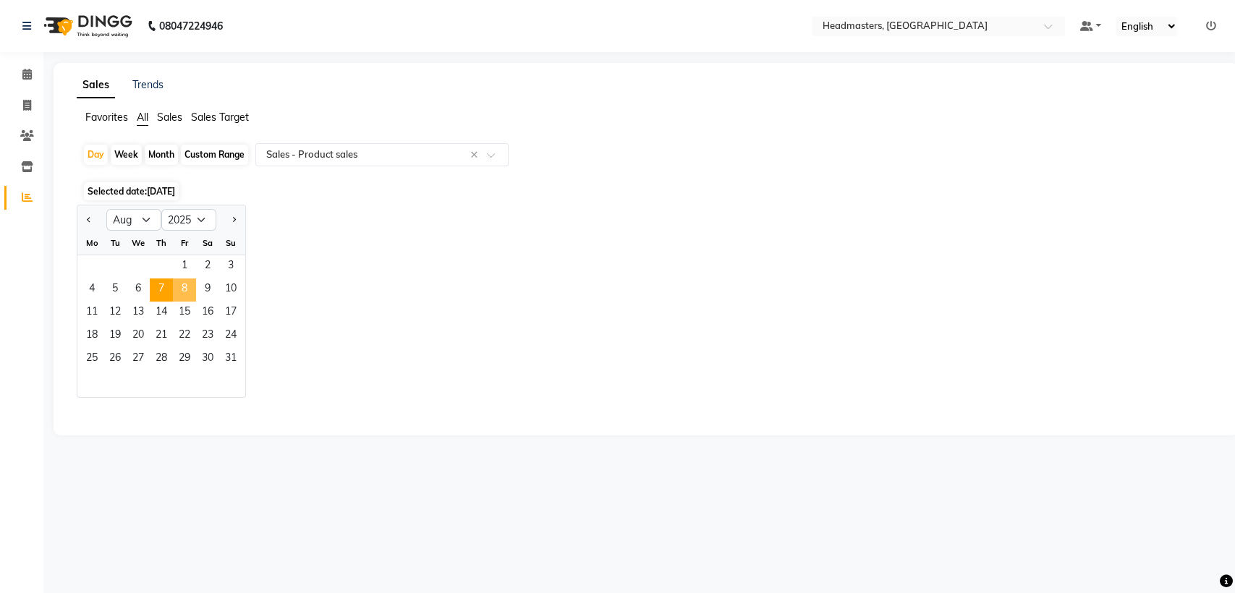
click at [190, 290] on span "8" at bounding box center [184, 289] width 23 height 23
select select "csv"
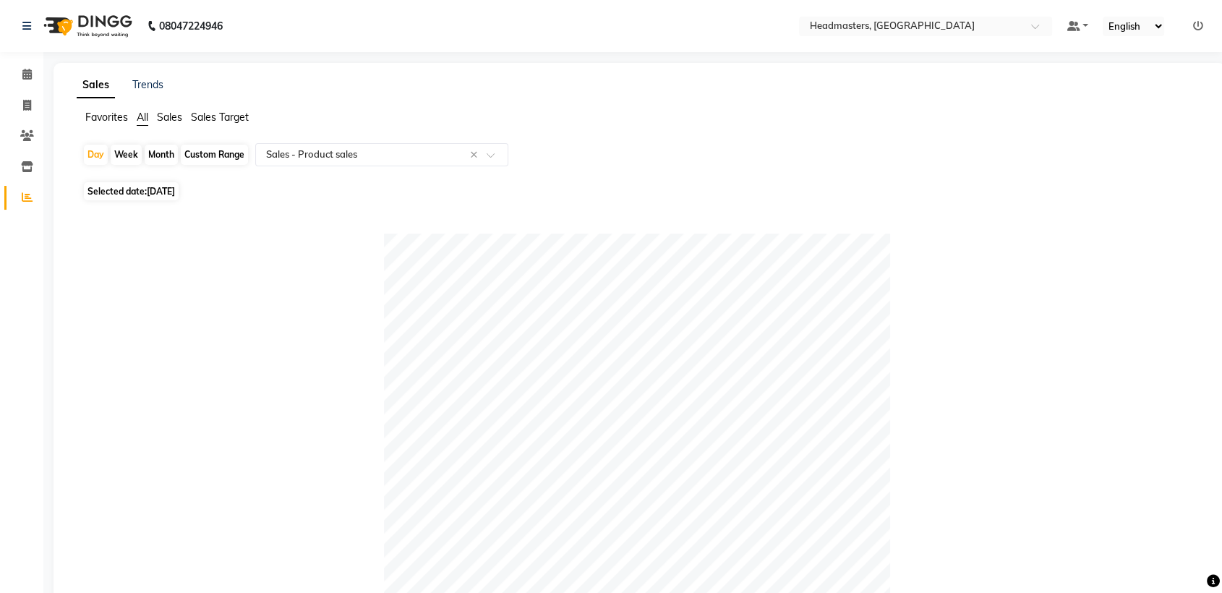
click at [171, 193] on span "[DATE]" at bounding box center [161, 191] width 28 height 11
select select "8"
select select "2025"
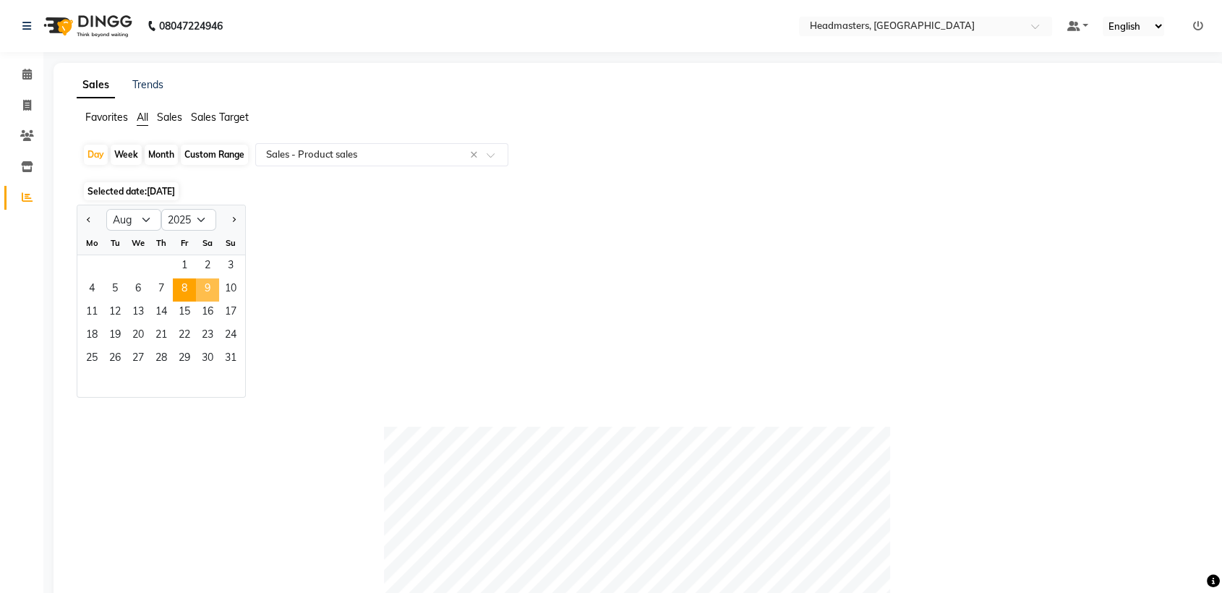
click at [200, 282] on span "9" at bounding box center [207, 289] width 23 height 23
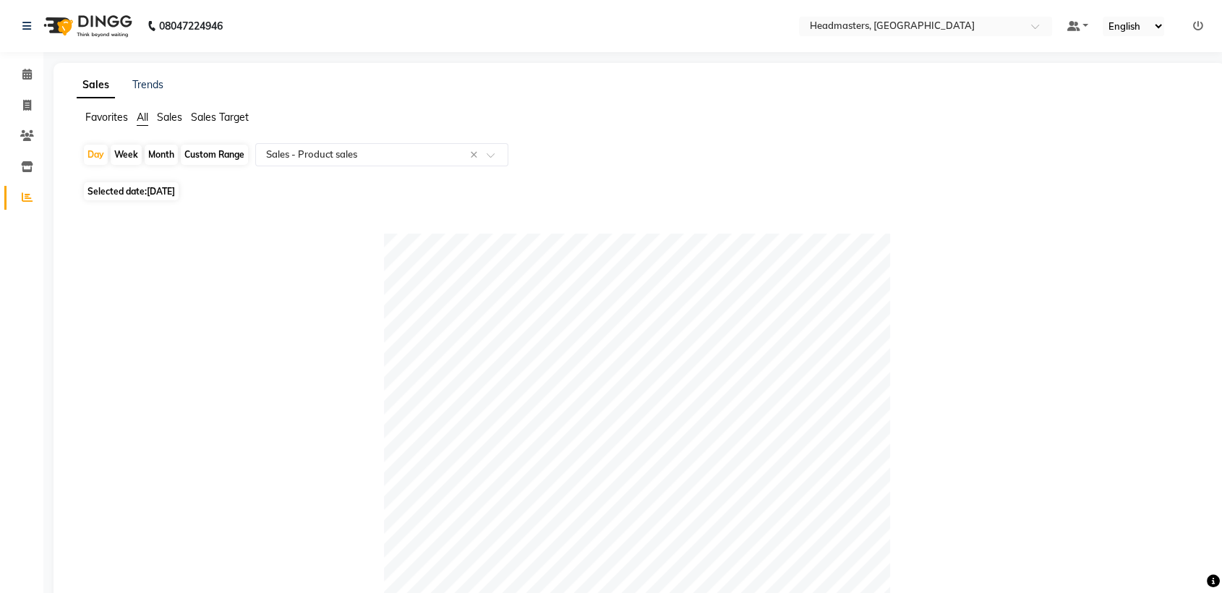
click at [175, 193] on span "[DATE]" at bounding box center [161, 191] width 28 height 11
select select "8"
select select "2025"
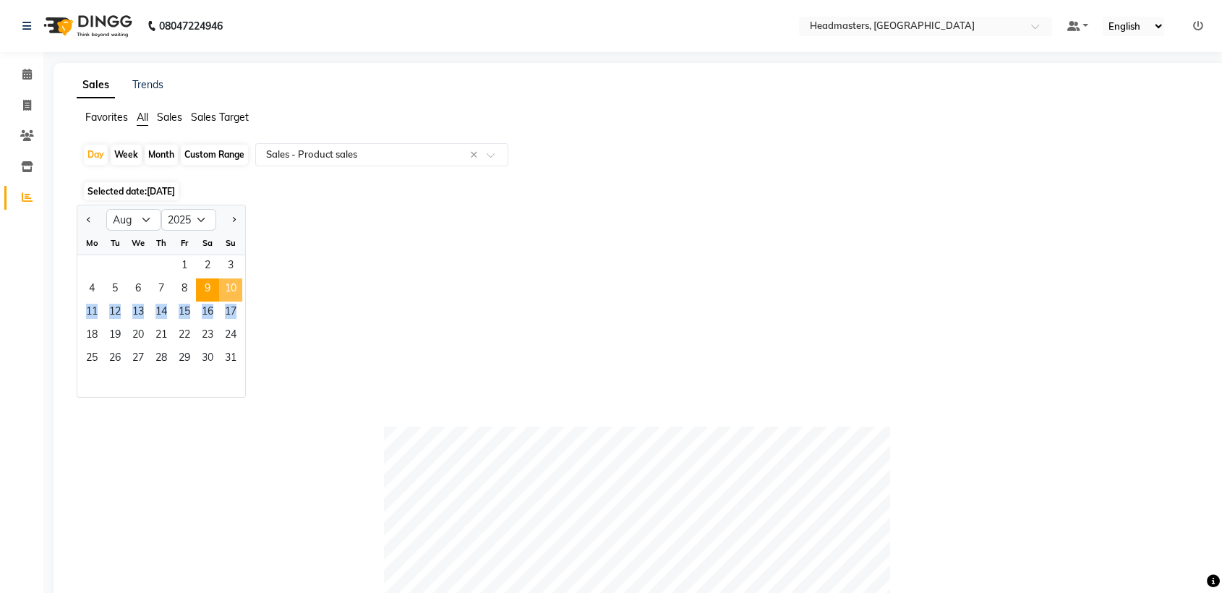
drag, startPoint x: 231, startPoint y: 305, endPoint x: 231, endPoint y: 294, distance: 11.6
click at [231, 294] on ngb-datepicker-month "Mo Tu We Th Fr Sa Su 1 2 3 4 5 6 7 8 9 10 11 12 13 14 15 16 17 18 19 20 21 22 2…" at bounding box center [161, 314] width 168 height 166
click at [231, 294] on span "10" at bounding box center [230, 289] width 23 height 23
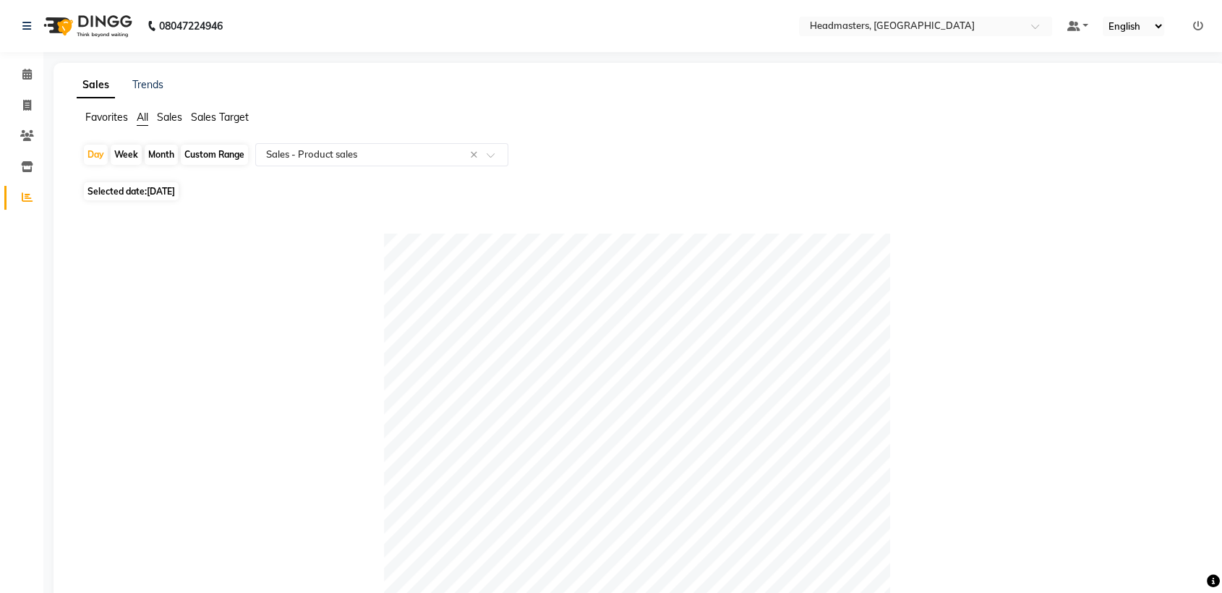
click at [175, 194] on span "[DATE]" at bounding box center [161, 191] width 28 height 11
select select "8"
select select "2025"
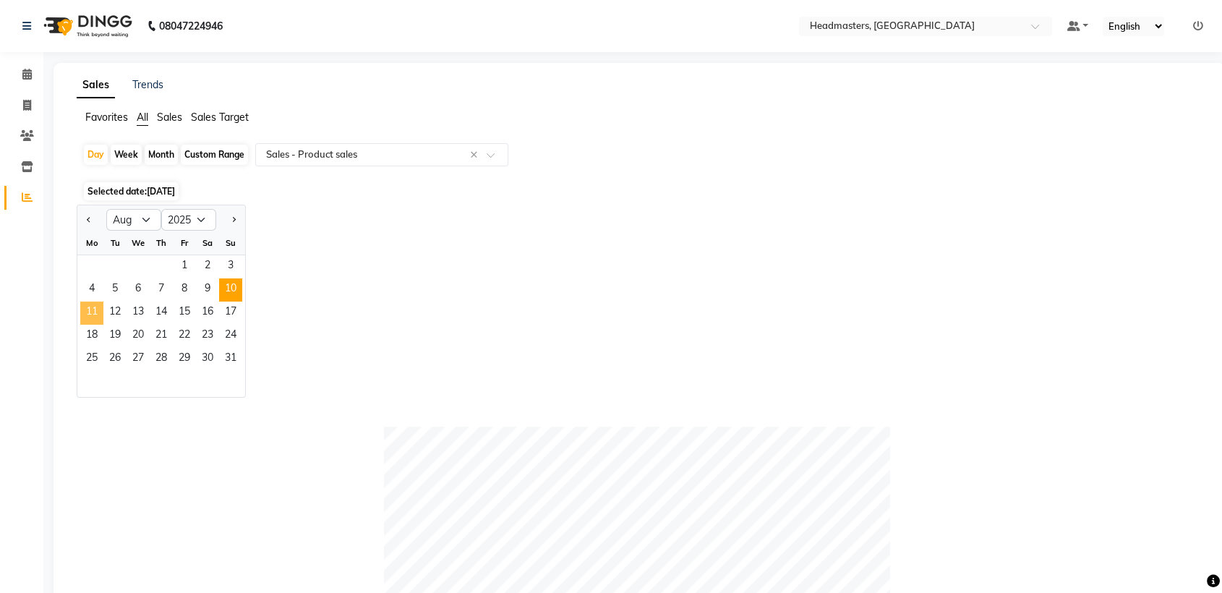
click at [98, 306] on span "11" at bounding box center [91, 313] width 23 height 23
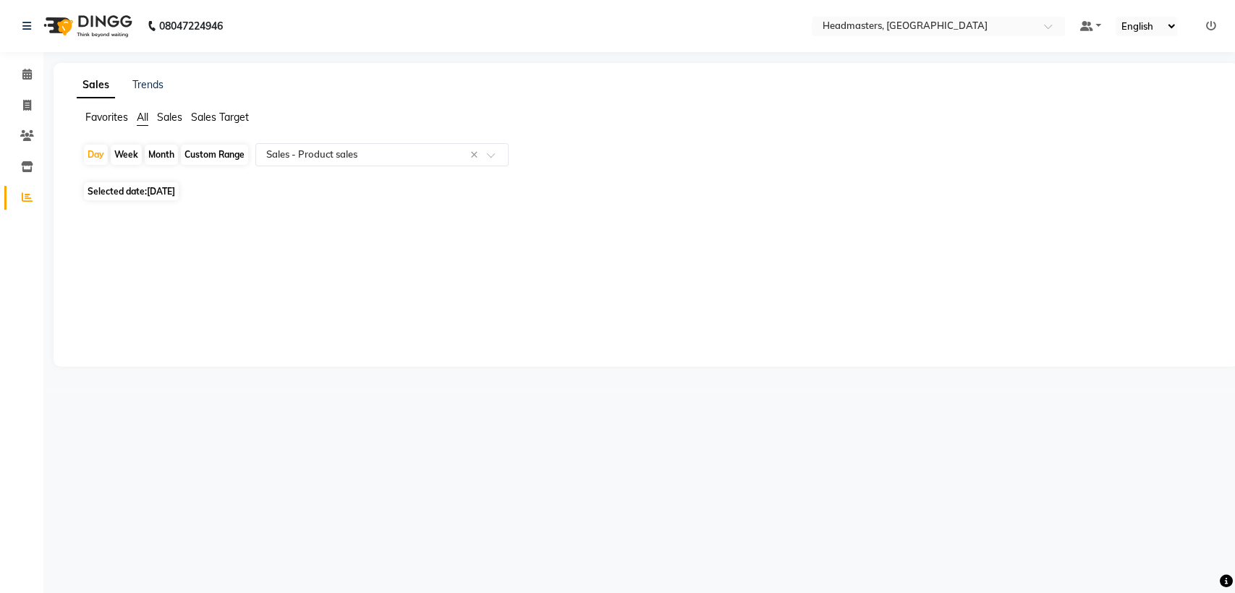
click at [126, 189] on span "Selected date: [DATE]" at bounding box center [131, 191] width 95 height 18
select select "8"
select select "2025"
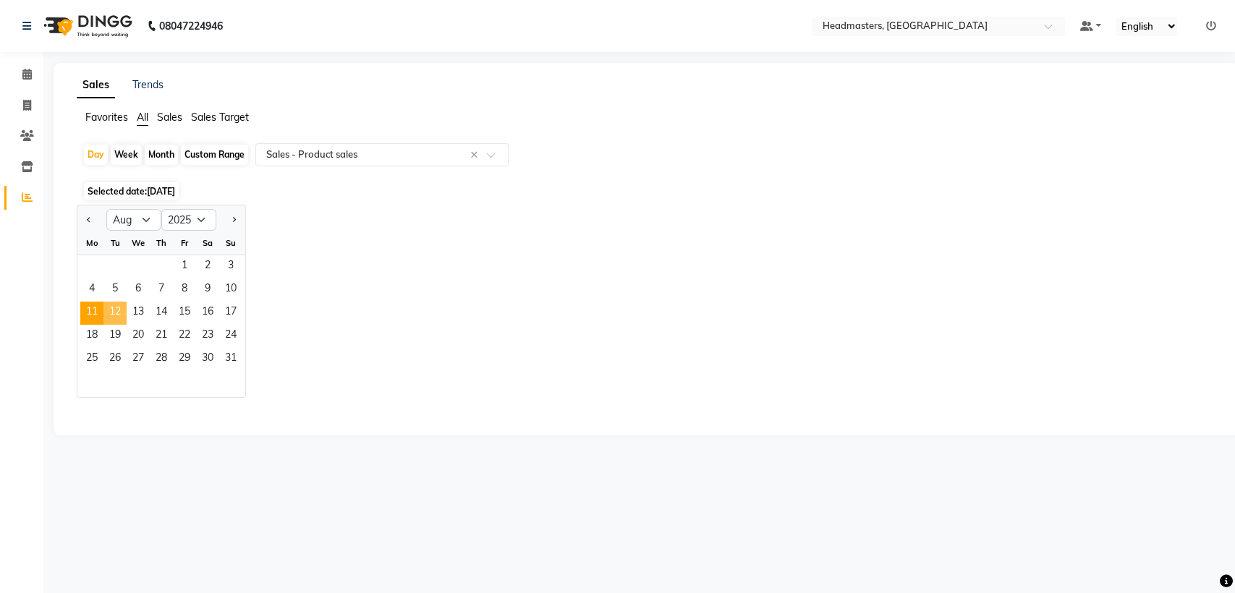
click at [121, 313] on span "12" at bounding box center [114, 313] width 23 height 23
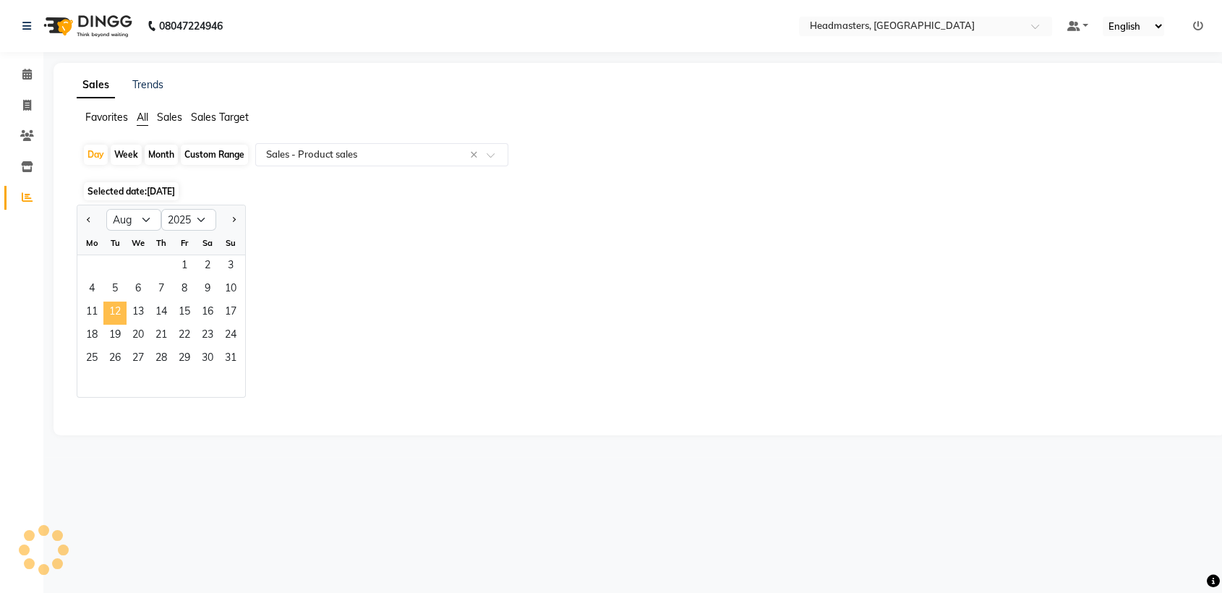
select select "csv"
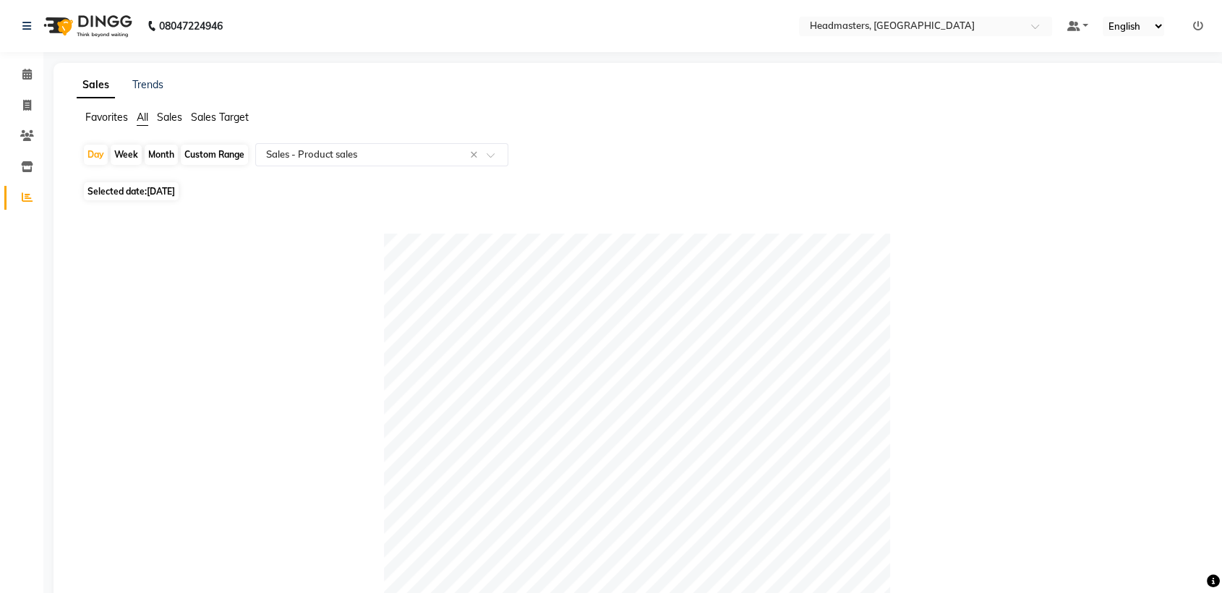
click at [122, 184] on span "Selected date: [DATE]" at bounding box center [131, 191] width 95 height 18
select select "8"
select select "2025"
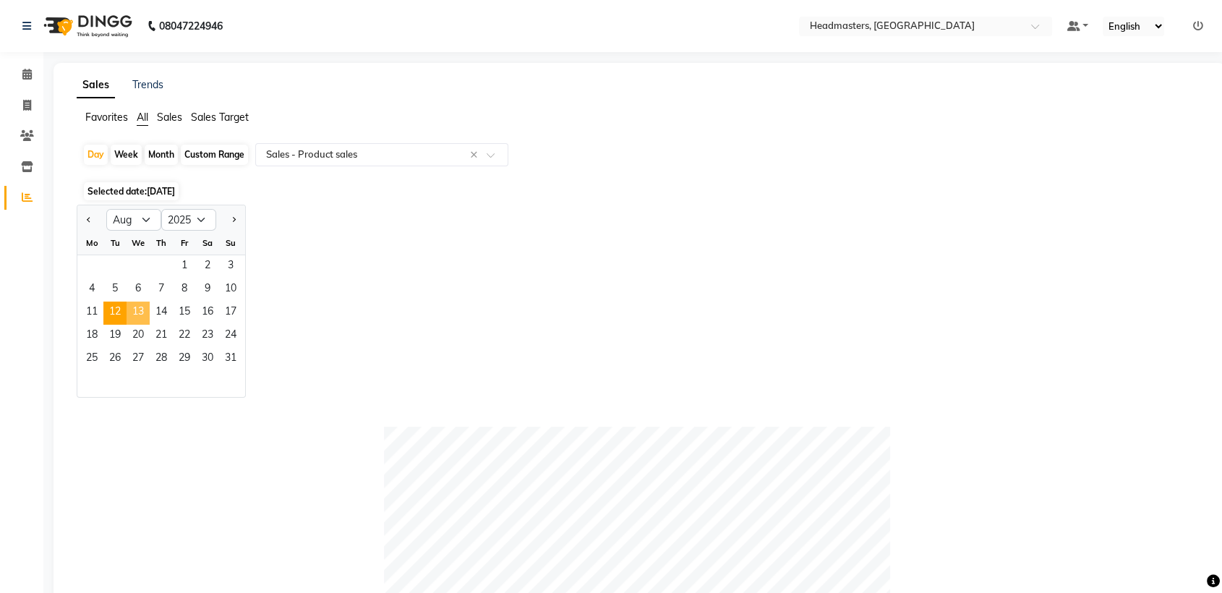
click at [148, 317] on span "13" at bounding box center [138, 313] width 23 height 23
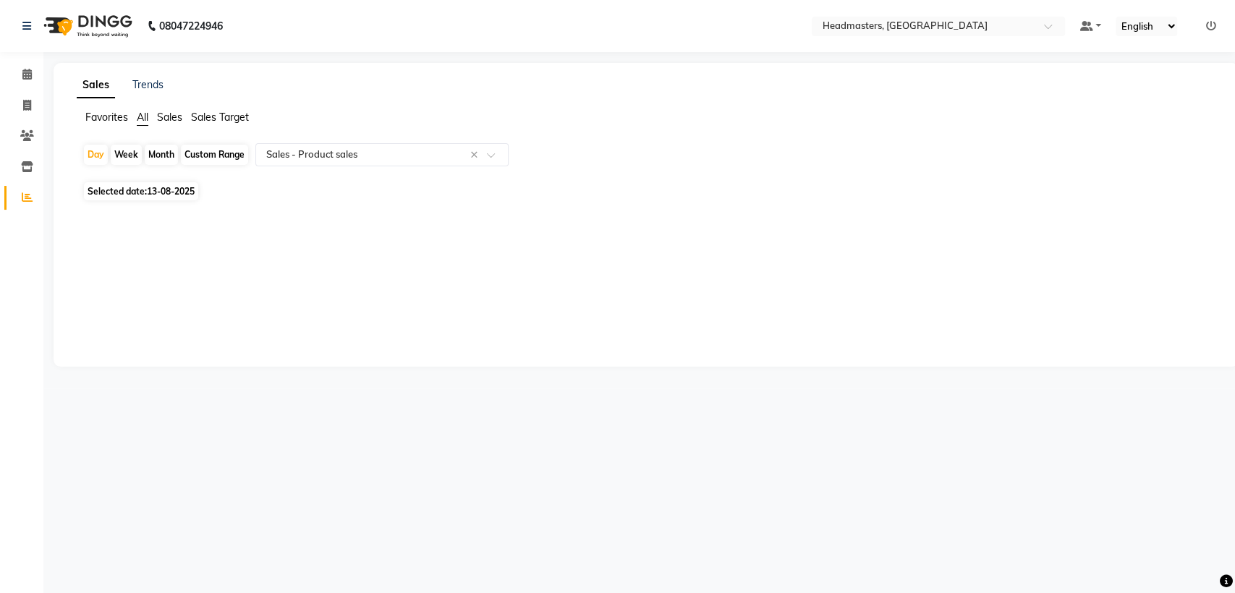
click at [164, 200] on div "Day Week Month Custom Range Select Report Type × Sales - Product sales × Select…" at bounding box center [646, 185] width 1139 height 85
click at [164, 197] on span "Selected date: [DATE]" at bounding box center [141, 191] width 114 height 18
select select "8"
select select "2025"
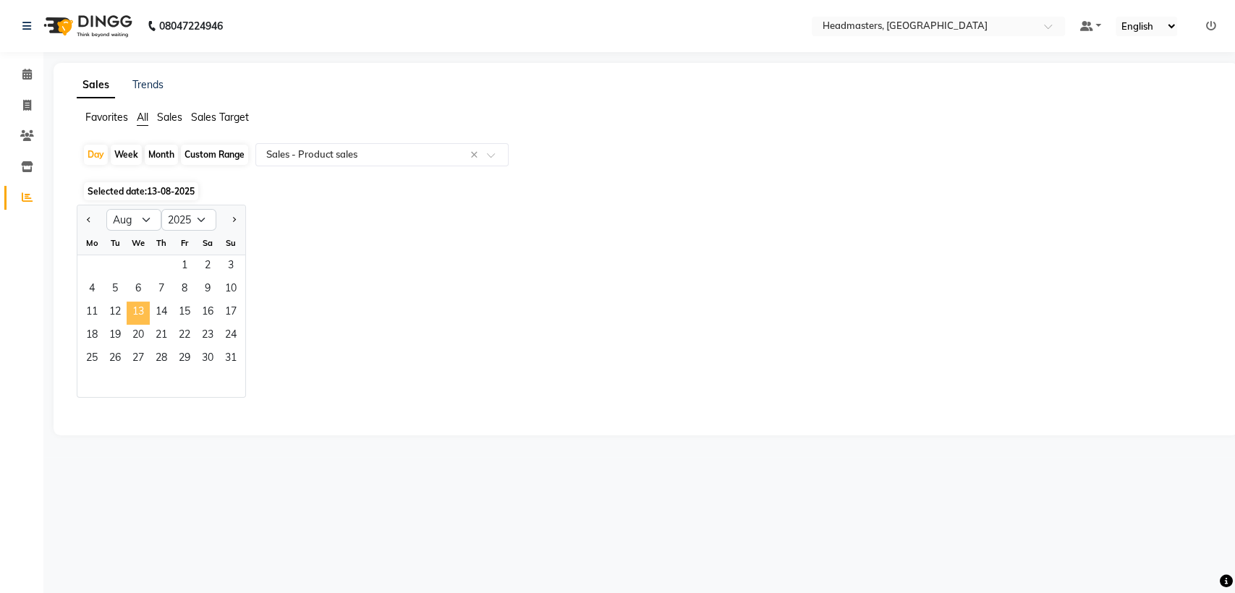
click at [137, 313] on span "13" at bounding box center [138, 313] width 23 height 23
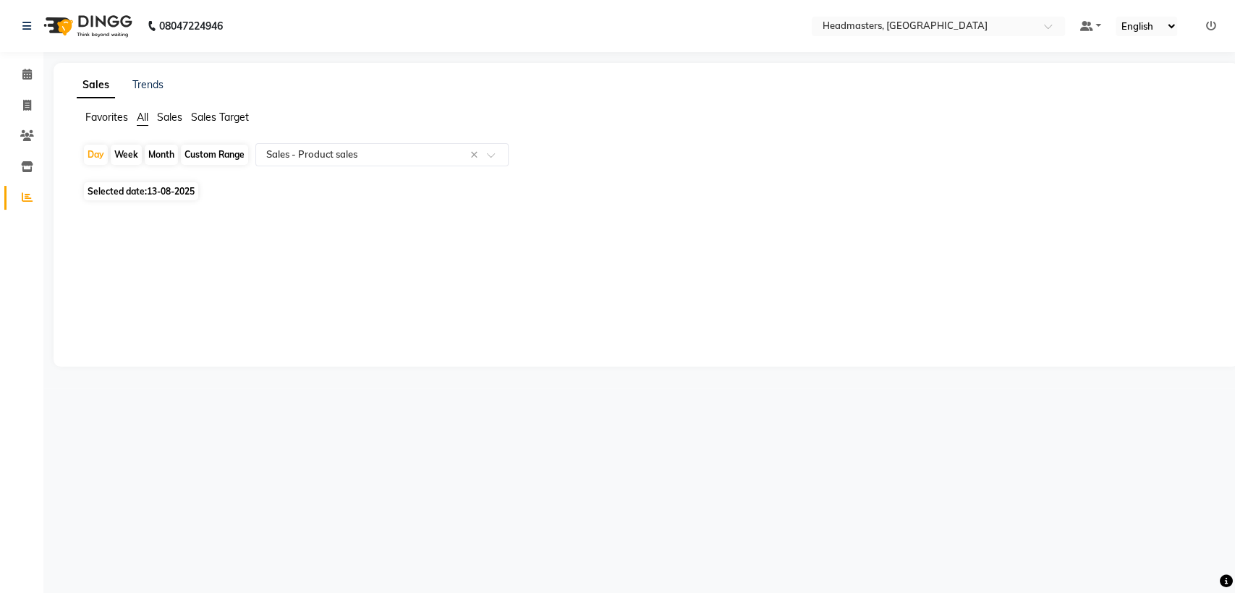
click at [134, 197] on span "Selected date: [DATE]" at bounding box center [141, 191] width 114 height 18
select select "8"
select select "2025"
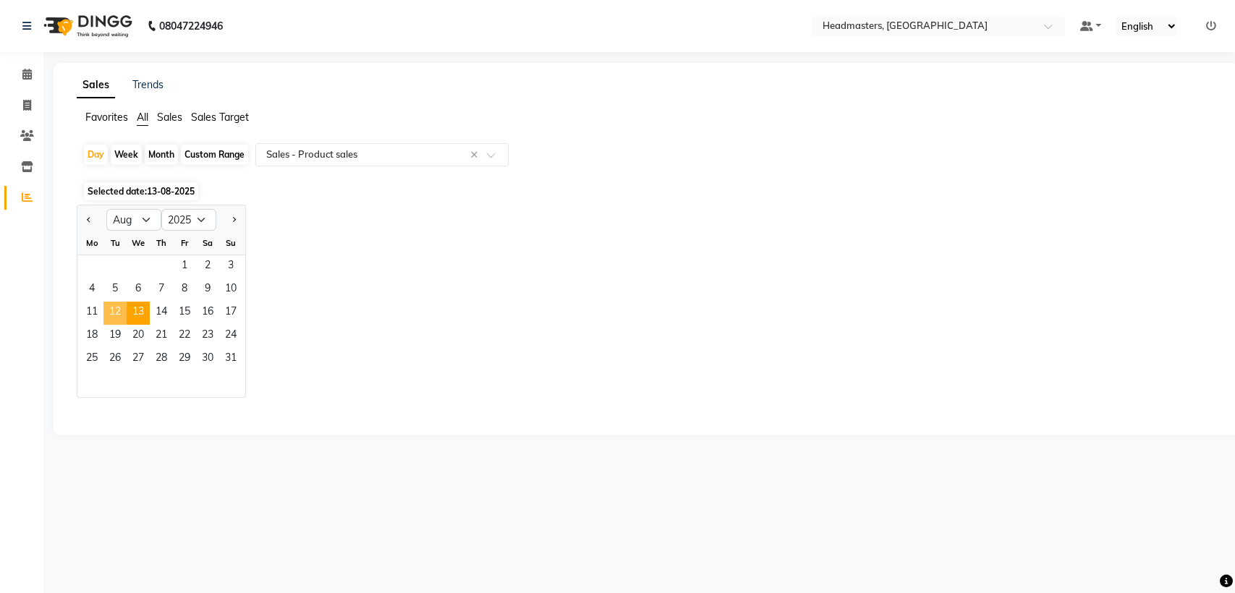
click at [119, 313] on span "12" at bounding box center [114, 313] width 23 height 23
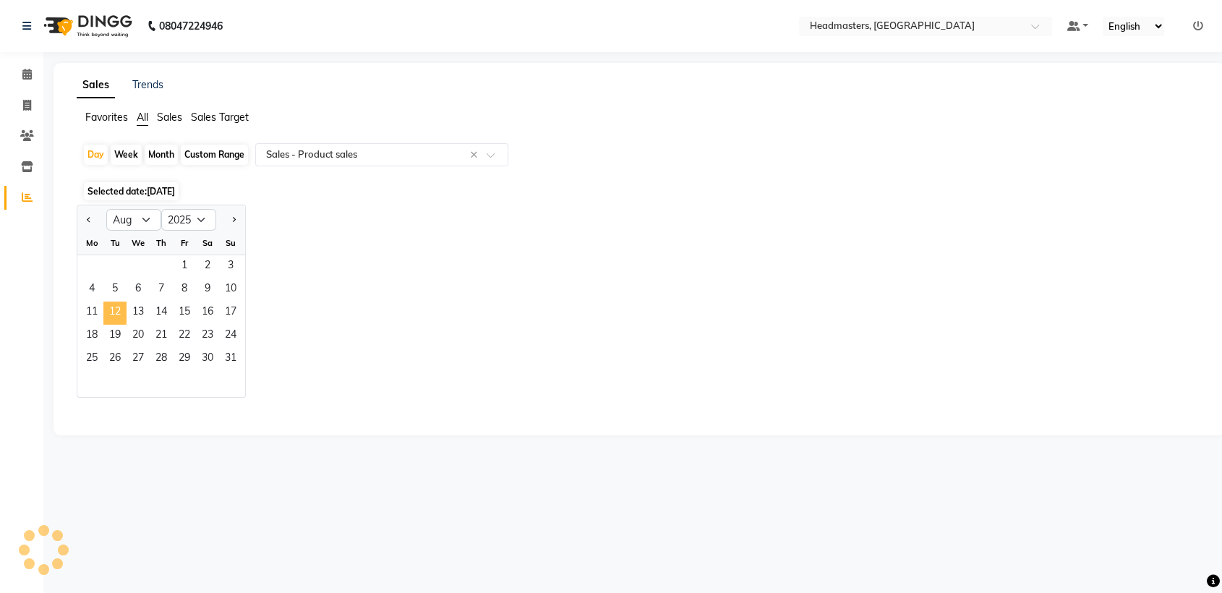
select select "csv"
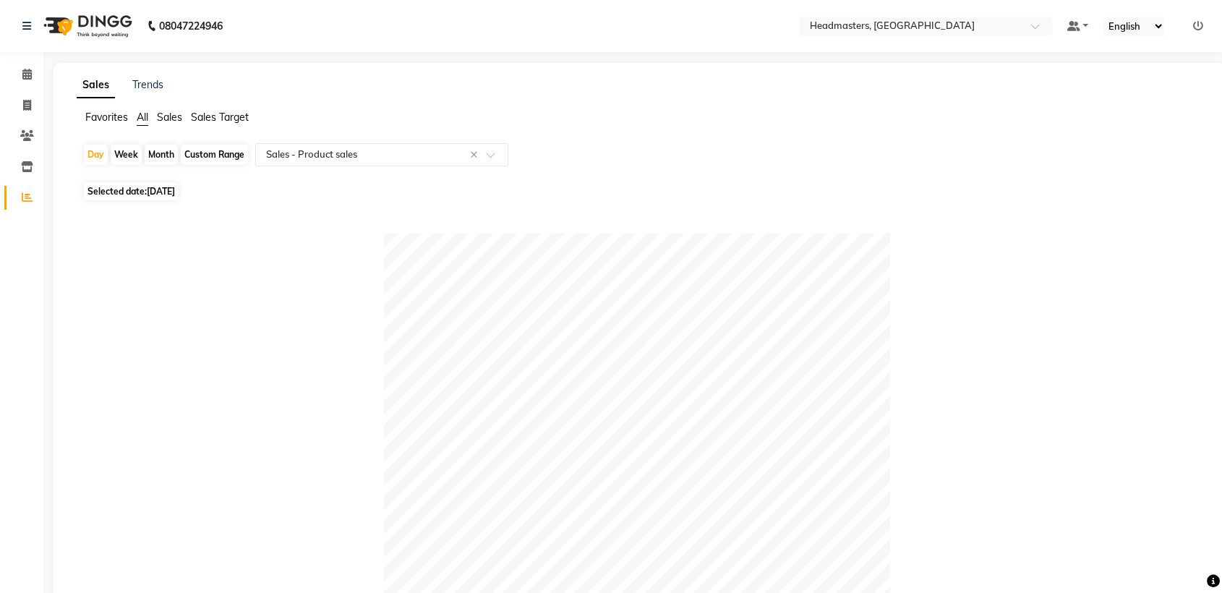
click at [133, 194] on span "Selected date: [DATE]" at bounding box center [131, 191] width 95 height 18
select select "8"
select select "2025"
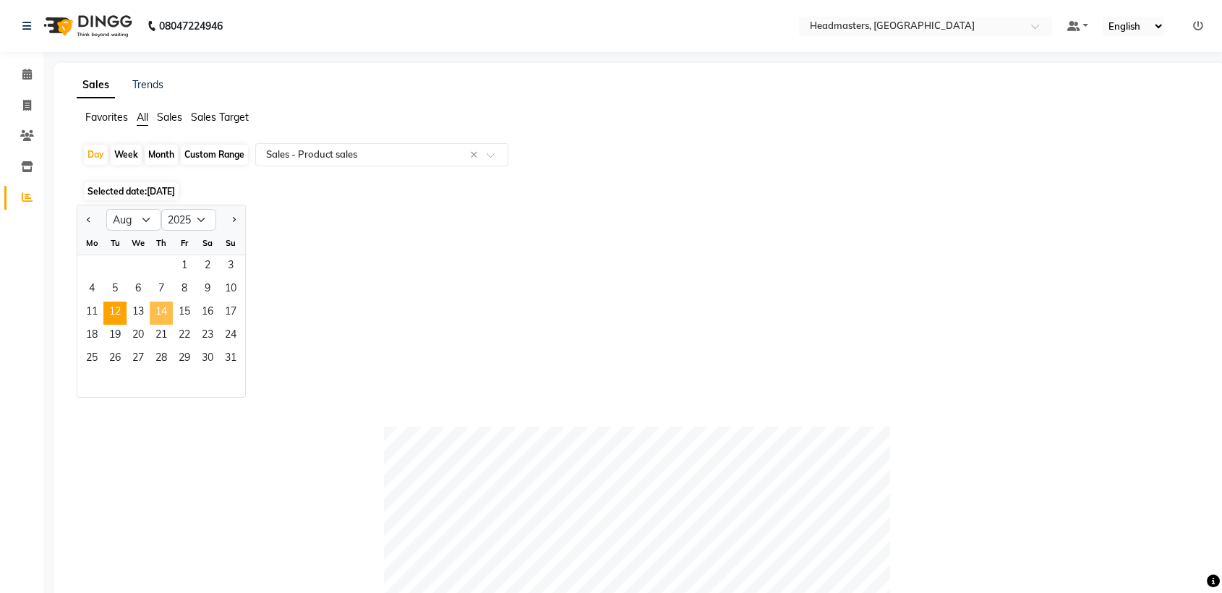
click at [165, 307] on span "14" at bounding box center [161, 313] width 23 height 23
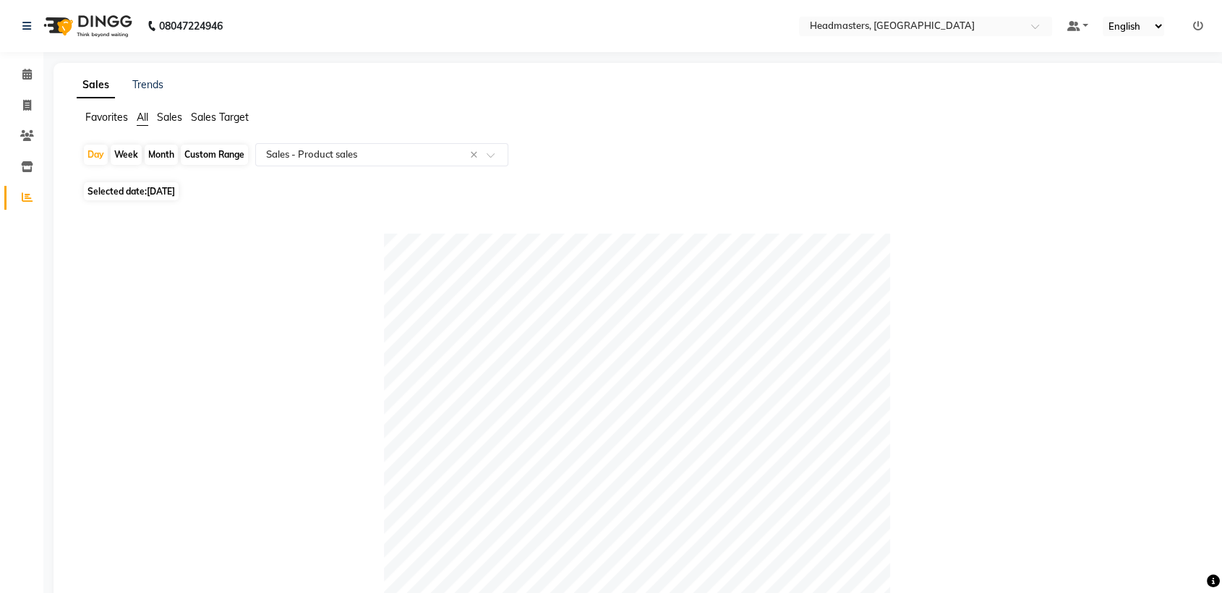
click at [168, 196] on span "[DATE]" at bounding box center [161, 191] width 28 height 11
select select "8"
select select "2025"
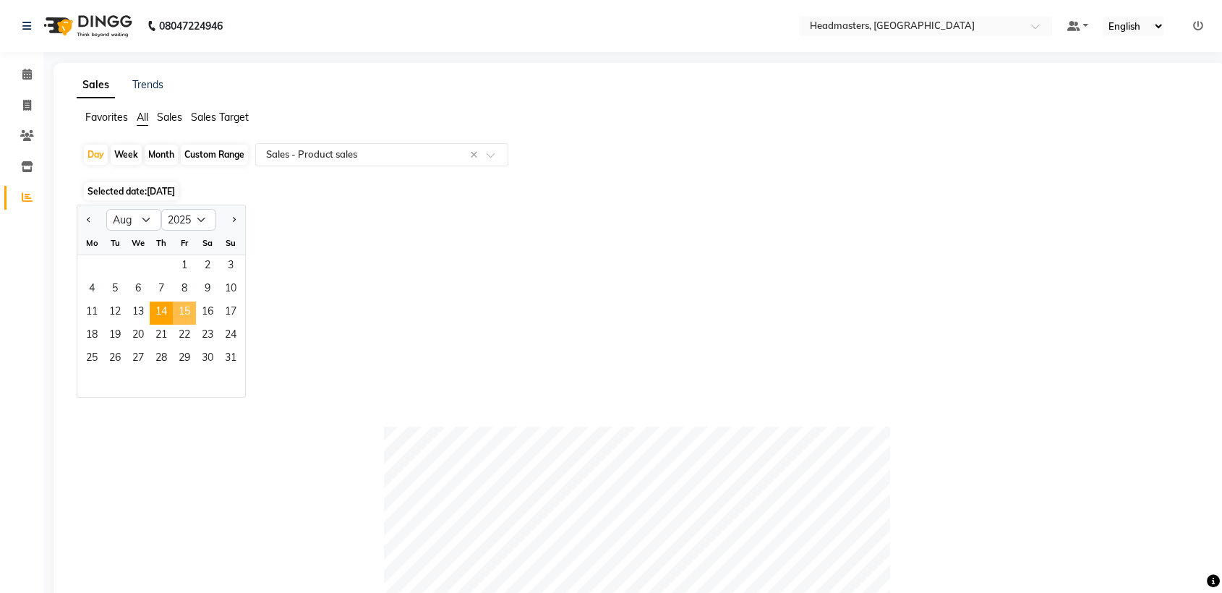
click at [193, 306] on span "15" at bounding box center [184, 313] width 23 height 23
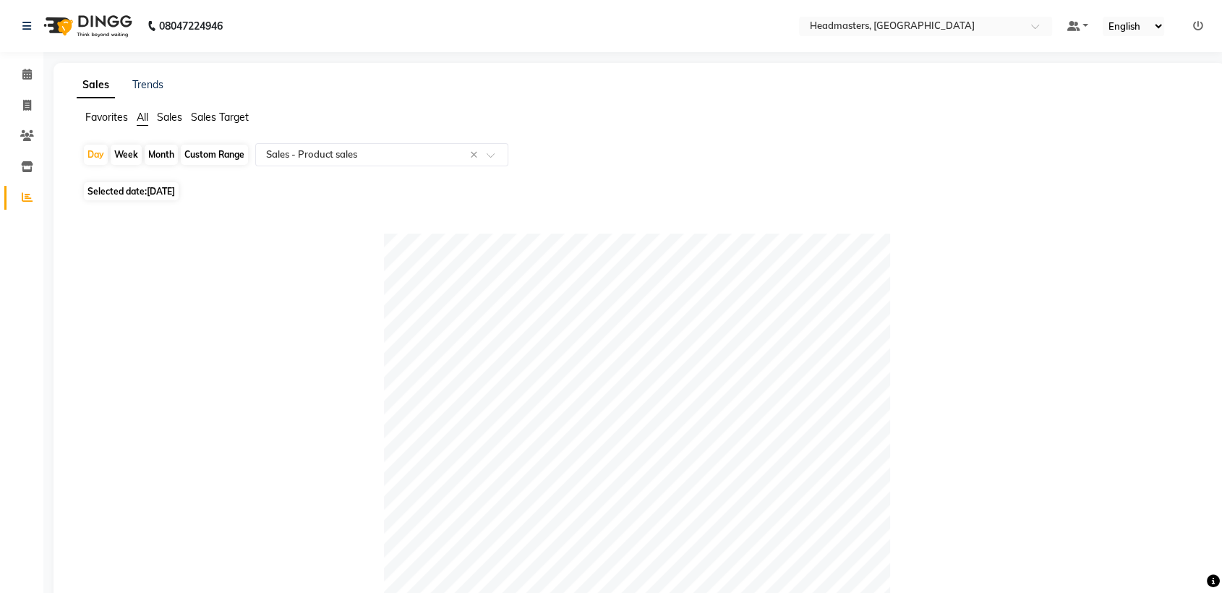
click at [163, 193] on span "[DATE]" at bounding box center [161, 191] width 28 height 11
select select "8"
select select "2025"
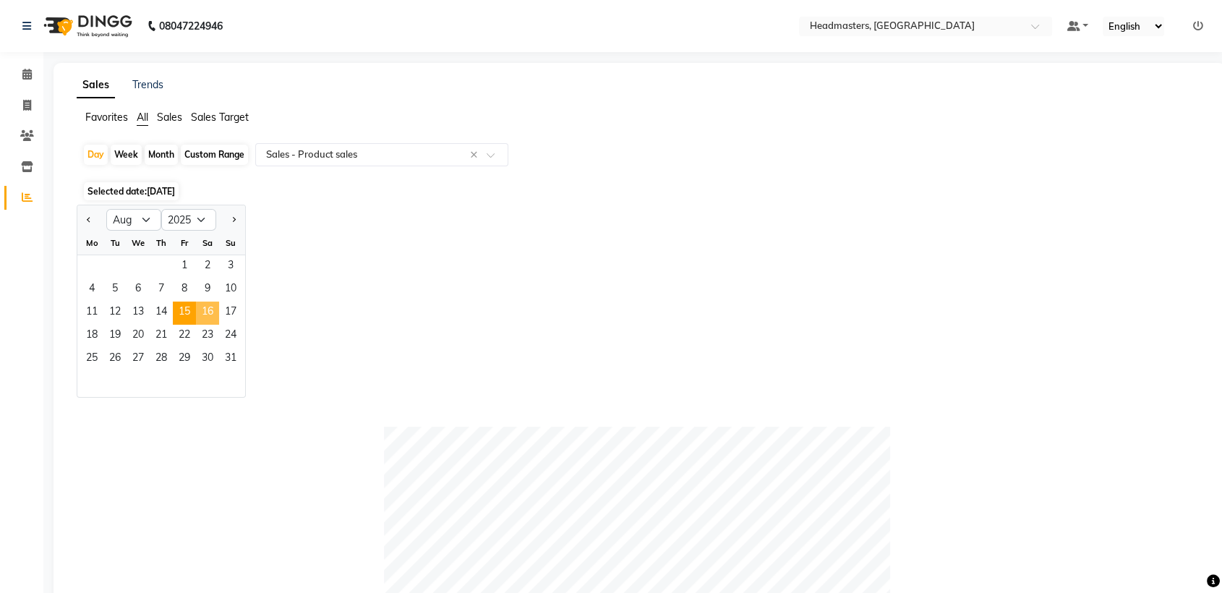
click at [212, 303] on span "16" at bounding box center [207, 313] width 23 height 23
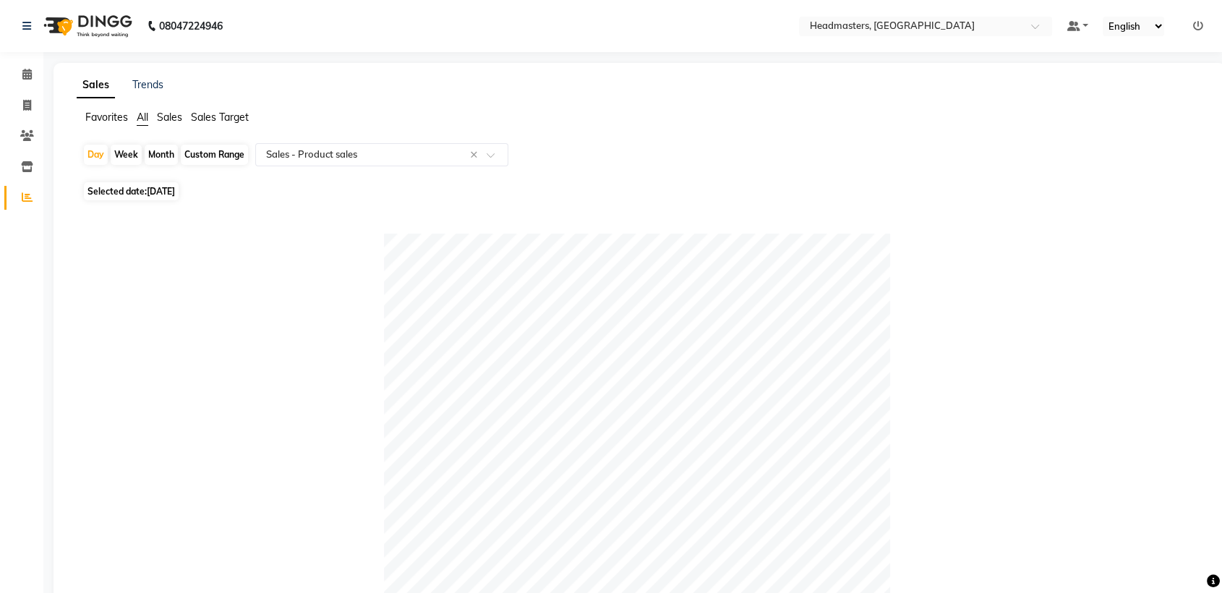
click at [175, 192] on span "[DATE]" at bounding box center [161, 191] width 28 height 11
select select "8"
select select "2025"
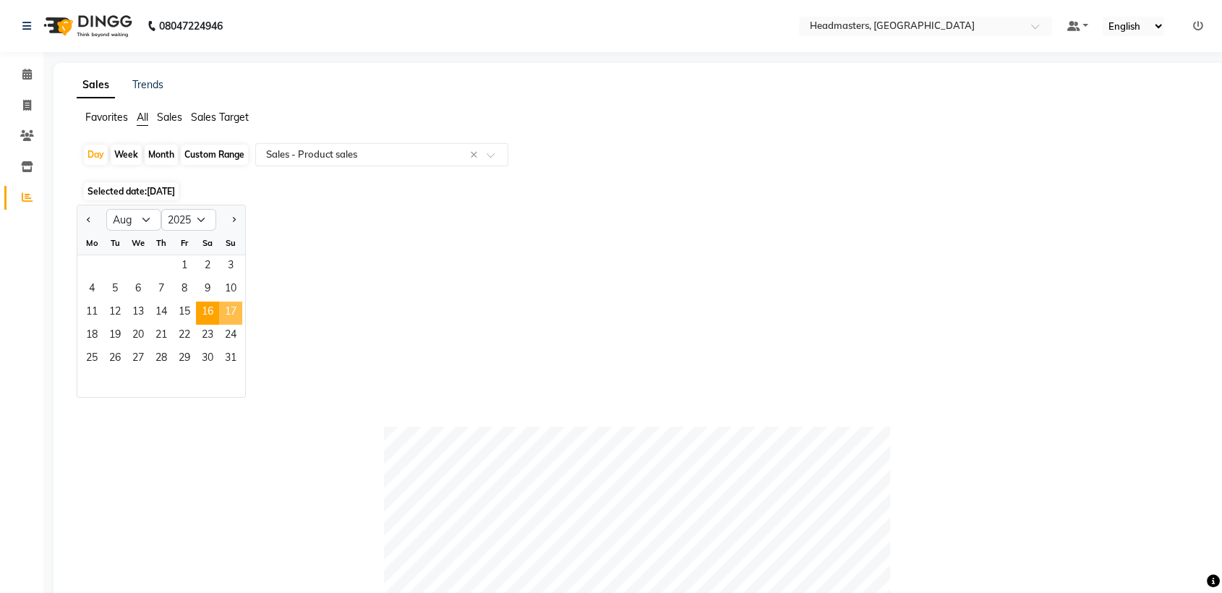
click at [231, 316] on span "17" at bounding box center [230, 313] width 23 height 23
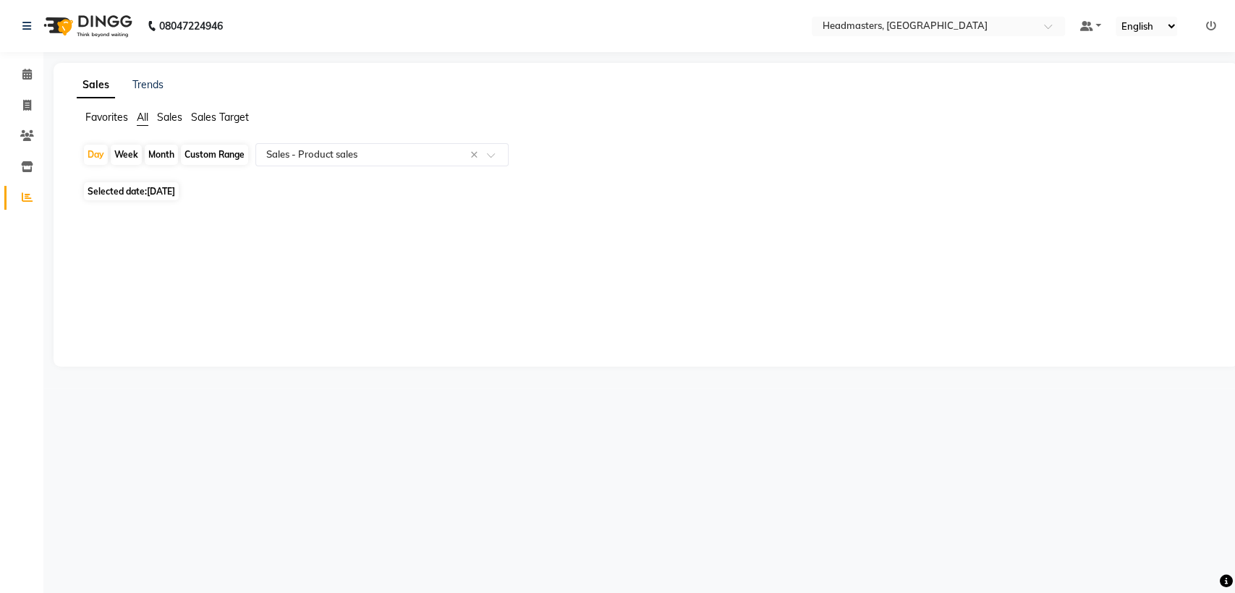
click at [175, 196] on span "[DATE]" at bounding box center [161, 191] width 28 height 11
select select "8"
select select "2025"
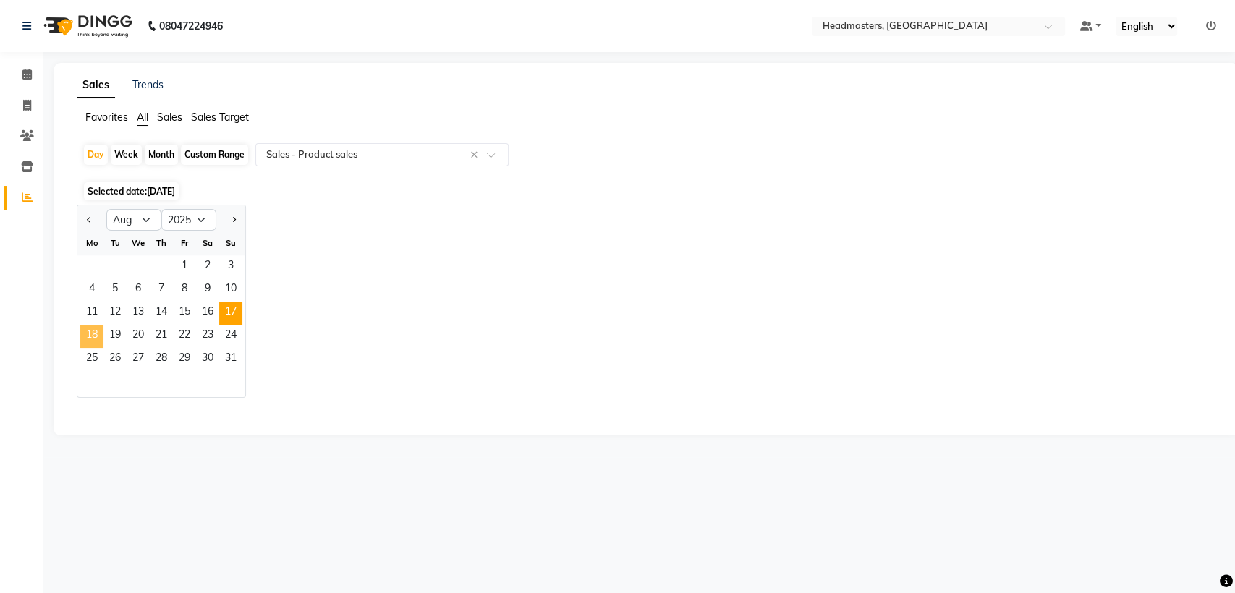
click at [97, 334] on span "18" at bounding box center [91, 336] width 23 height 23
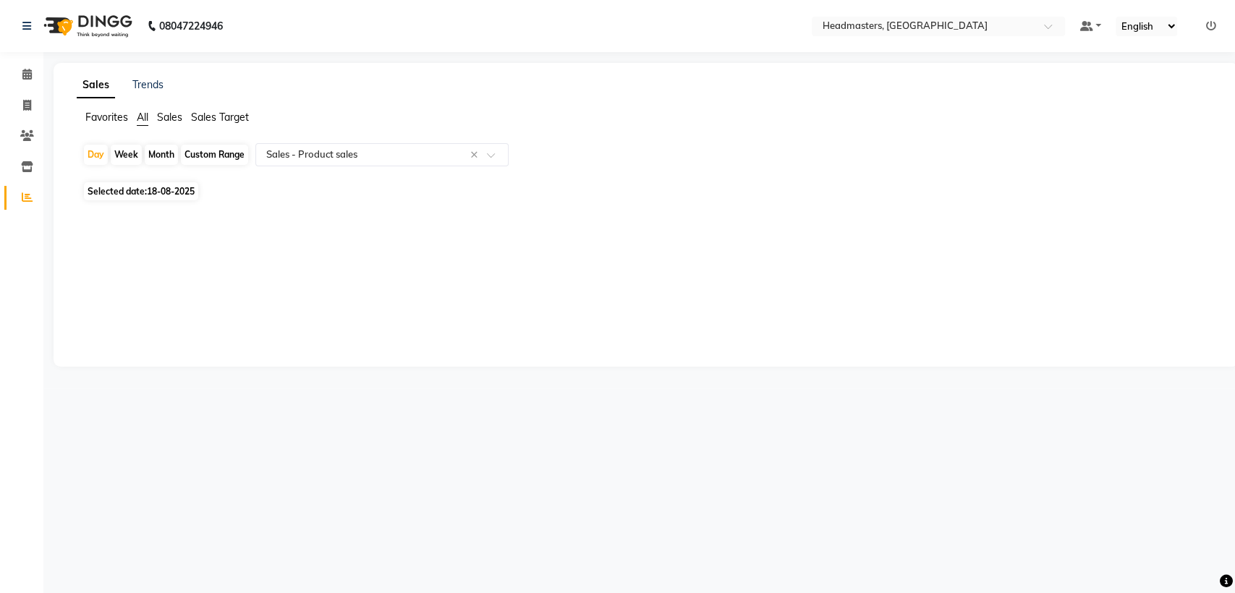
click at [122, 195] on span "Selected date: [DATE]" at bounding box center [141, 191] width 114 height 18
select select "8"
select select "2025"
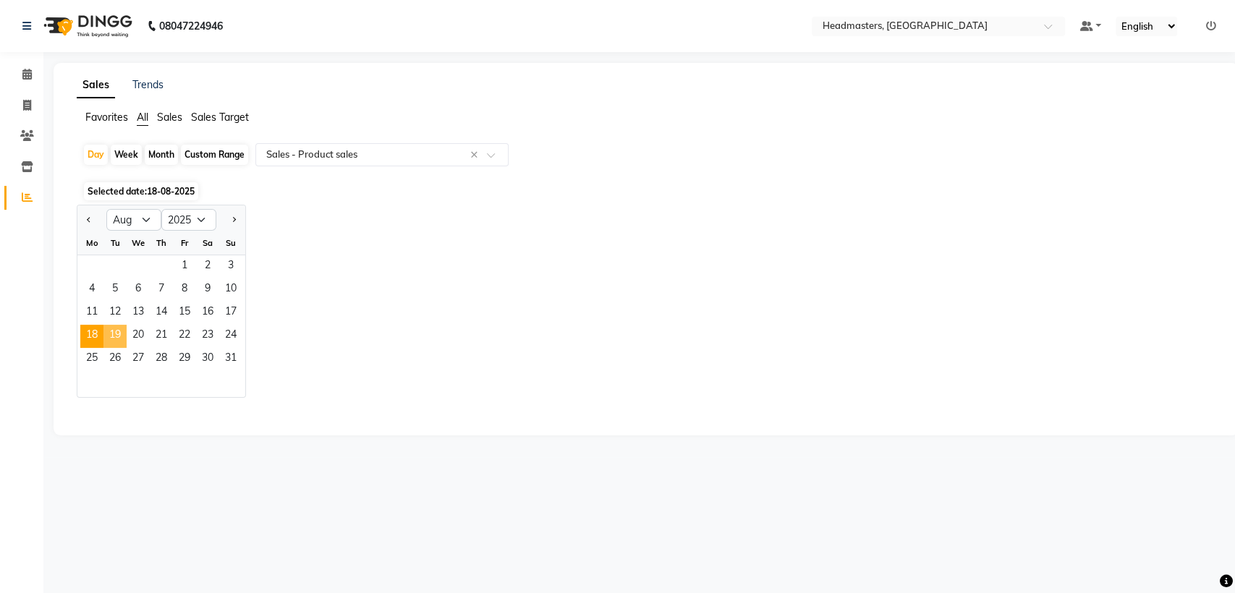
click at [118, 345] on span "19" at bounding box center [114, 336] width 23 height 23
select select "csv"
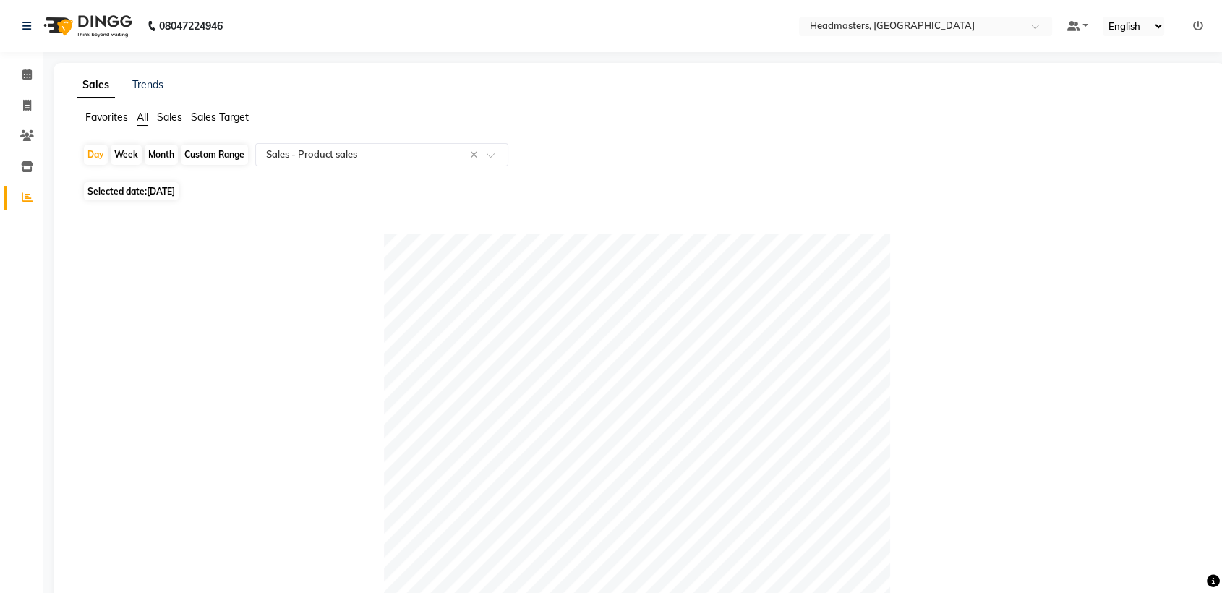
click at [133, 187] on span "Selected date: [DATE]" at bounding box center [131, 191] width 95 height 18
select select "8"
select select "2025"
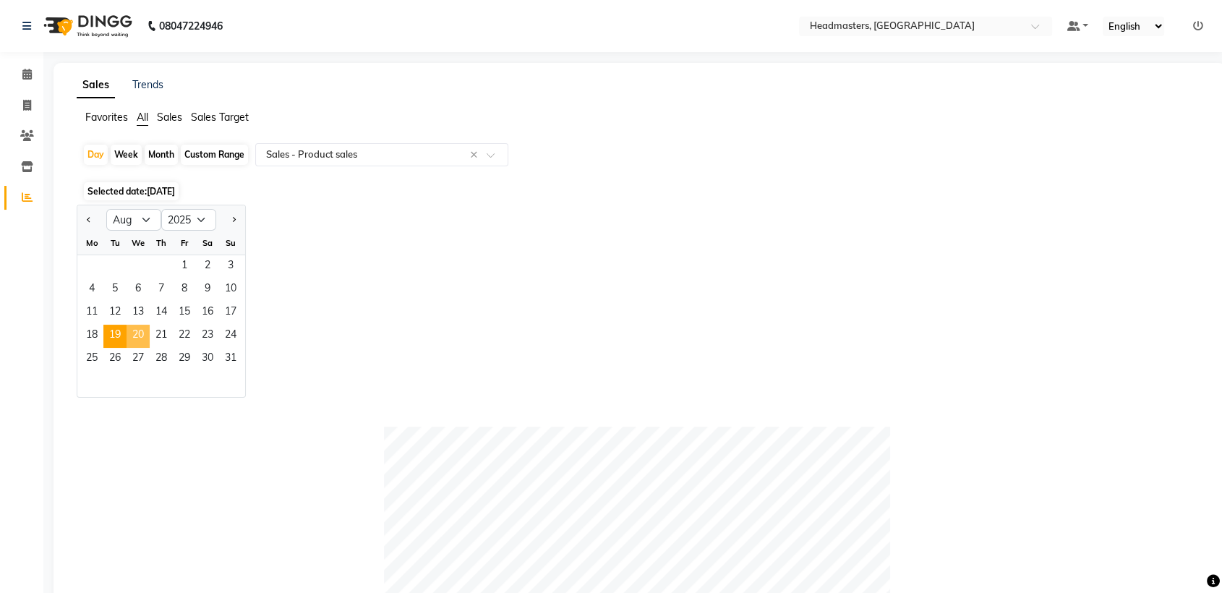
click at [143, 331] on span "20" at bounding box center [138, 336] width 23 height 23
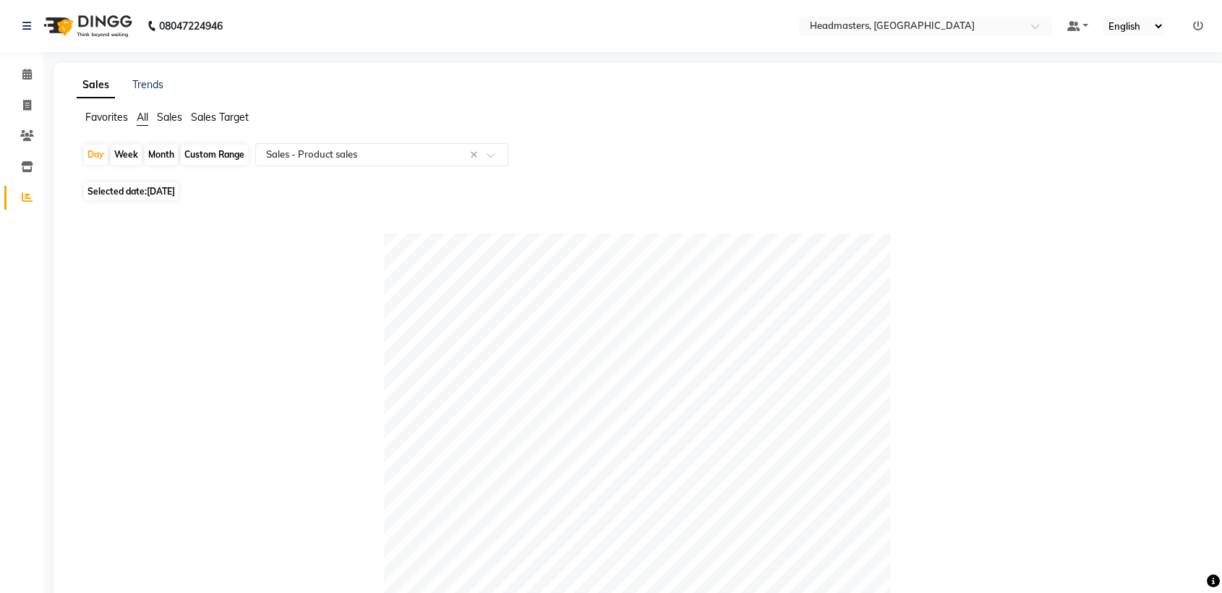
click at [174, 186] on span "[DATE]" at bounding box center [161, 191] width 28 height 11
select select "8"
select select "2025"
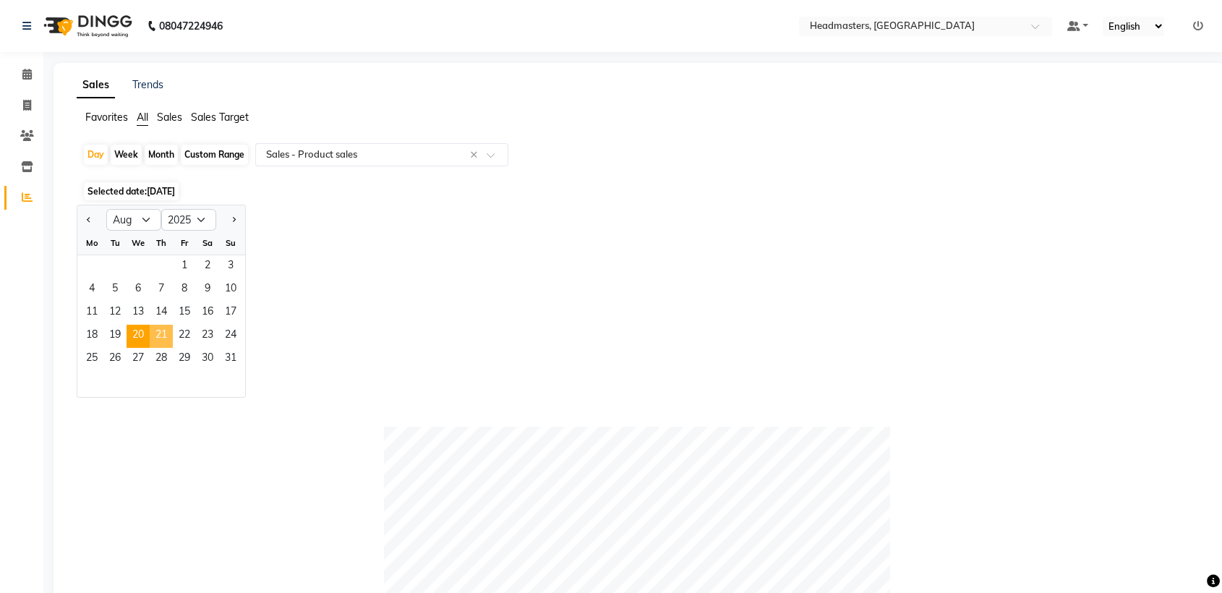
click at [165, 327] on span "21" at bounding box center [161, 336] width 23 height 23
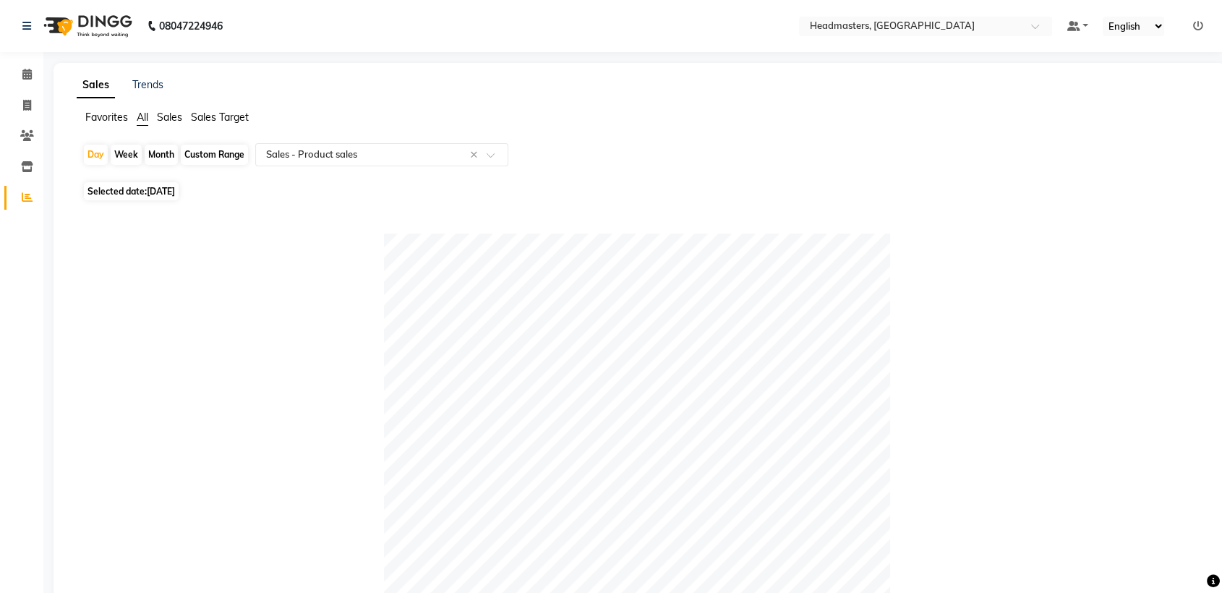
click at [174, 186] on span "[DATE]" at bounding box center [161, 191] width 28 height 11
select select "8"
select select "2025"
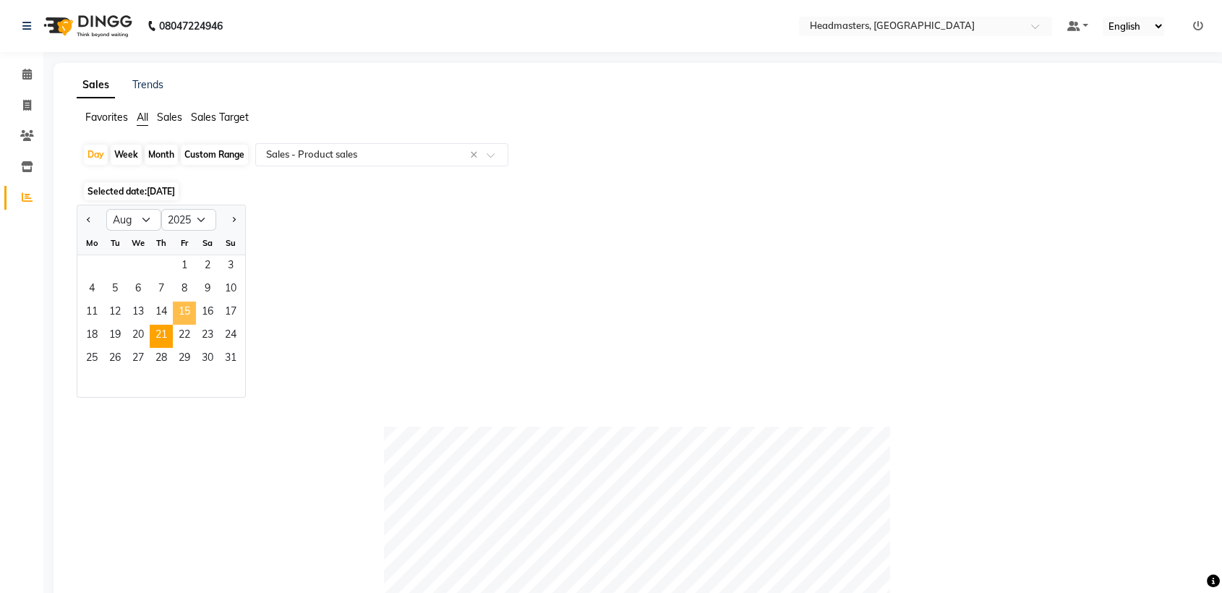
click at [182, 323] on span "15" at bounding box center [184, 313] width 23 height 23
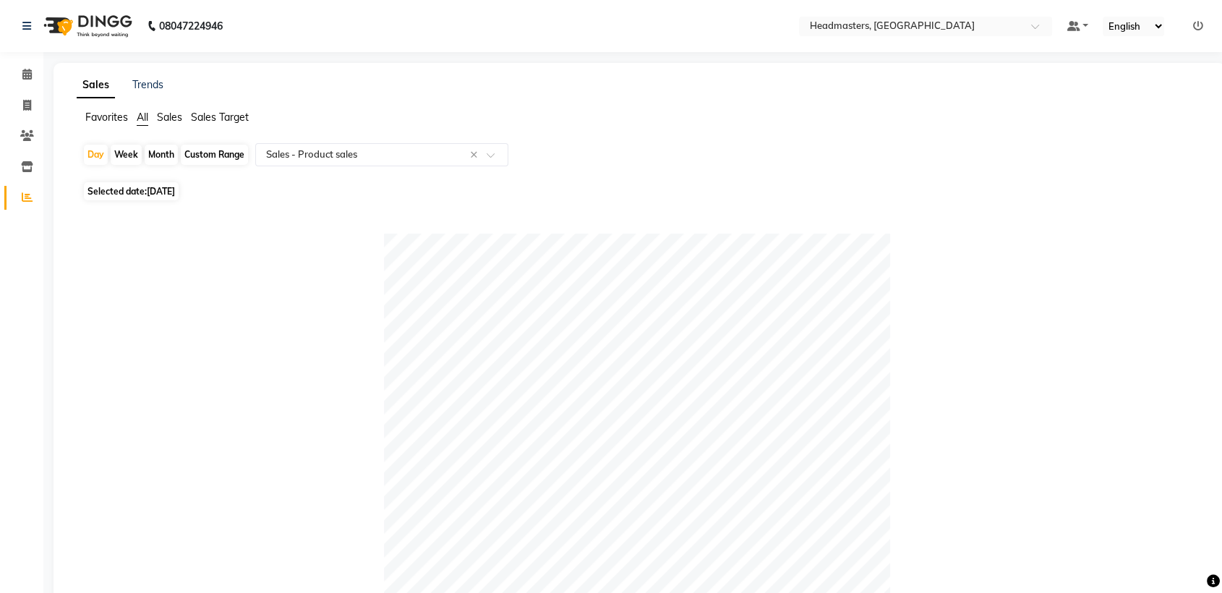
click at [170, 190] on span "[DATE]" at bounding box center [161, 191] width 28 height 11
select select "8"
select select "2025"
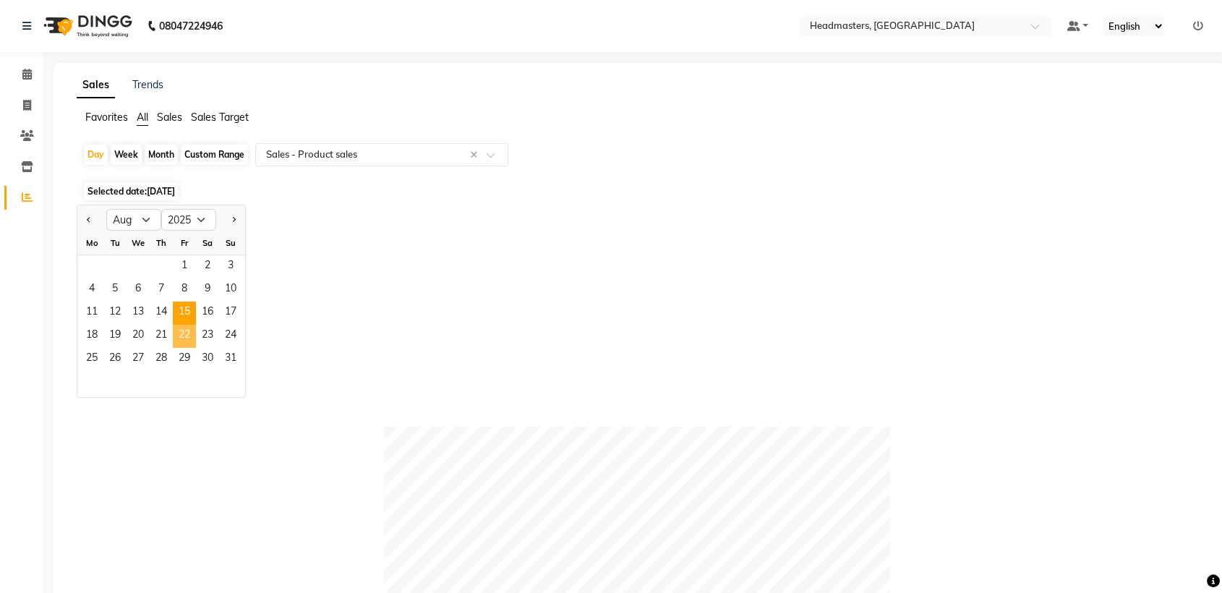
click at [191, 331] on span "22" at bounding box center [184, 336] width 23 height 23
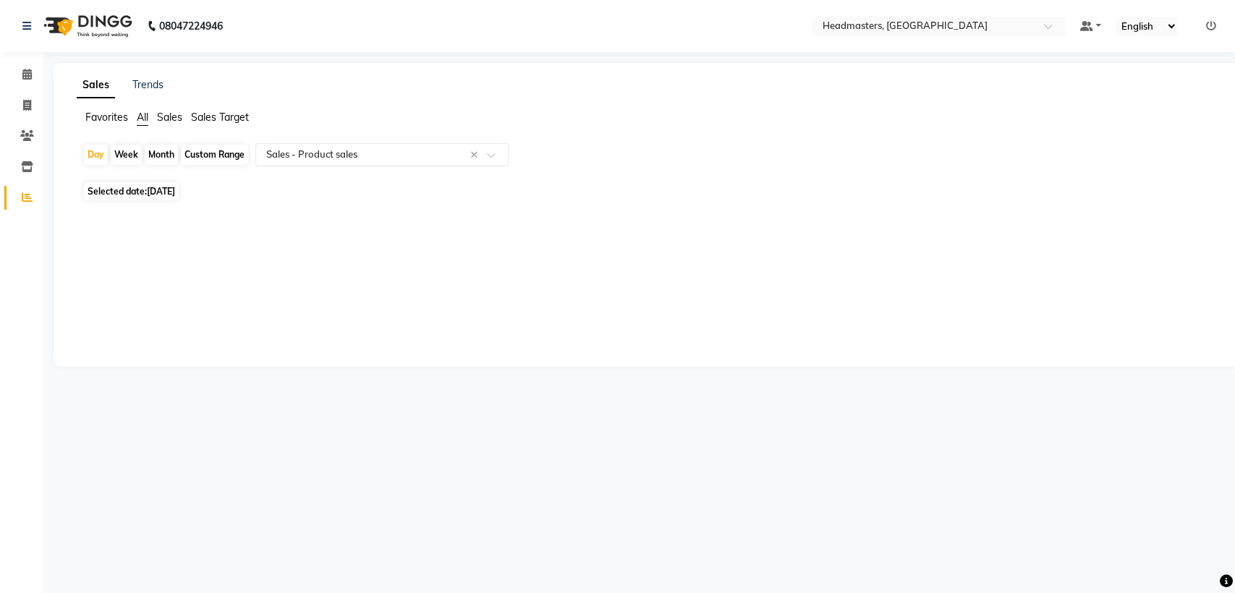
click at [161, 191] on span "[DATE]" at bounding box center [161, 191] width 28 height 11
select select "8"
select select "2025"
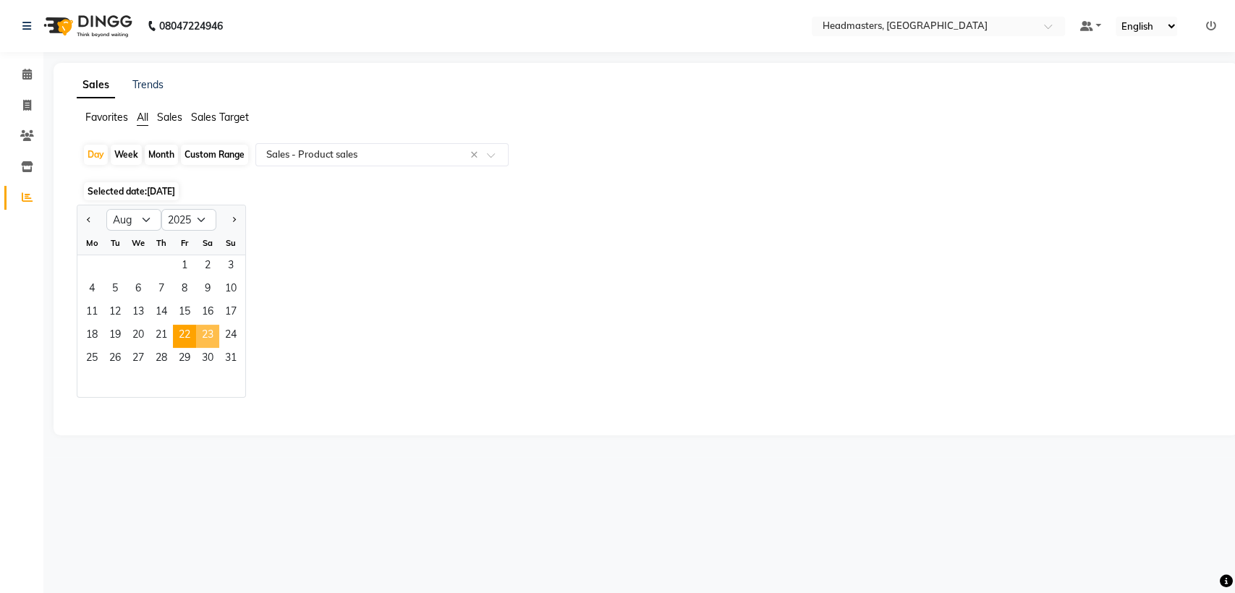
click at [202, 331] on span "23" at bounding box center [207, 336] width 23 height 23
select select "csv"
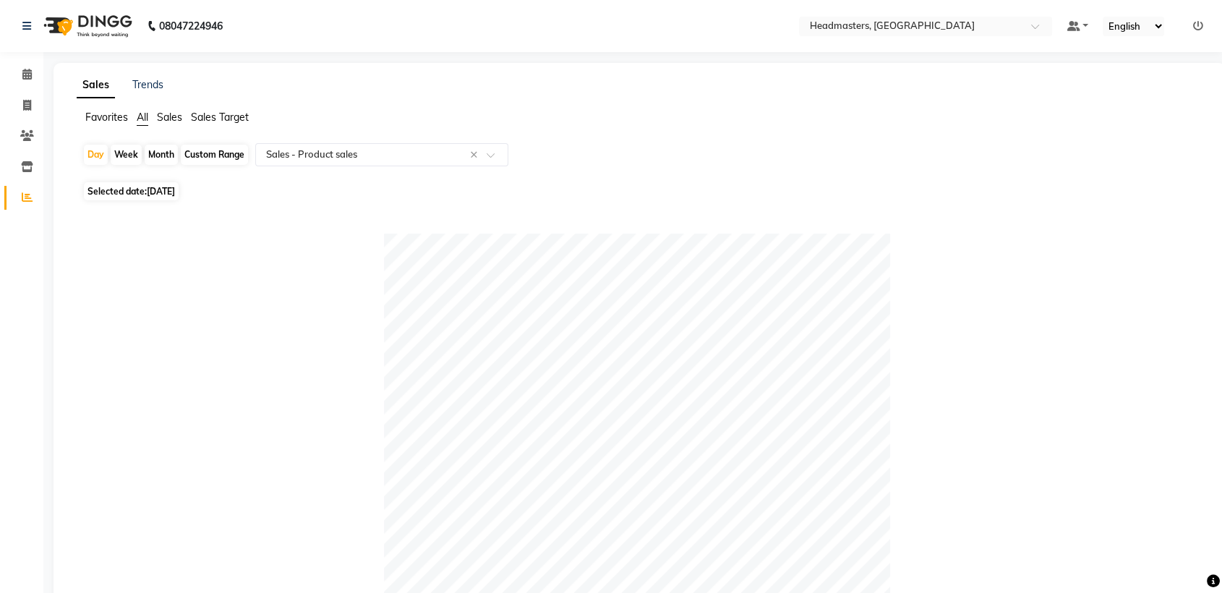
click at [143, 195] on span "Selected date: [DATE]" at bounding box center [131, 191] width 95 height 18
select select "8"
select select "2025"
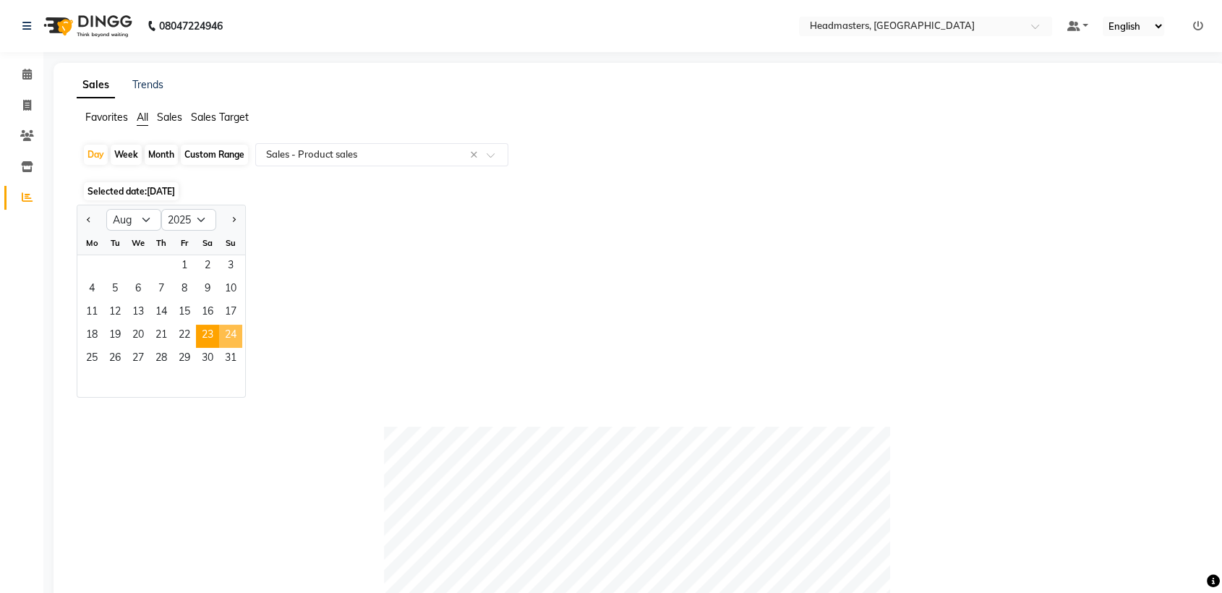
click at [231, 341] on span "24" at bounding box center [230, 336] width 23 height 23
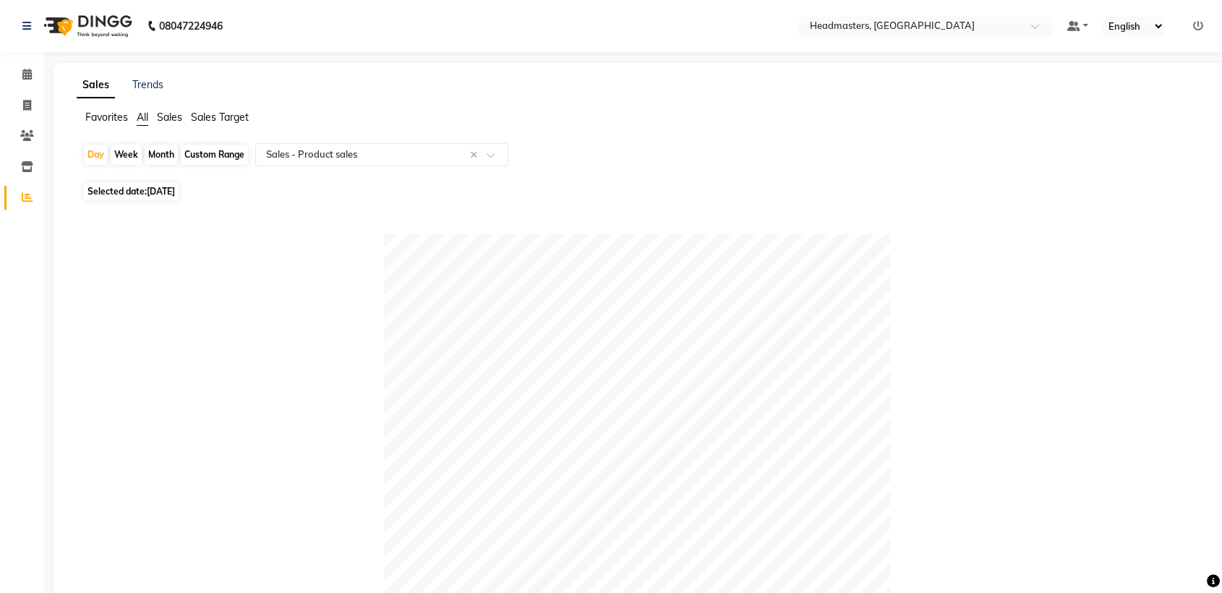
click at [175, 192] on span "[DATE]" at bounding box center [161, 191] width 28 height 11
select select "8"
select select "2025"
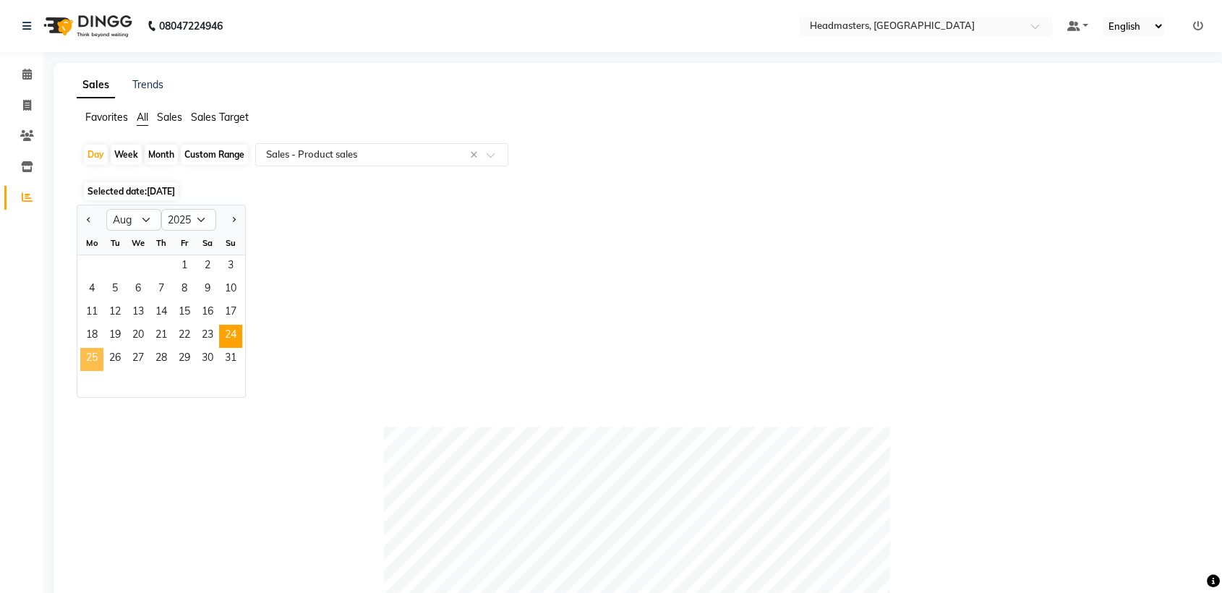
click at [93, 356] on span "25" at bounding box center [91, 359] width 23 height 23
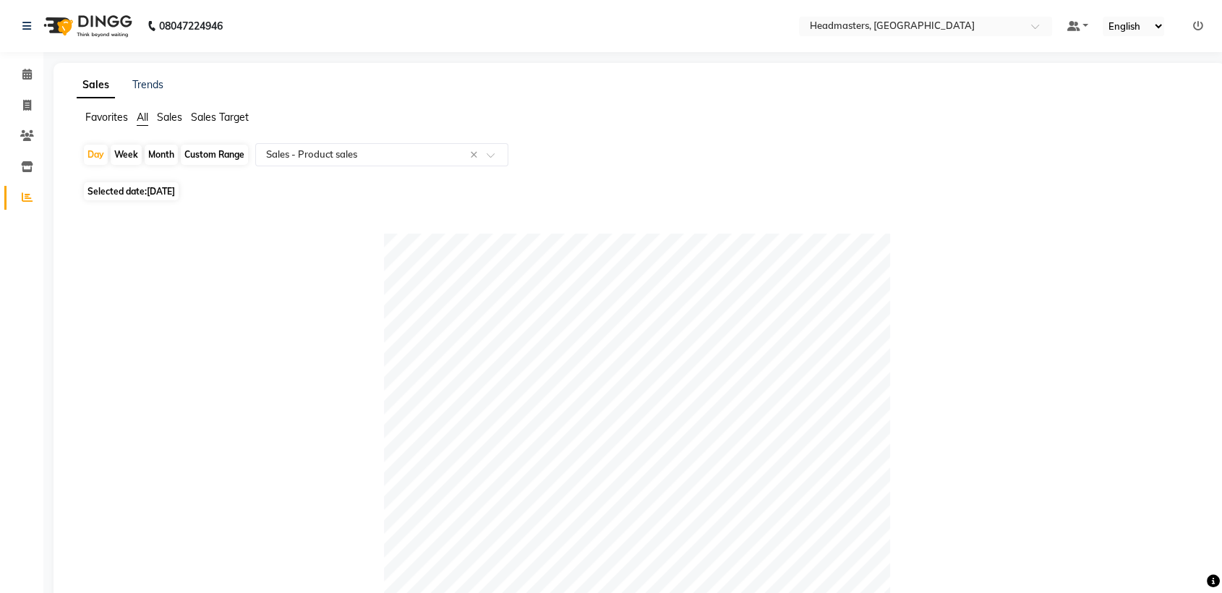
click at [106, 198] on span "Selected date: [DATE]" at bounding box center [131, 191] width 95 height 18
select select "8"
select select "2025"
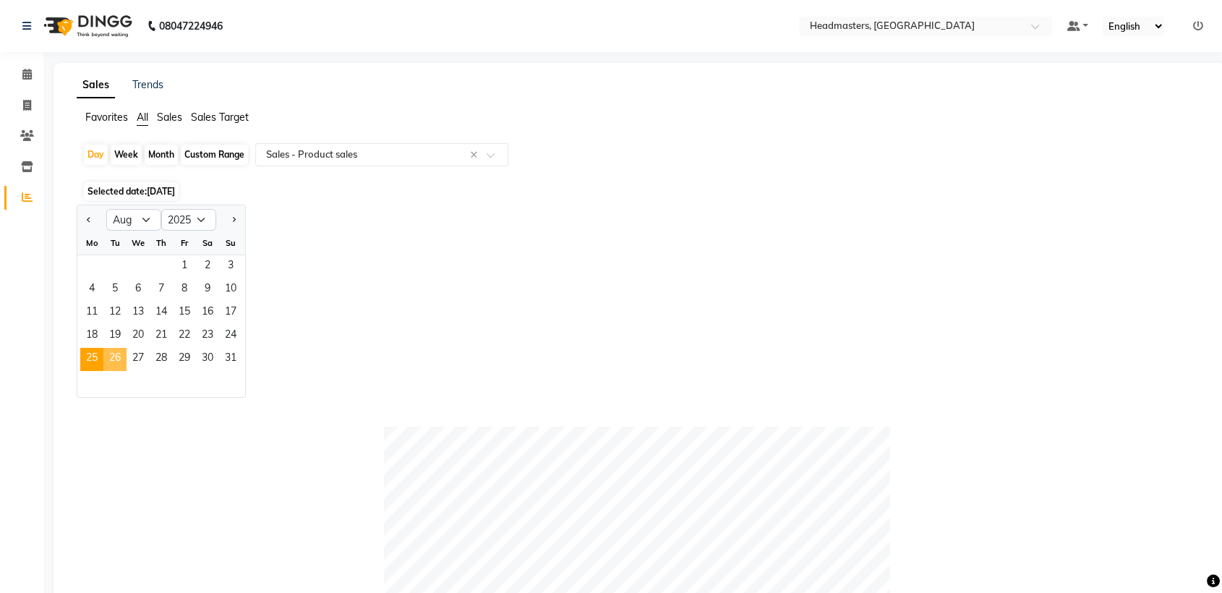
click at [110, 353] on span "26" at bounding box center [114, 359] width 23 height 23
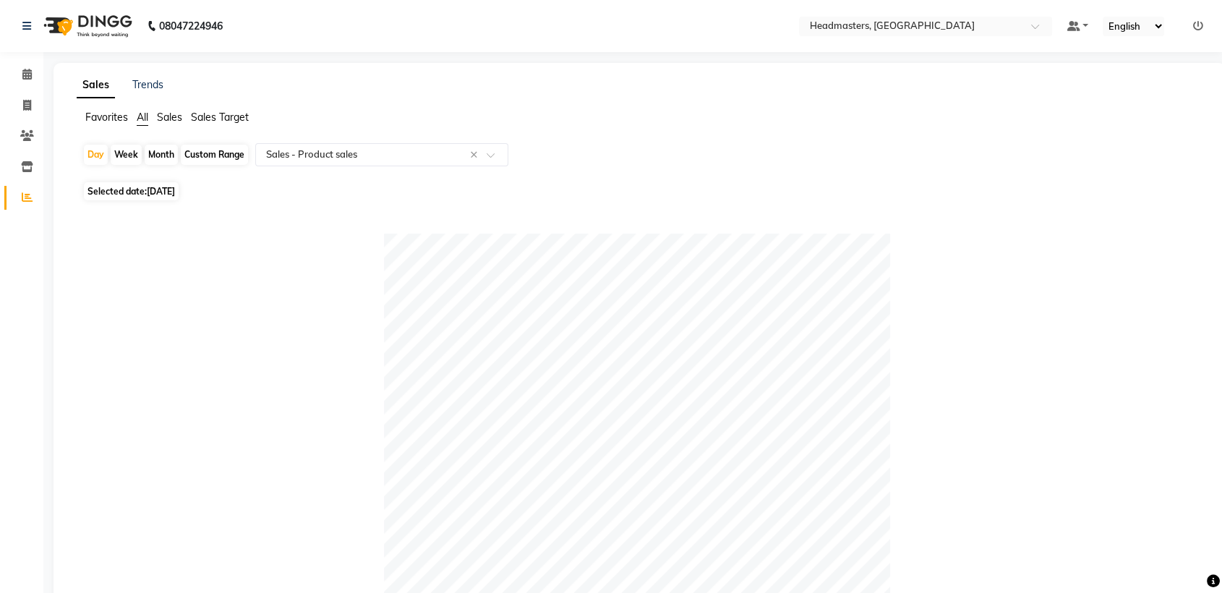
click at [156, 195] on span "[DATE]" at bounding box center [161, 191] width 28 height 11
select select "8"
select select "2025"
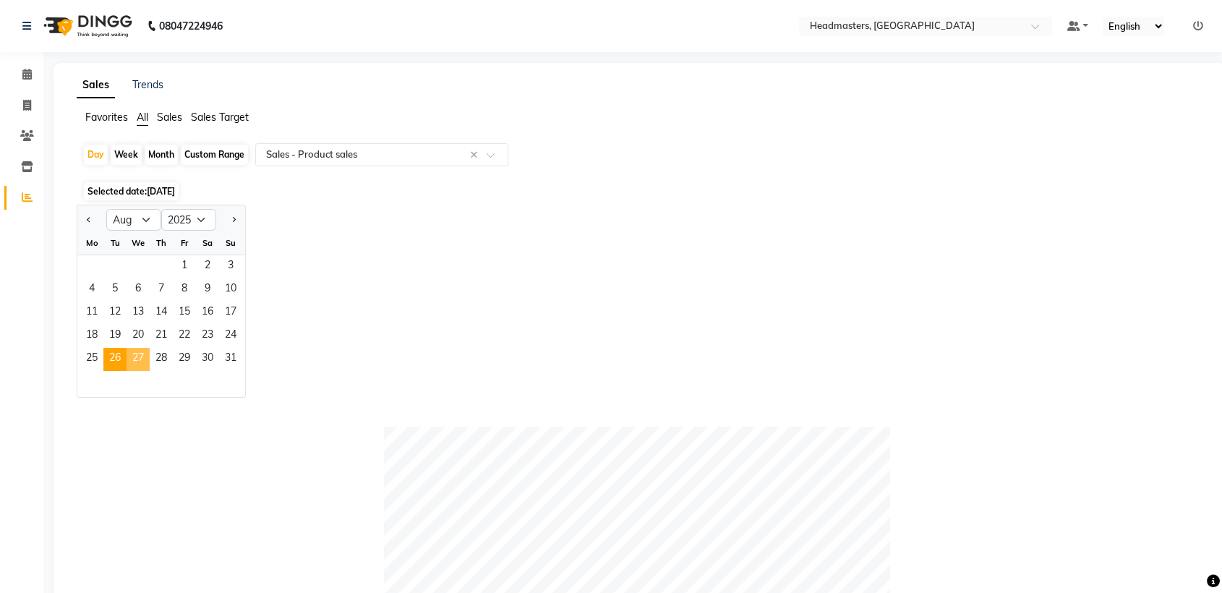
click at [135, 358] on span "27" at bounding box center [138, 359] width 23 height 23
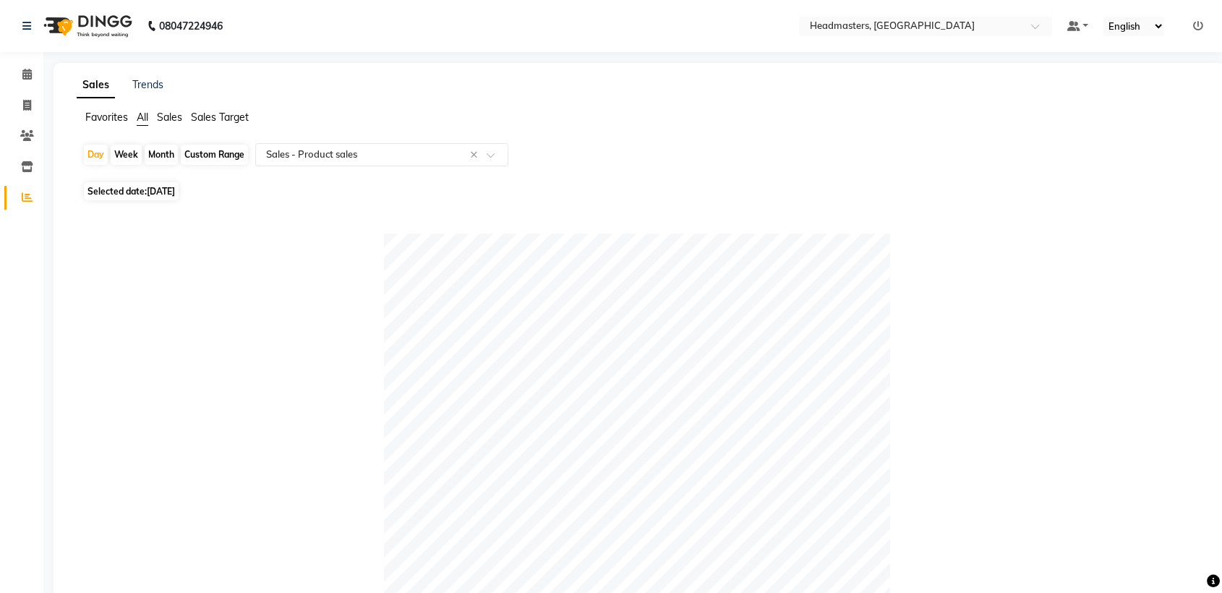
click at [168, 199] on span "Selected date: [DATE]" at bounding box center [131, 191] width 95 height 18
select select "8"
select select "2025"
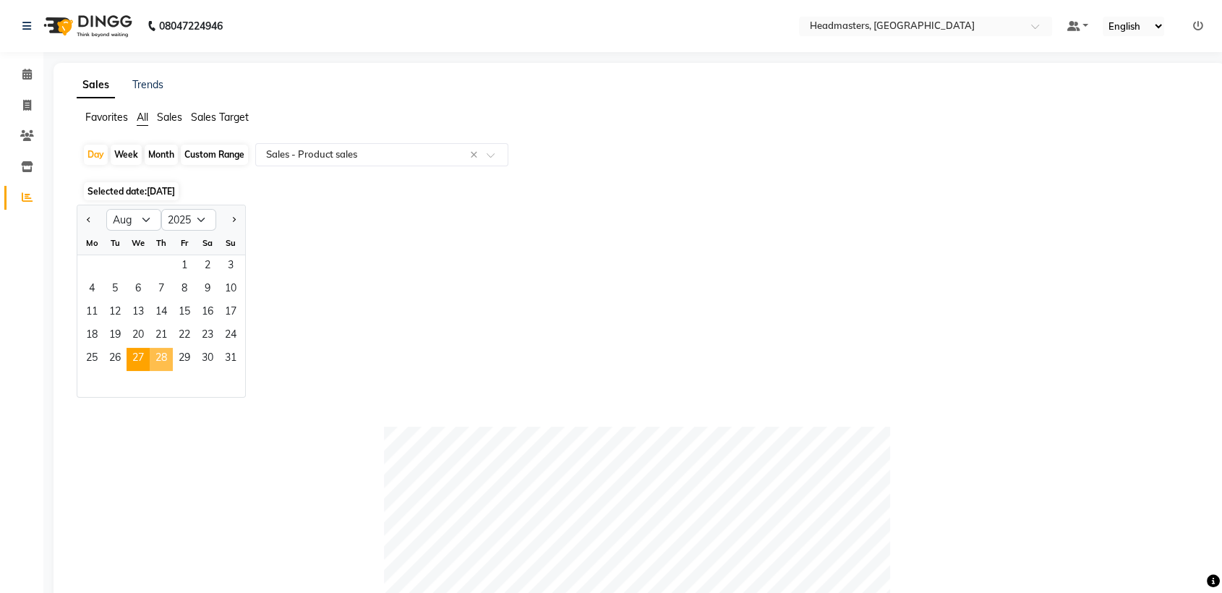
click at [162, 354] on span "28" at bounding box center [161, 359] width 23 height 23
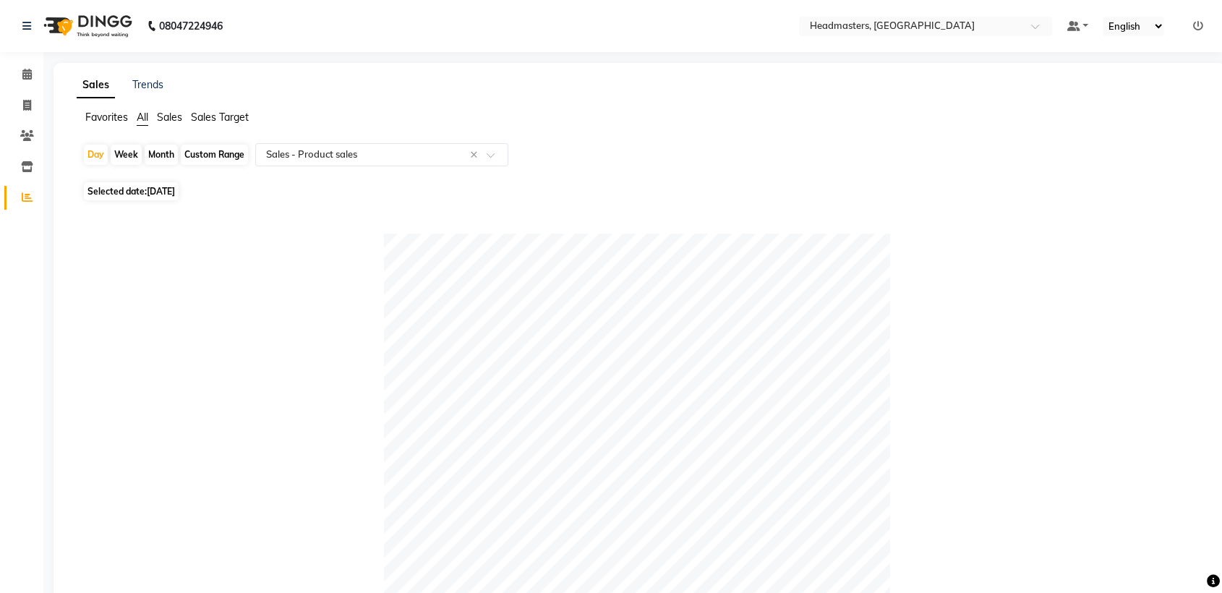
click at [171, 193] on span "[DATE]" at bounding box center [161, 191] width 28 height 11
select select "8"
select select "2025"
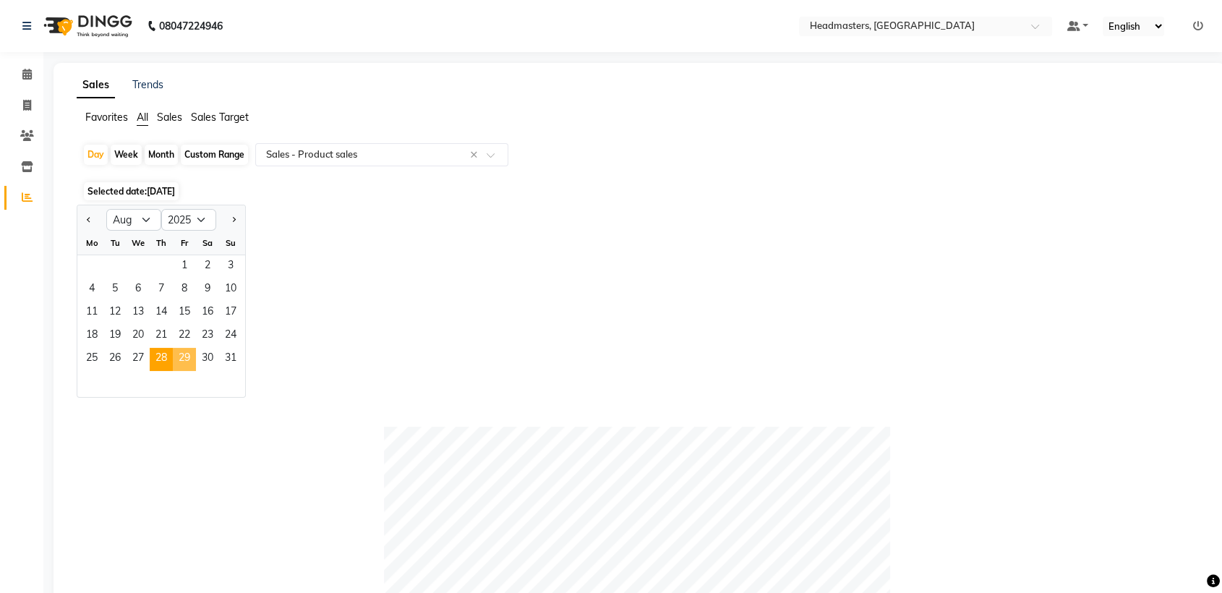
click at [186, 349] on span "29" at bounding box center [184, 359] width 23 height 23
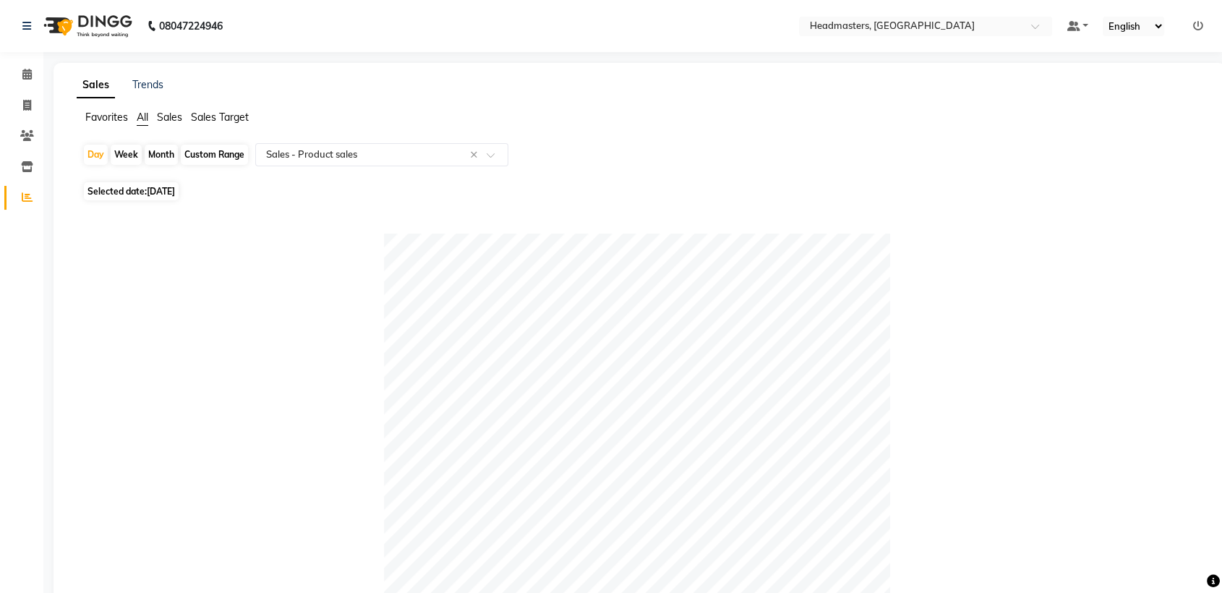
click at [168, 192] on span "[DATE]" at bounding box center [161, 191] width 28 height 11
select select "8"
select select "2025"
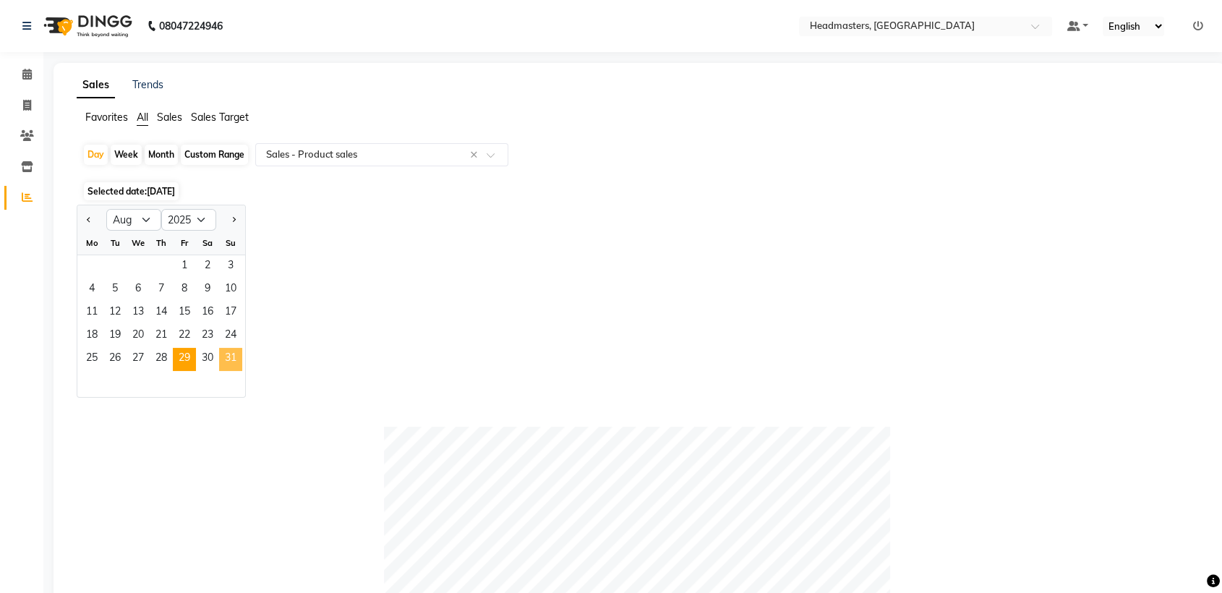
click at [226, 357] on span "31" at bounding box center [230, 359] width 23 height 23
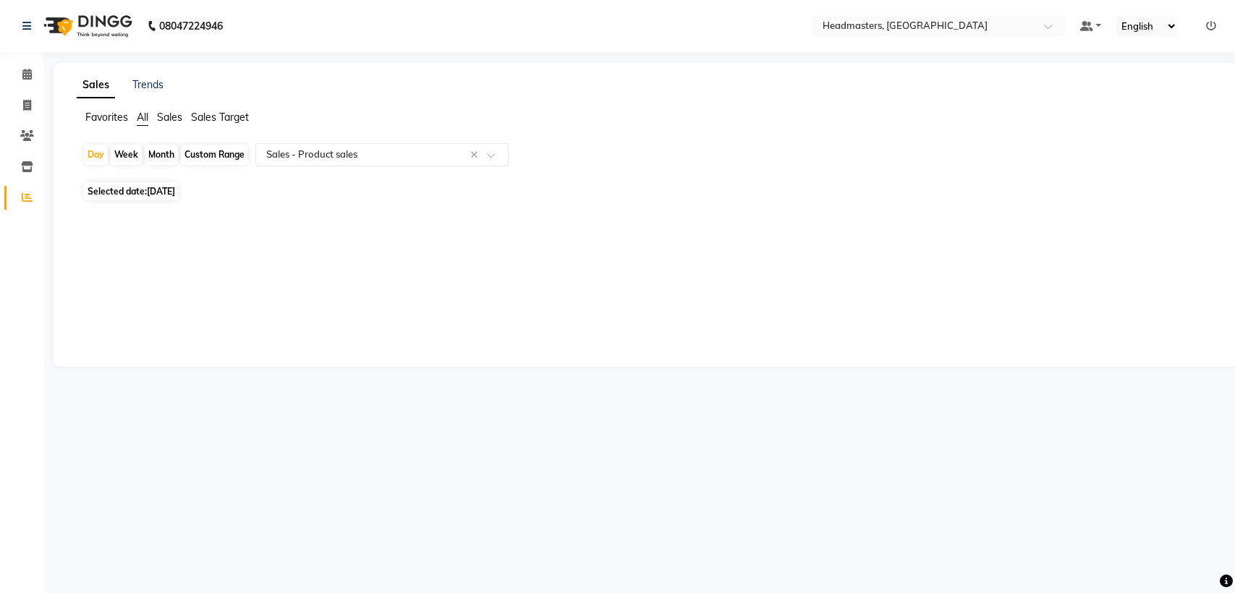
click at [145, 192] on span "Selected date: [DATE]" at bounding box center [131, 191] width 95 height 18
select select "8"
select select "2025"
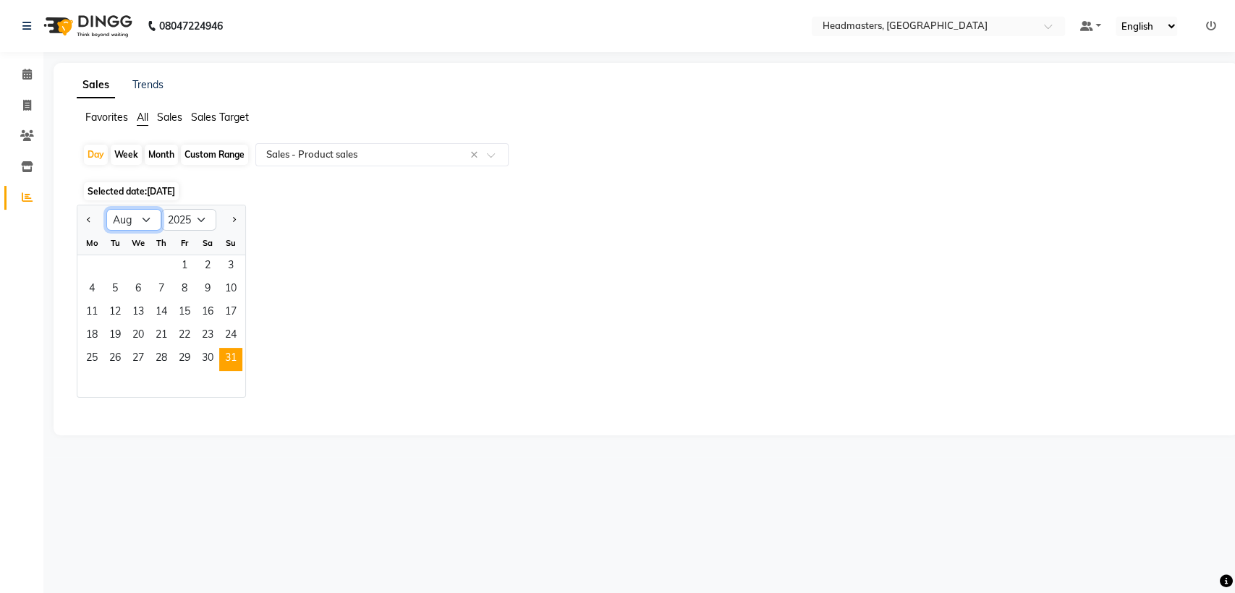
click at [140, 215] on select "Jan Feb Mar Apr May Jun [DATE] Aug Sep Oct Nov Dec" at bounding box center [133, 220] width 55 height 22
click at [106, 209] on select "Jan Feb Mar Apr May Jun [DATE] Aug Sep Oct Nov Dec" at bounding box center [133, 220] width 55 height 22
click at [144, 220] on select "Jan Feb Mar Apr May Jun [DATE] Aug Sep Oct Nov Dec" at bounding box center [133, 220] width 55 height 22
select select "8"
click at [106, 209] on select "Jan Feb Mar Apr May Jun [DATE] Aug Sep Oct Nov Dec" at bounding box center [133, 220] width 55 height 22
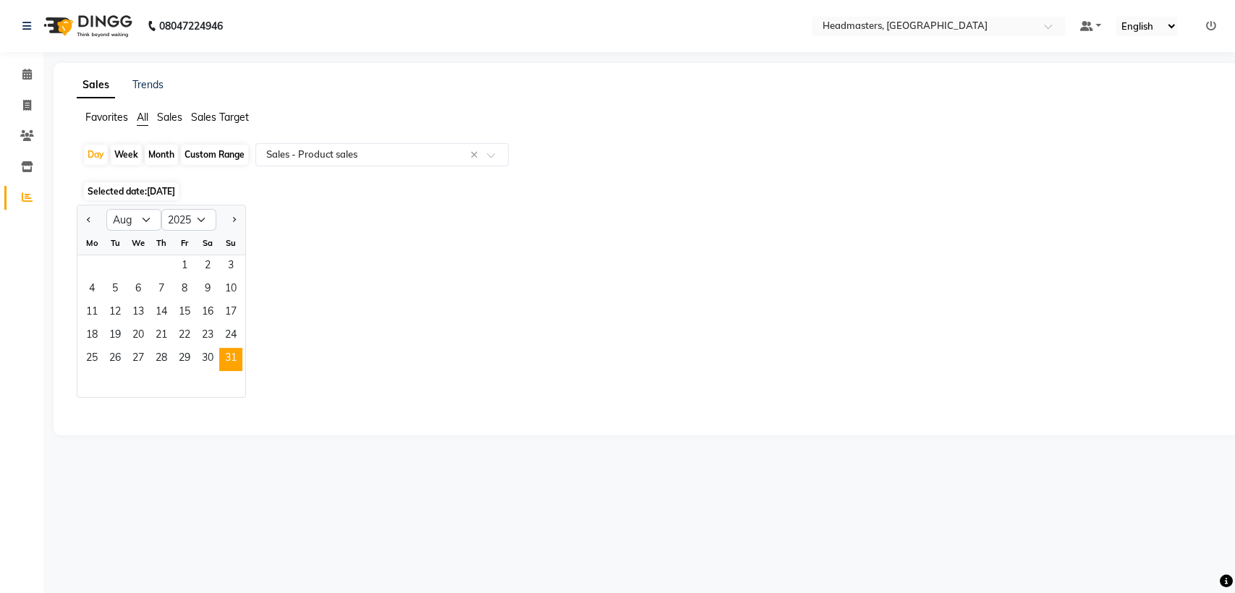
click at [237, 451] on main "Sales Trends Favorites All Sales Sales Target Day Week Month Custom Range Selec…" at bounding box center [638, 260] width 1191 height 394
click at [26, 173] on span at bounding box center [26, 167] width 25 height 17
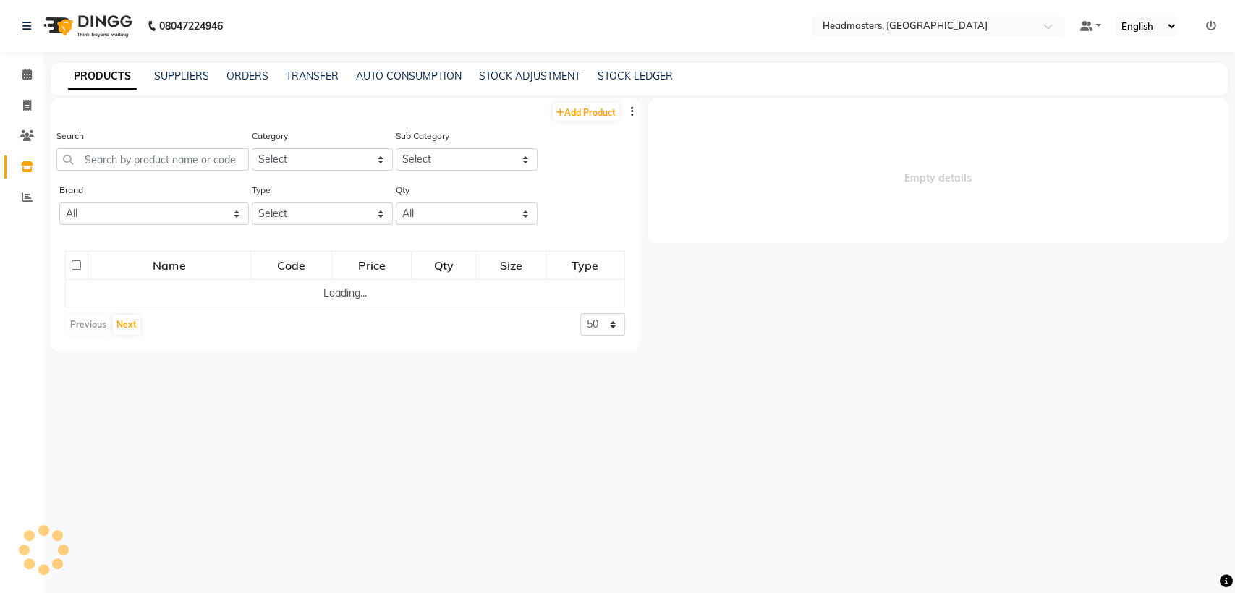
select select
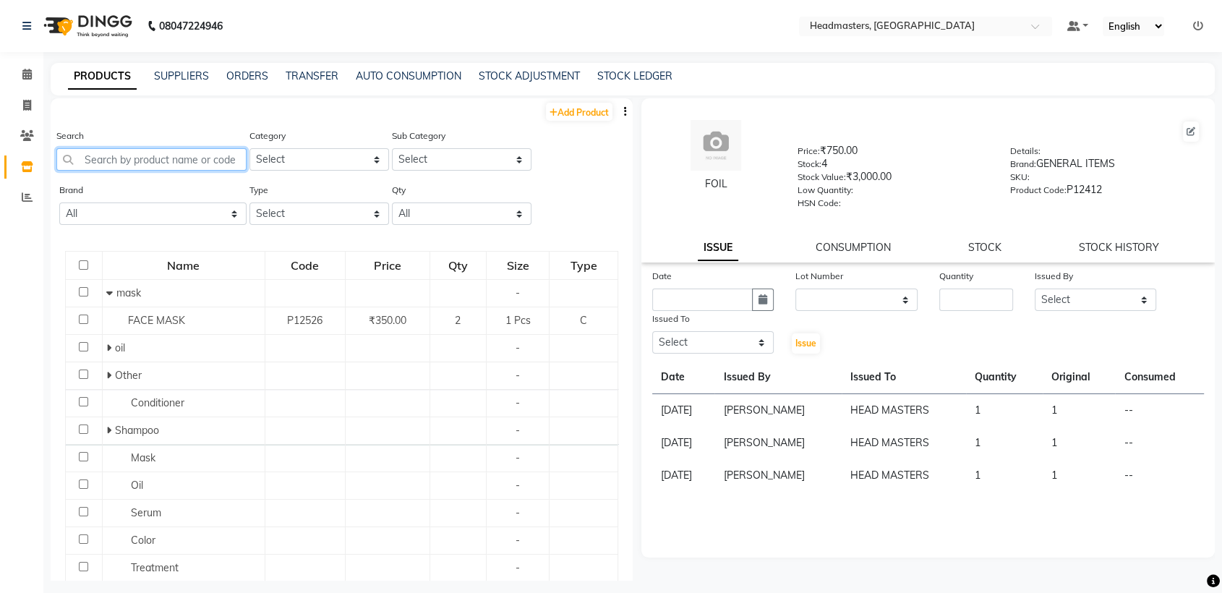
click at [120, 166] on input "text" at bounding box center [151, 159] width 190 height 22
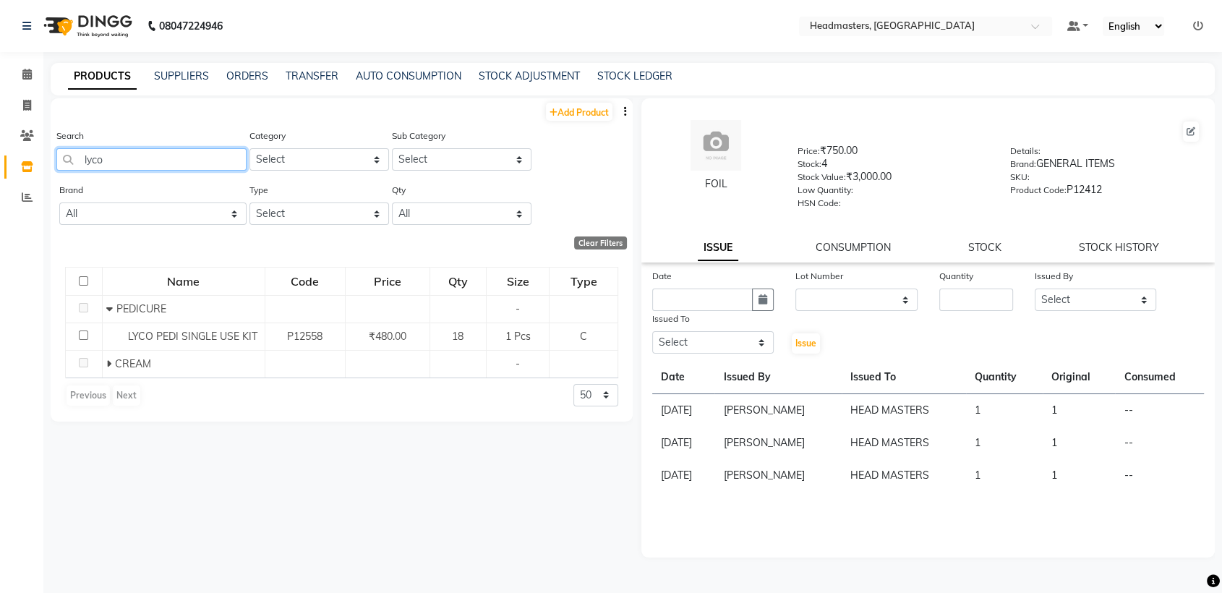
type input "lyco"
click at [369, 219] on select "Select Both Retail Consumable" at bounding box center [320, 214] width 140 height 22
select select "R"
click at [250, 203] on select "Select Both Retail Consumable" at bounding box center [320, 214] width 140 height 22
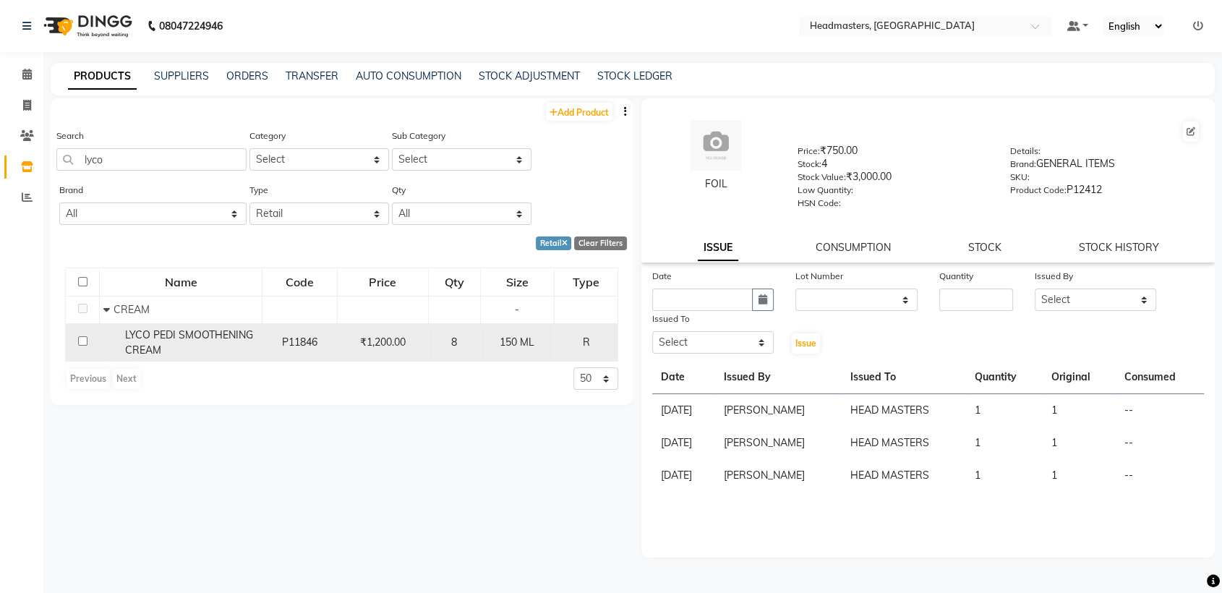
click at [326, 331] on td "P11846" at bounding box center [300, 342] width 75 height 38
click at [205, 354] on div "LYCO PEDI SMOOTHENING CREAM" at bounding box center [180, 343] width 155 height 30
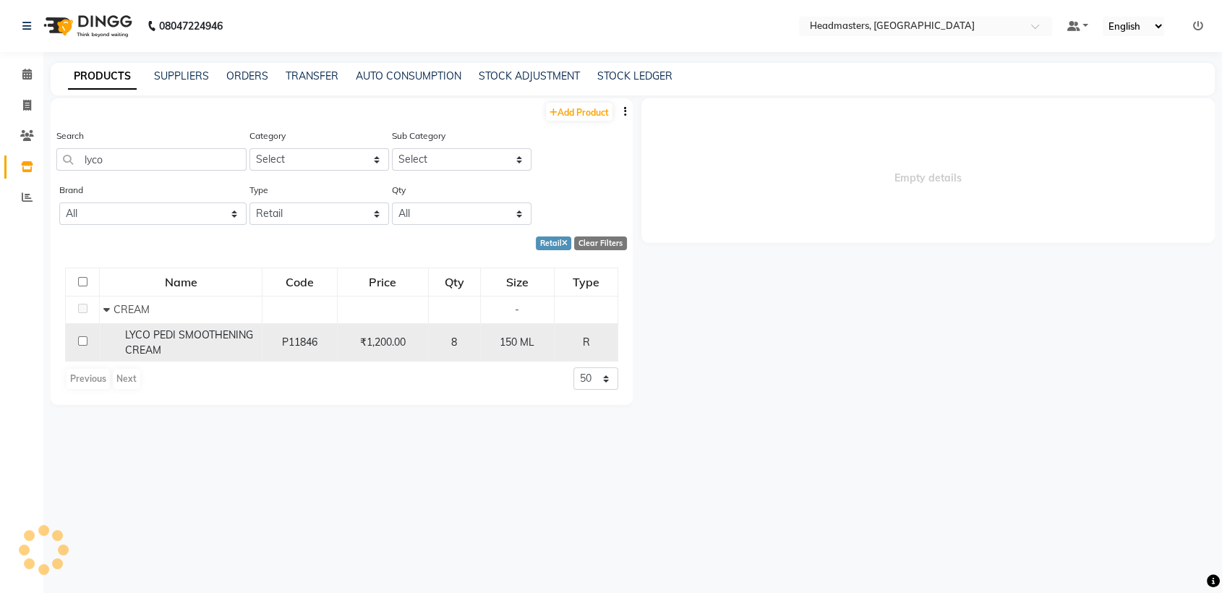
click at [205, 354] on div "LYCO PEDI SMOOTHENING CREAM" at bounding box center [180, 343] width 155 height 30
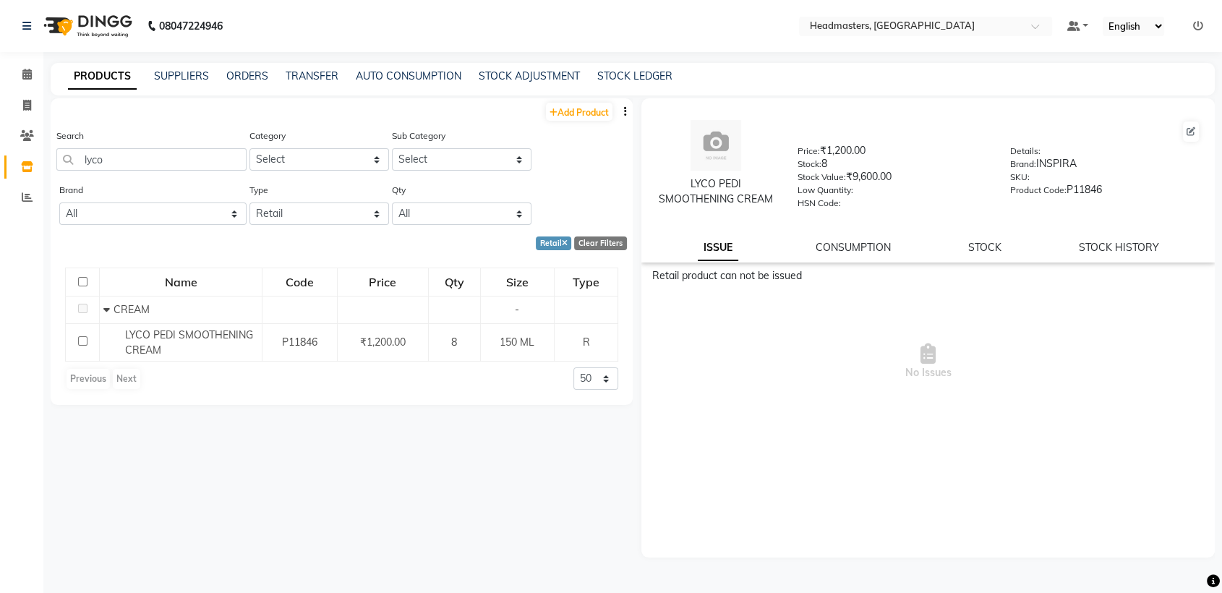
scroll to position [9, 0]
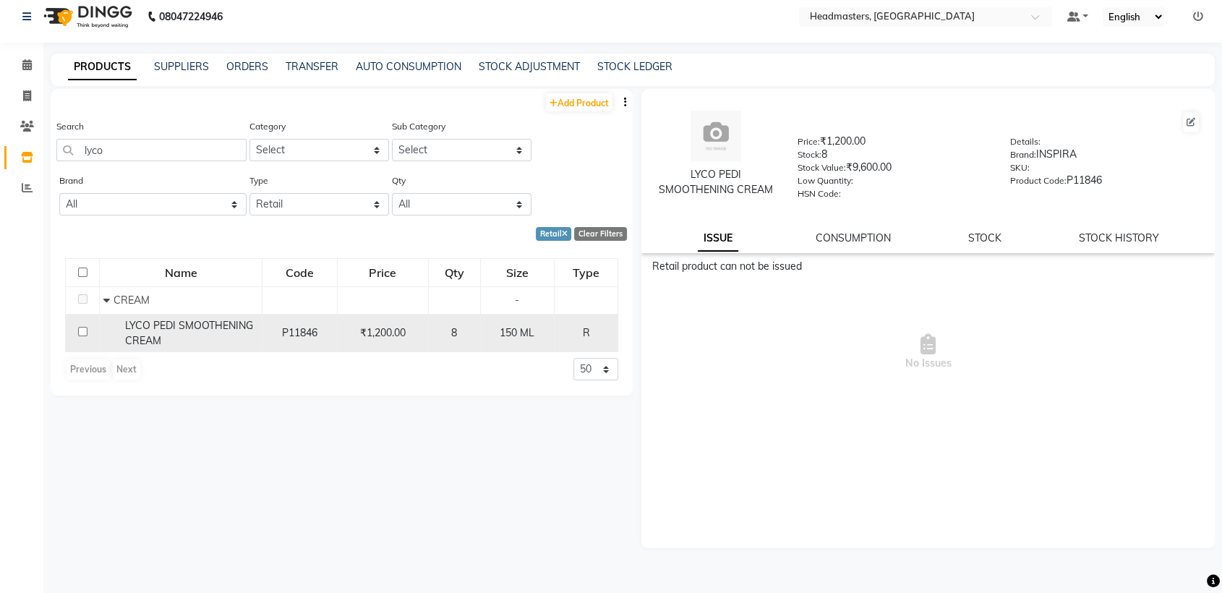
click at [255, 325] on div "LYCO PEDI SMOOTHENING CREAM" at bounding box center [180, 333] width 155 height 30
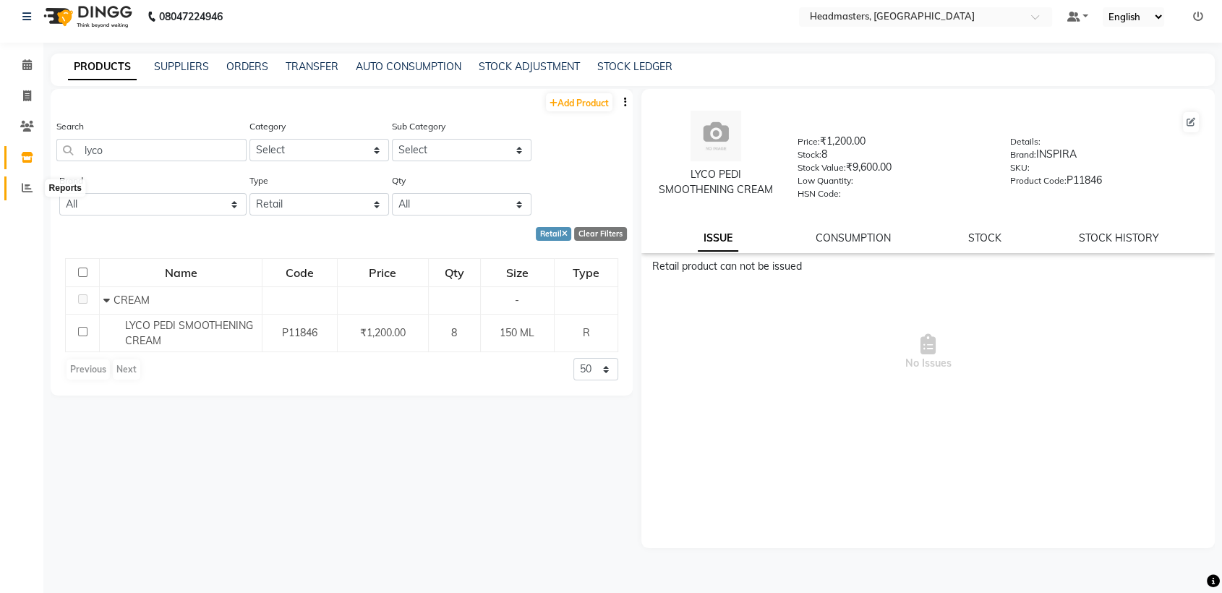
click at [26, 185] on icon at bounding box center [27, 187] width 11 height 11
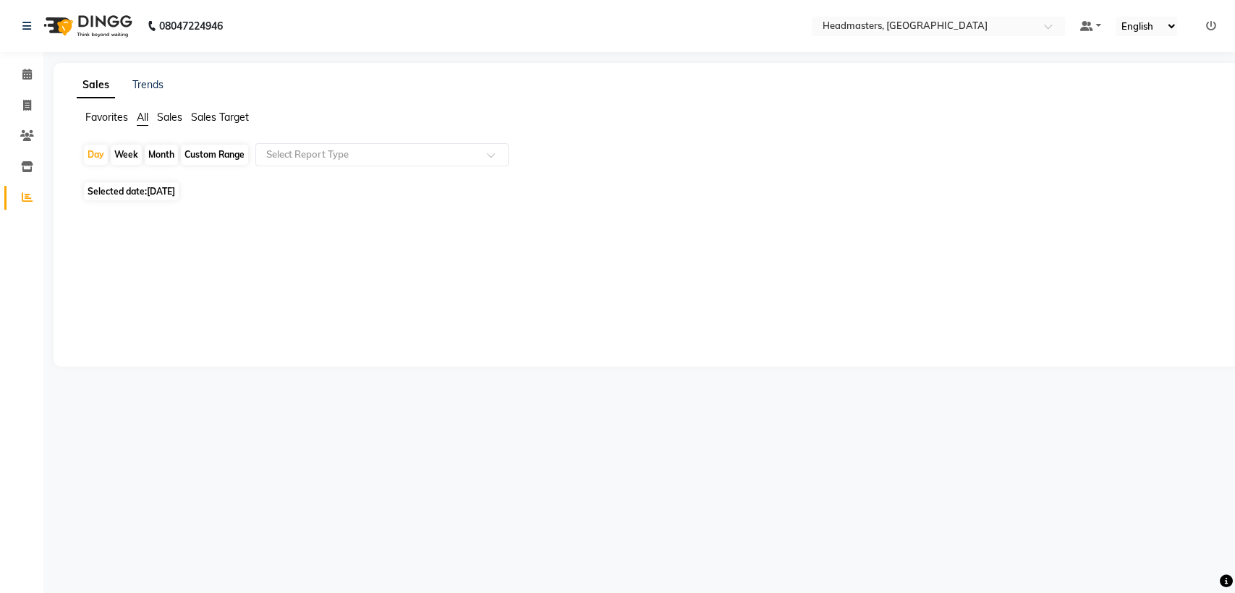
click at [179, 196] on span "Selected date: [DATE]" at bounding box center [131, 191] width 95 height 18
select select "9"
select select "2025"
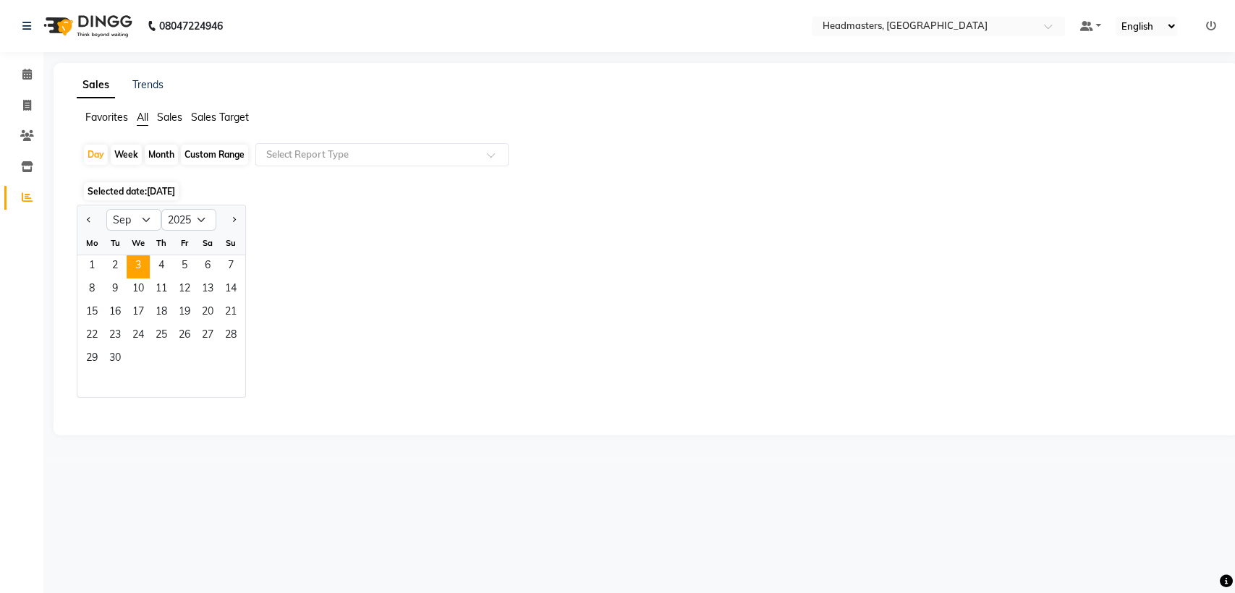
click at [175, 196] on span "[DATE]" at bounding box center [161, 191] width 28 height 11
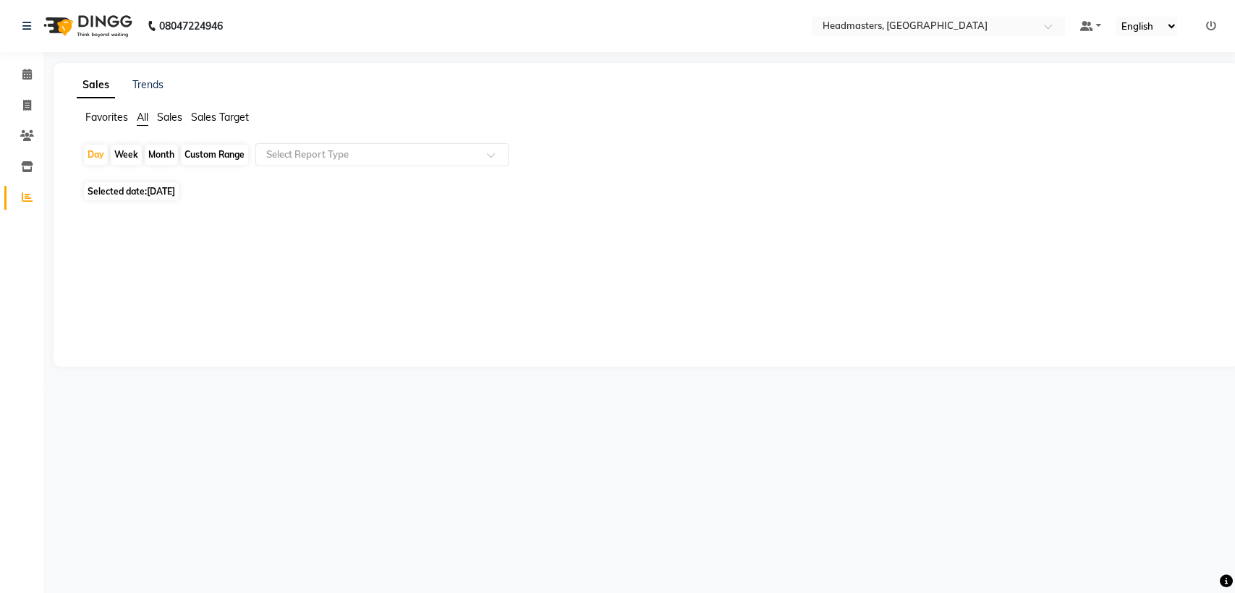
click at [164, 195] on span "[DATE]" at bounding box center [161, 191] width 28 height 11
select select "9"
select select "2025"
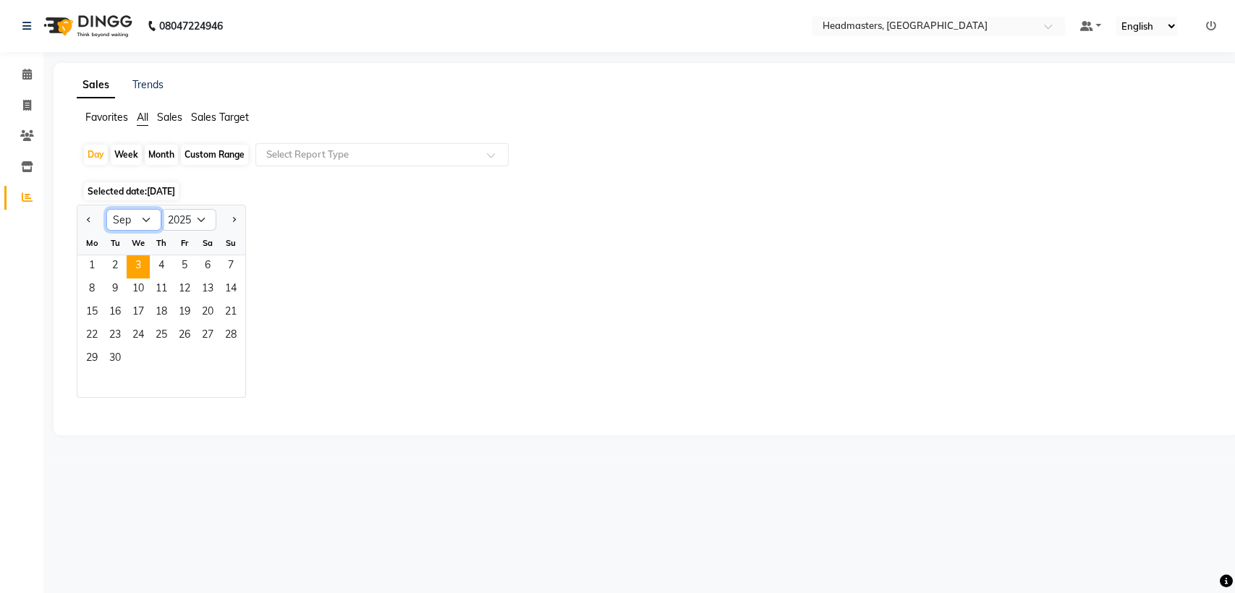
drag, startPoint x: 143, startPoint y: 224, endPoint x: 127, endPoint y: 374, distance: 150.6
click at [127, 374] on ngb-datepicker "Jan Feb Mar Apr May Jun [DATE] Aug Sep Oct Nov [DATE] 2016 2017 2018 2019 2020 …" at bounding box center [161, 301] width 169 height 193
select select "8"
click at [106, 209] on select "Jan Feb Mar Apr May Jun [DATE] Aug Sep Oct Nov Dec" at bounding box center [133, 220] width 55 height 22
click at [82, 366] on span "25" at bounding box center [91, 359] width 23 height 23
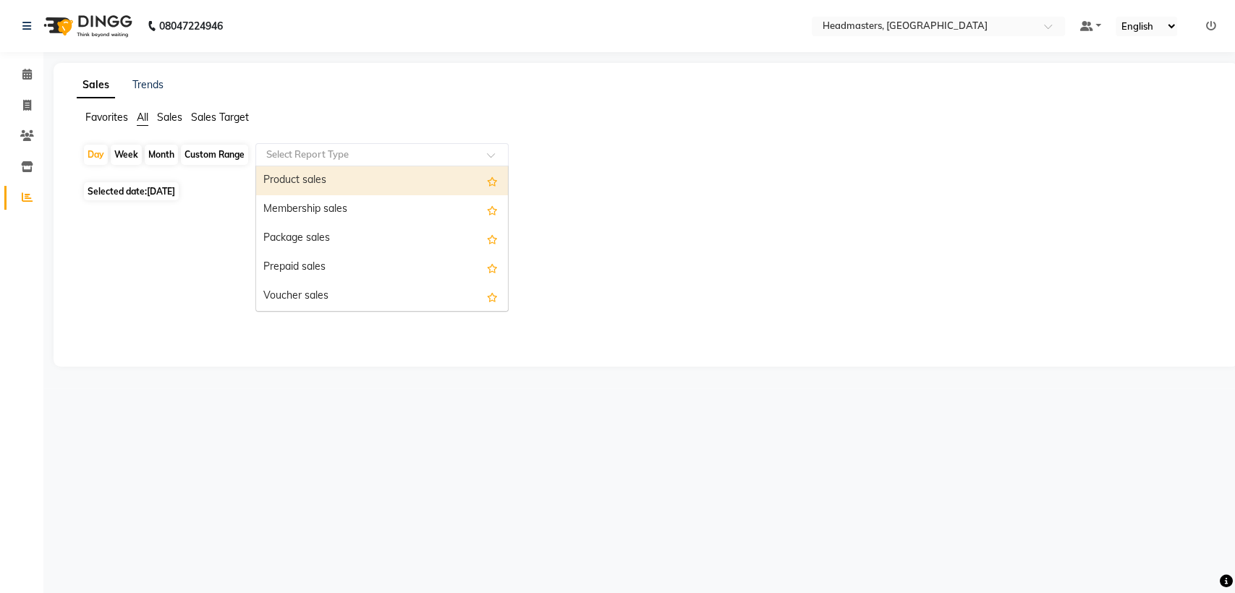
click at [343, 151] on input "text" at bounding box center [367, 155] width 208 height 14
click at [341, 187] on div "Product sales" at bounding box center [382, 180] width 252 height 29
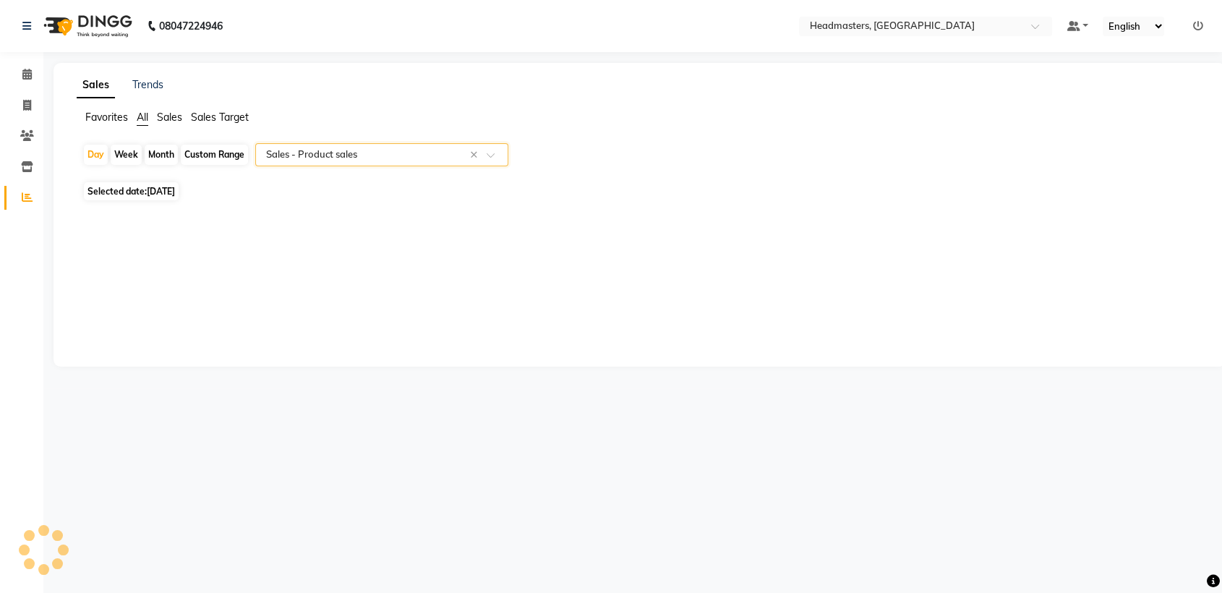
select select "csv"
click at [169, 187] on span "[DATE]" at bounding box center [161, 191] width 28 height 11
select select "8"
select select "2025"
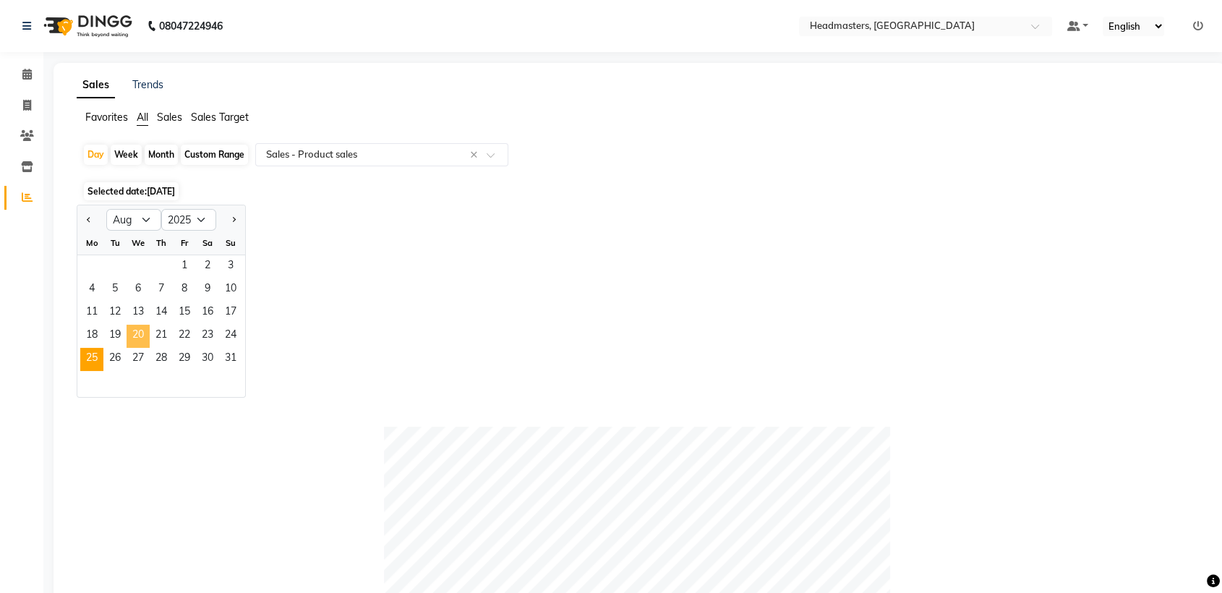
click at [139, 336] on span "20" at bounding box center [138, 336] width 23 height 23
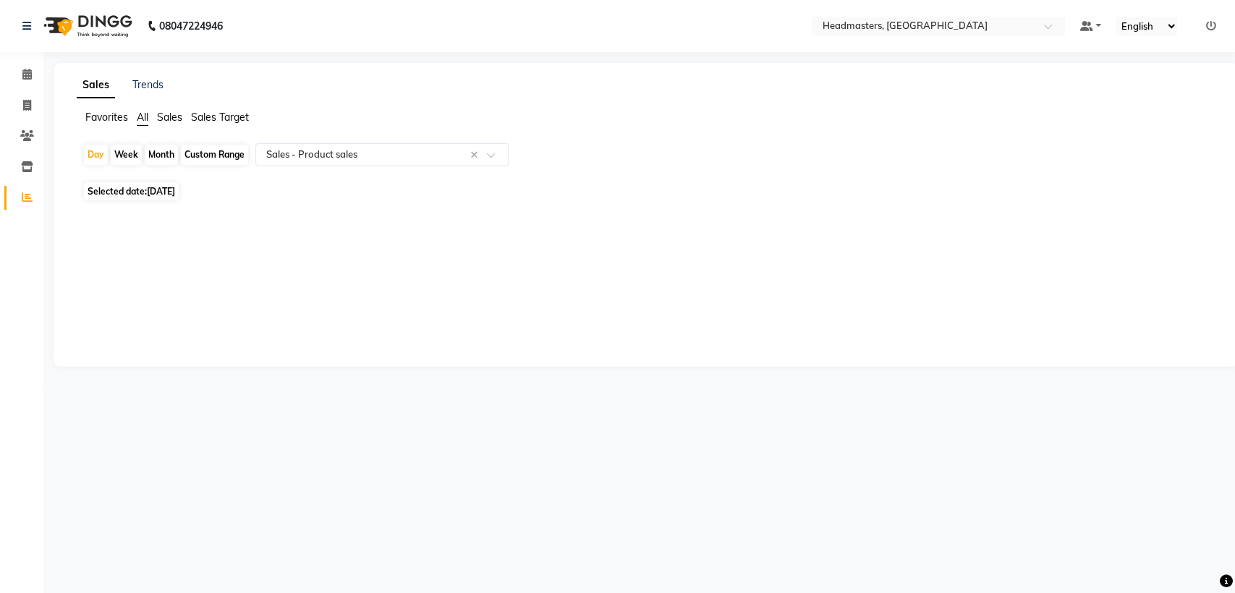
click at [786, 374] on main "Sales Trends Favorites All Sales Sales Target Day Week Month Custom Range Selec…" at bounding box center [638, 225] width 1191 height 325
click at [165, 193] on span "[DATE]" at bounding box center [161, 191] width 28 height 11
select select "8"
select select "2025"
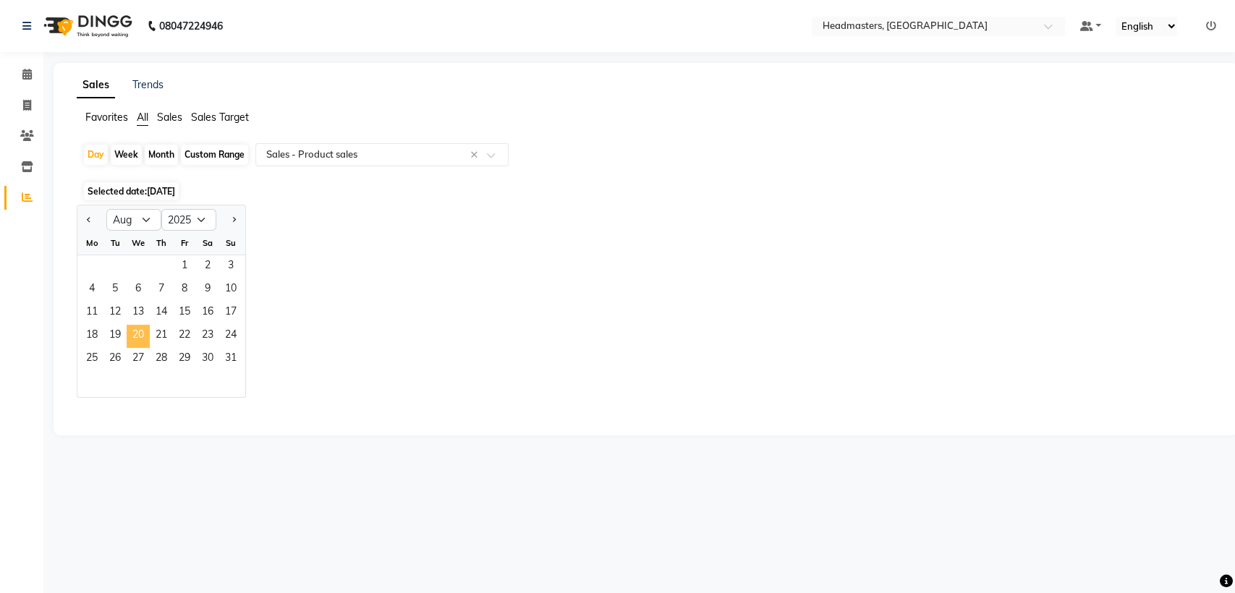
click at [138, 339] on span "20" at bounding box center [138, 336] width 23 height 23
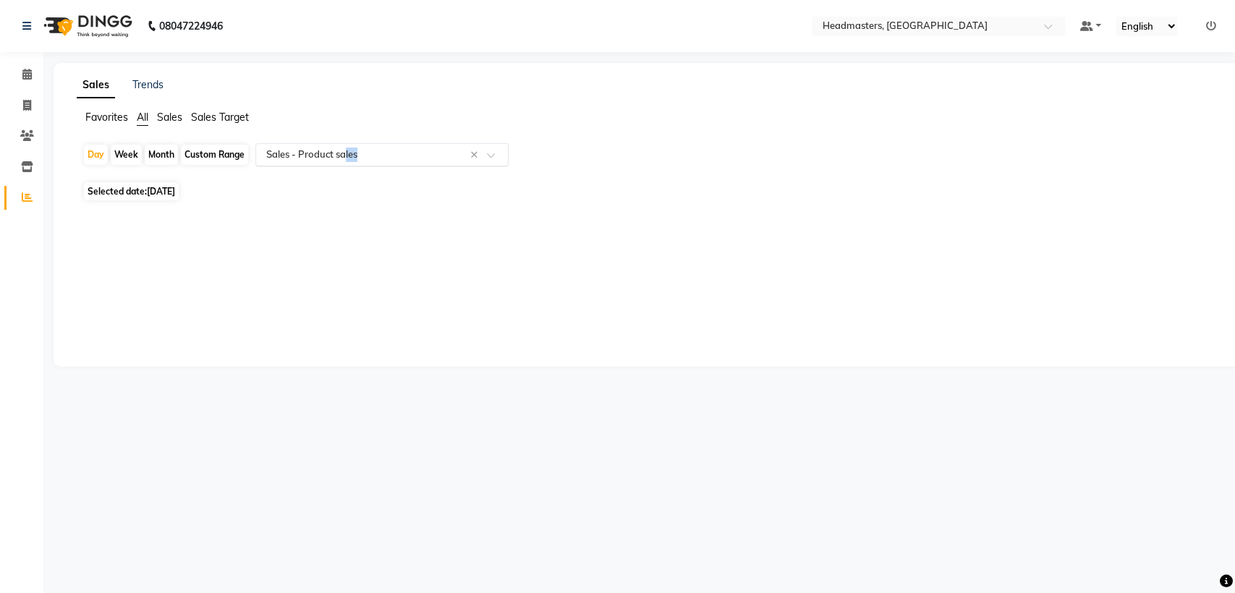
drag, startPoint x: 346, startPoint y: 141, endPoint x: 352, endPoint y: 158, distance: 17.4
click at [352, 158] on app-reports "Favorites All Sales Sales Target Day Week Month Custom Range Select Report Type…" at bounding box center [646, 169] width 1156 height 118
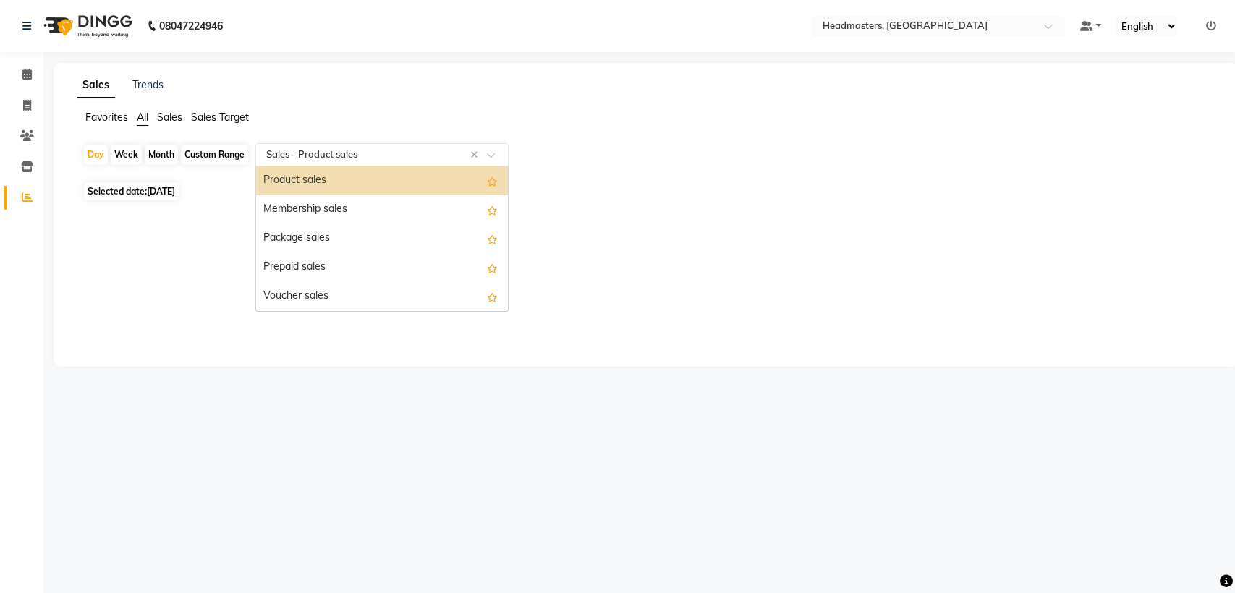
click at [352, 158] on input "text" at bounding box center [367, 155] width 208 height 14
click at [354, 188] on div "Product sales" at bounding box center [382, 180] width 252 height 29
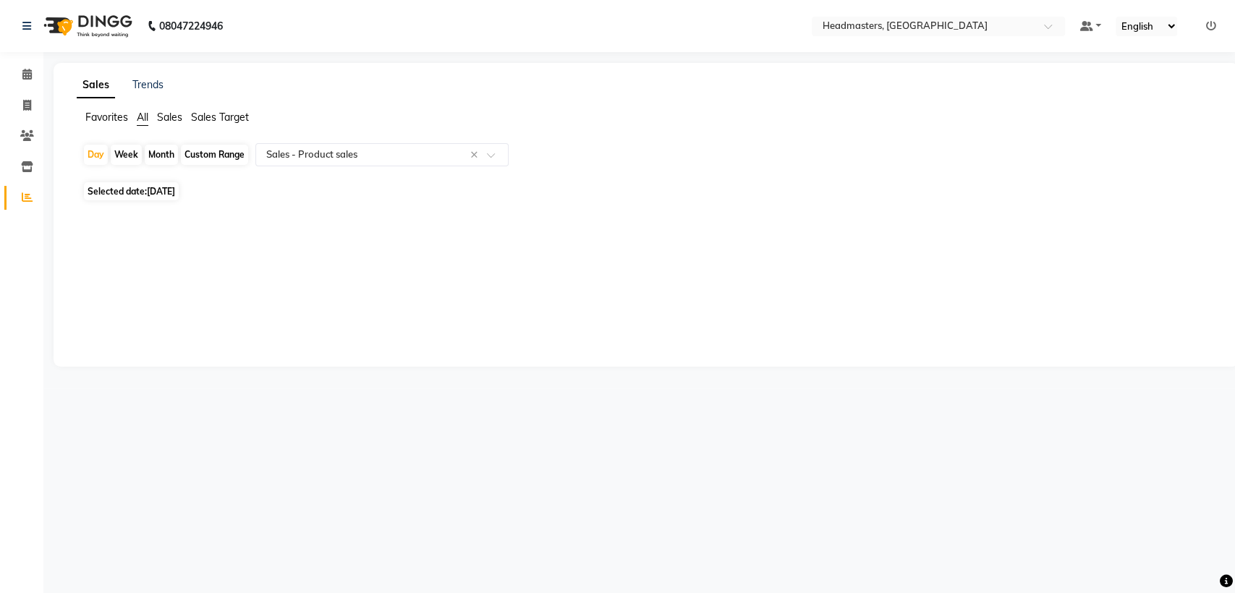
click at [687, 250] on div "Sales Trends Favorites All Sales Sales Target Day Week Month Custom Range Selec…" at bounding box center [646, 215] width 1185 height 304
click at [179, 197] on span "Selected date: [DATE]" at bounding box center [131, 191] width 95 height 18
select select "8"
select select "2025"
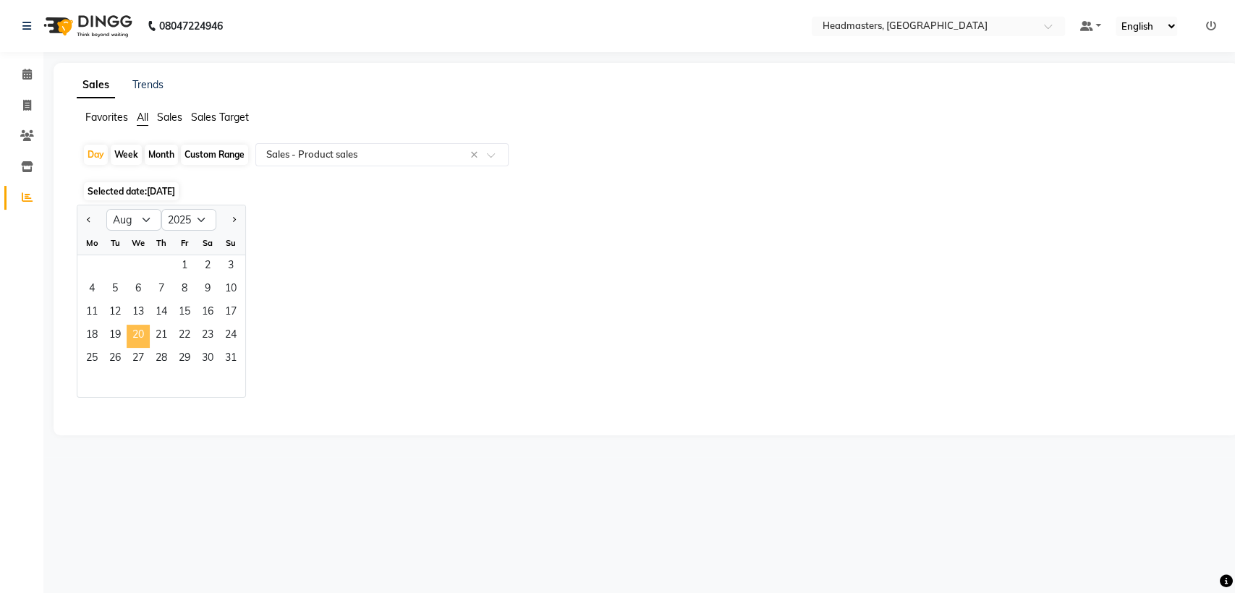
click at [142, 336] on span "20" at bounding box center [138, 336] width 23 height 23
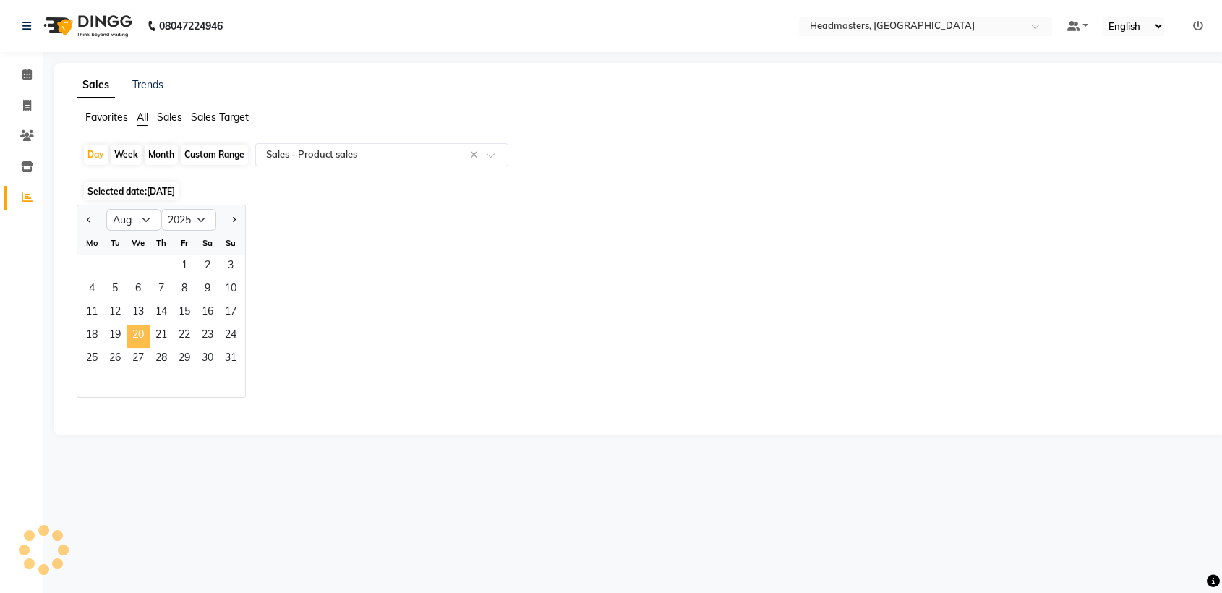
select select "csv"
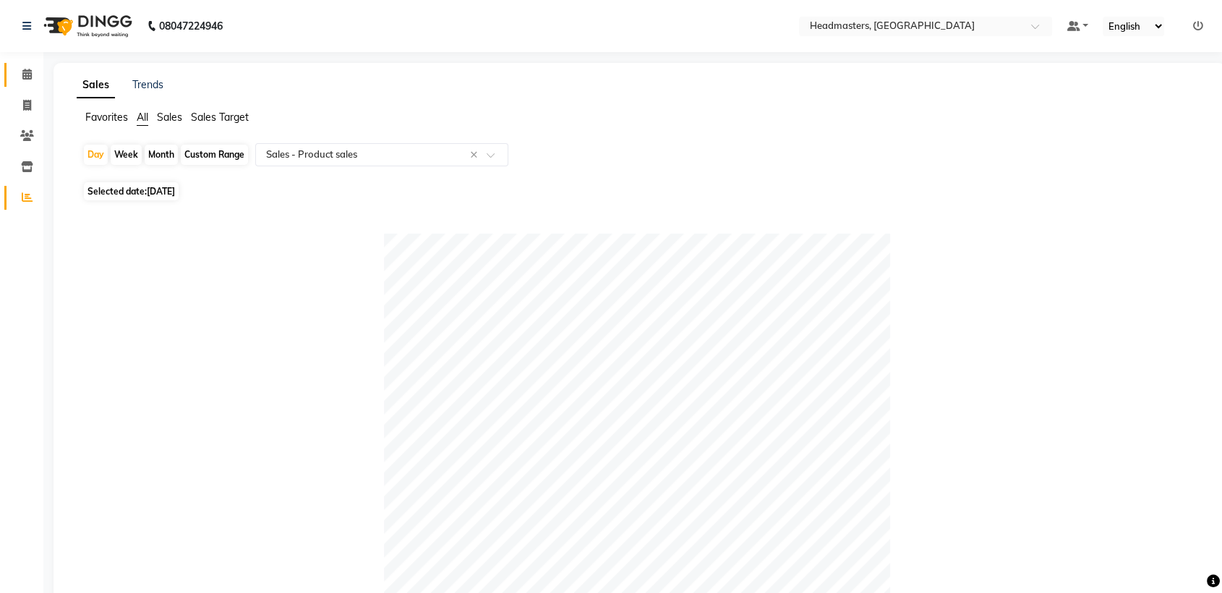
click at [14, 82] on link "Calendar" at bounding box center [21, 75] width 35 height 24
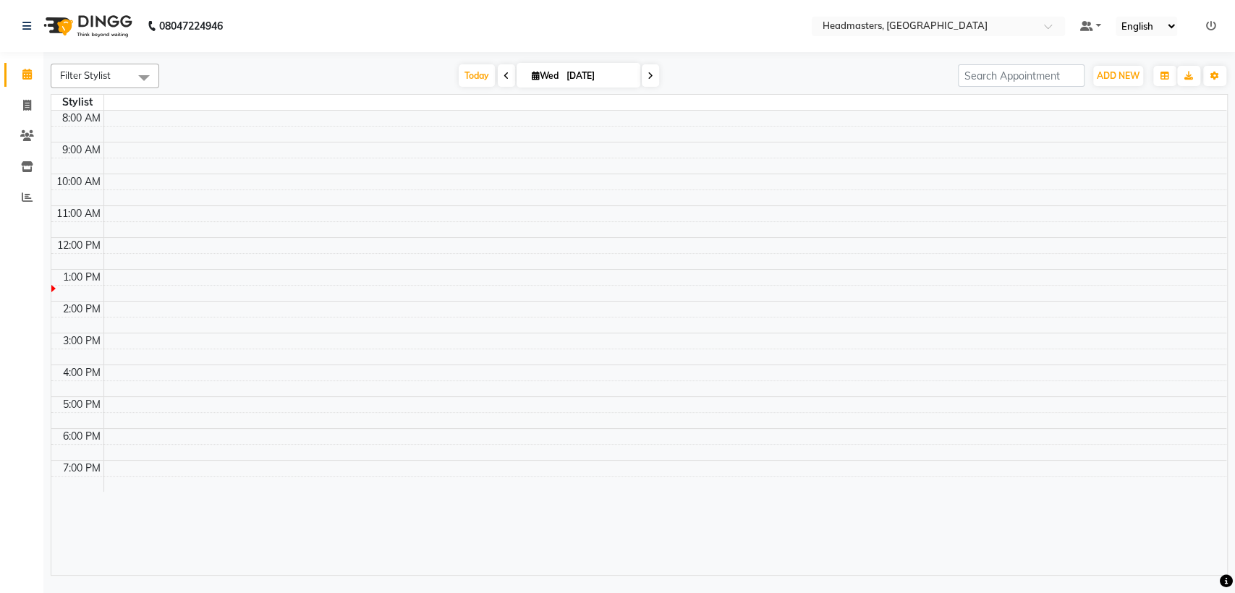
click at [503, 82] on span at bounding box center [506, 75] width 17 height 22
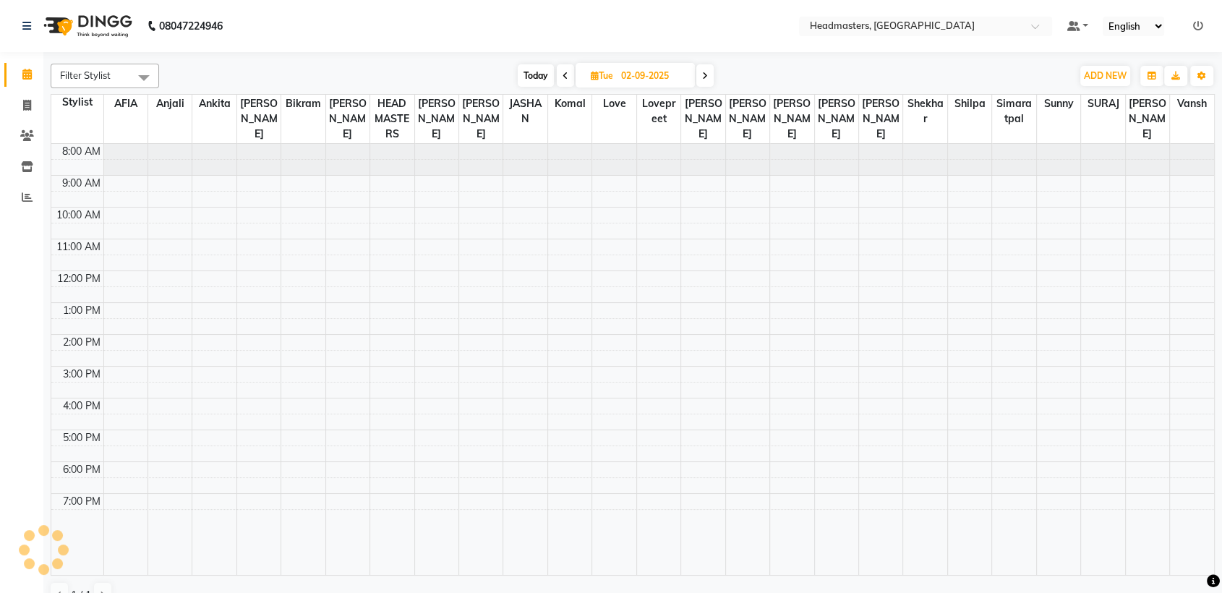
click at [567, 74] on span at bounding box center [565, 75] width 17 height 22
type input "[DATE]"
